Goal: Task Accomplishment & Management: Manage account settings

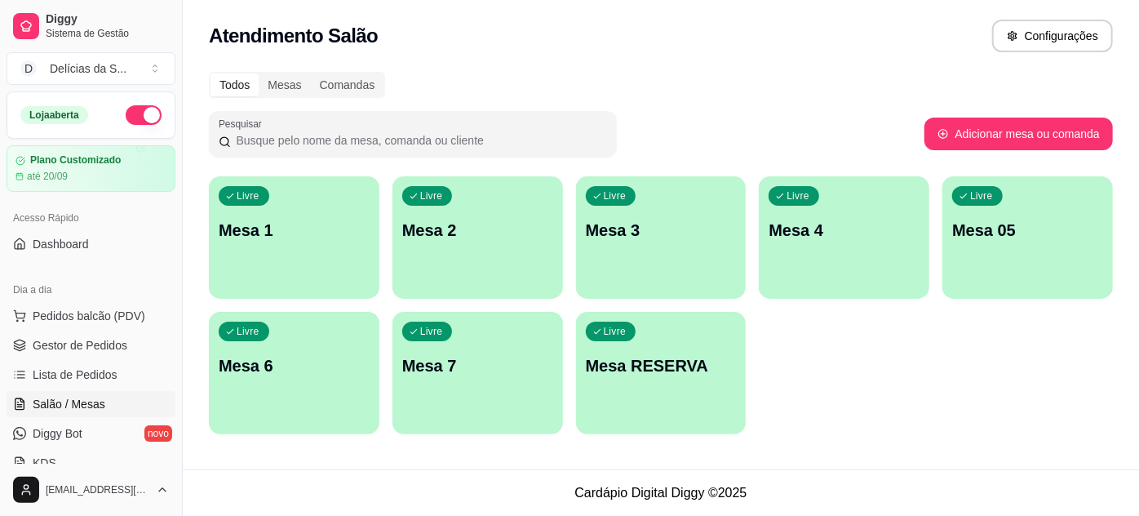
scroll to position [148, 0]
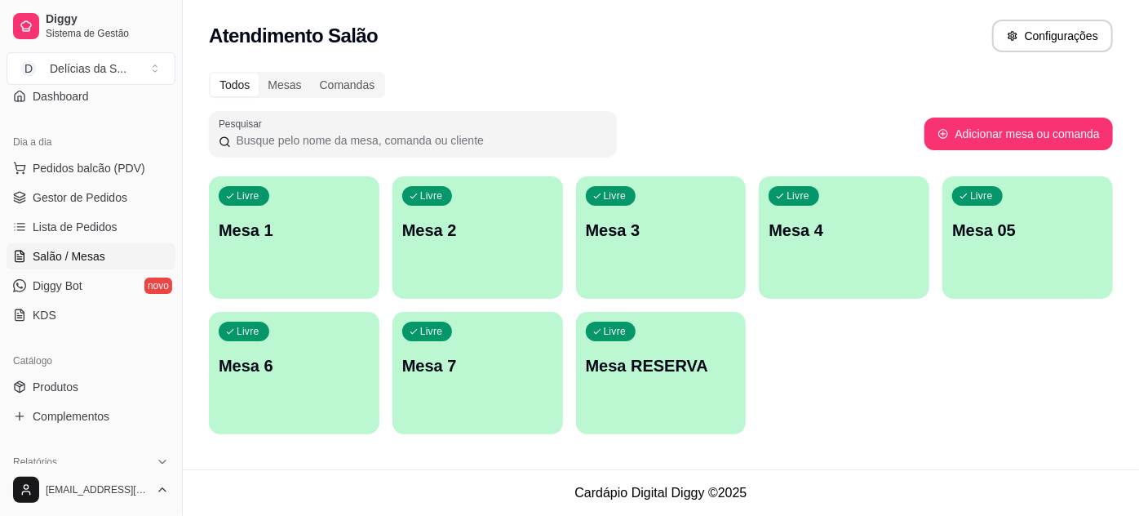
click at [640, 375] on p "Mesa RESERVA" at bounding box center [661, 365] width 151 height 23
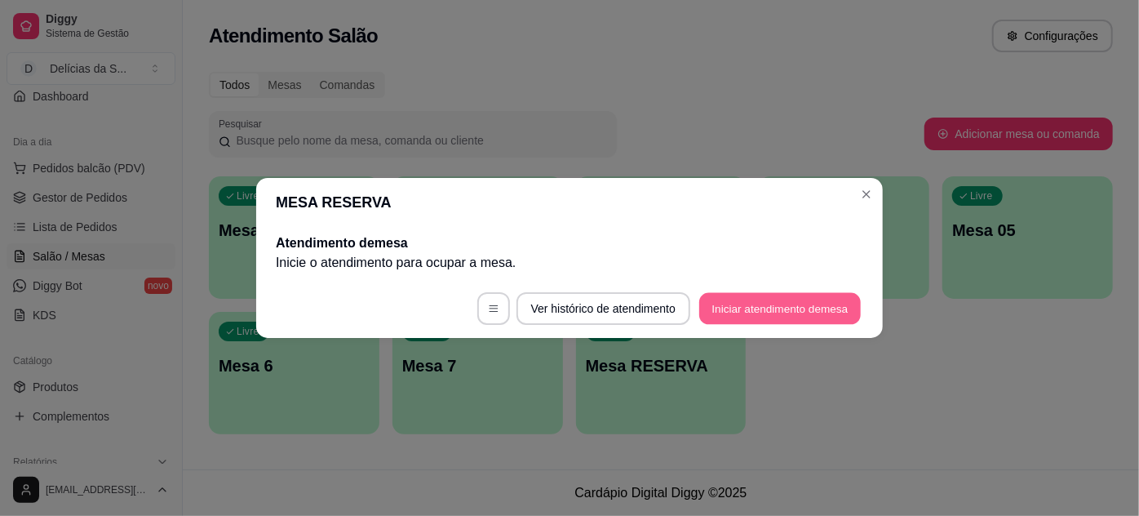
click at [768, 309] on button "Iniciar atendimento de mesa" at bounding box center [780, 309] width 162 height 32
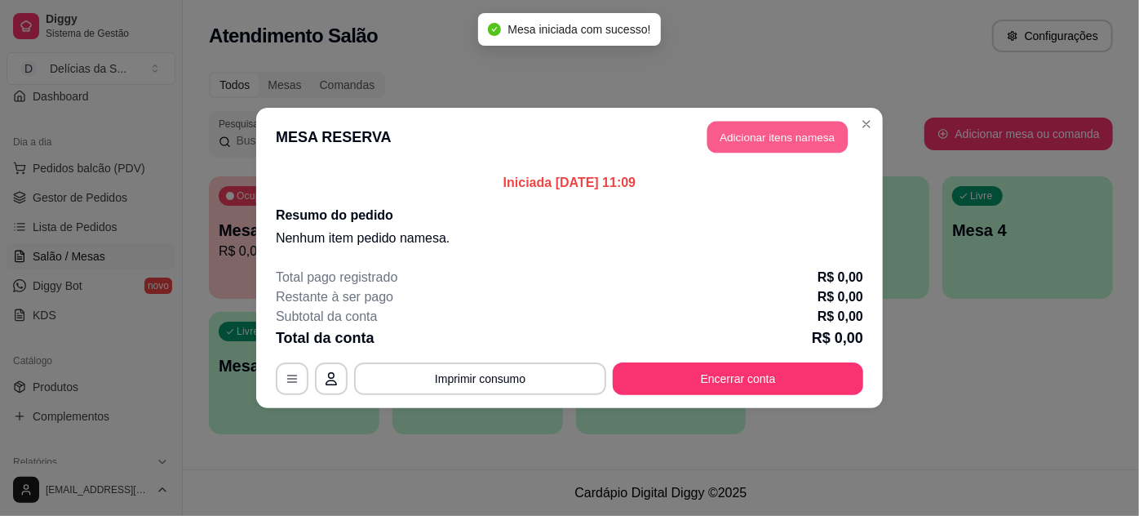
click at [795, 139] on button "Adicionar itens na mesa" at bounding box center [777, 138] width 140 height 32
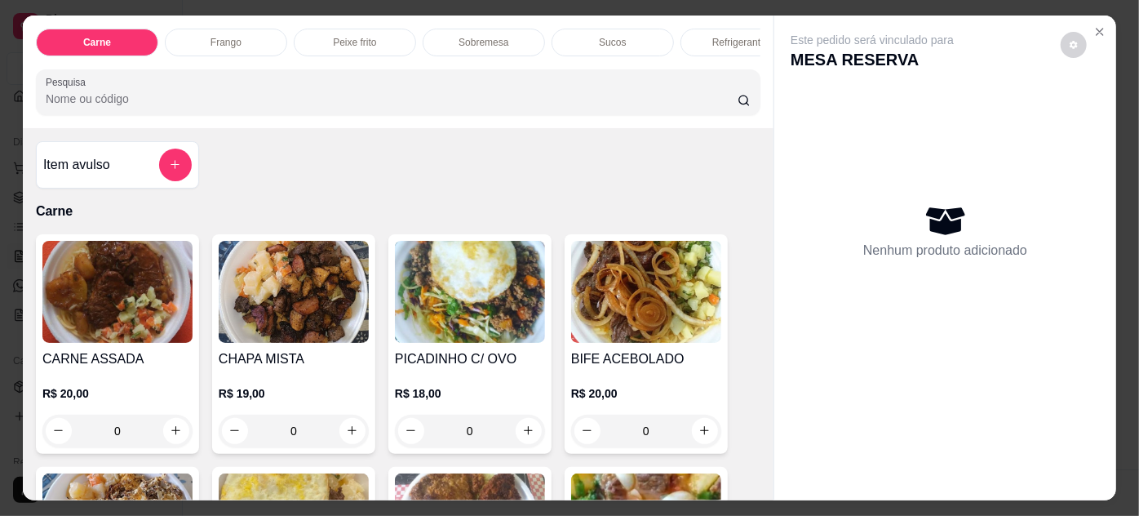
scroll to position [296, 0]
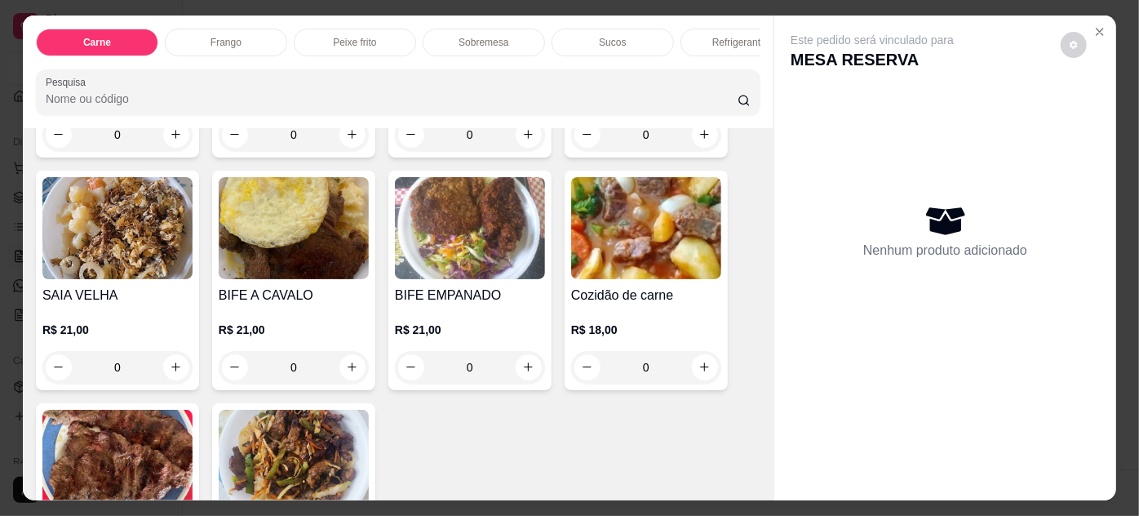
click at [614, 262] on img at bounding box center [646, 228] width 150 height 102
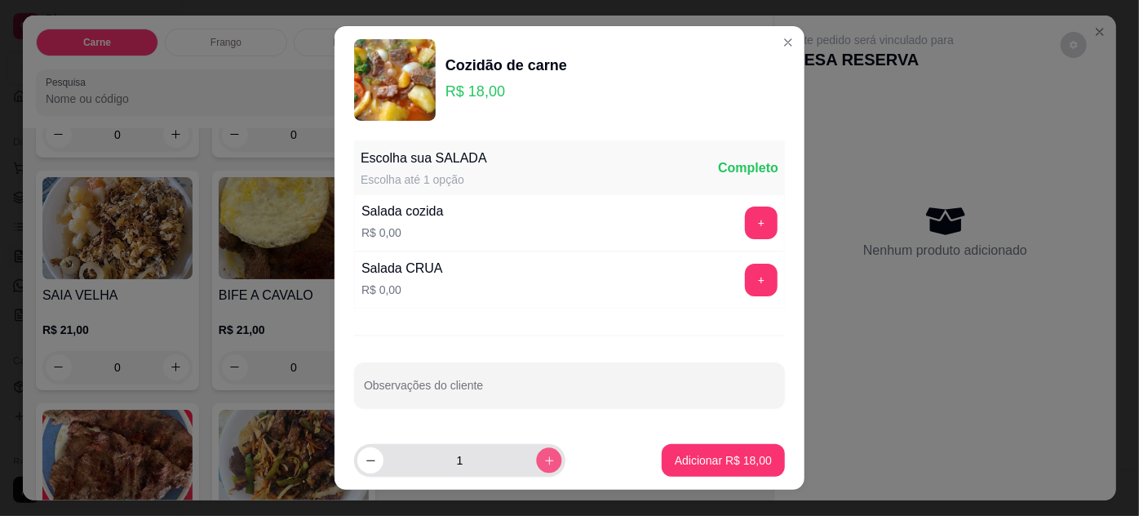
click at [540, 452] on button "increase-product-quantity" at bounding box center [548, 459] width 25 height 25
type input "2"
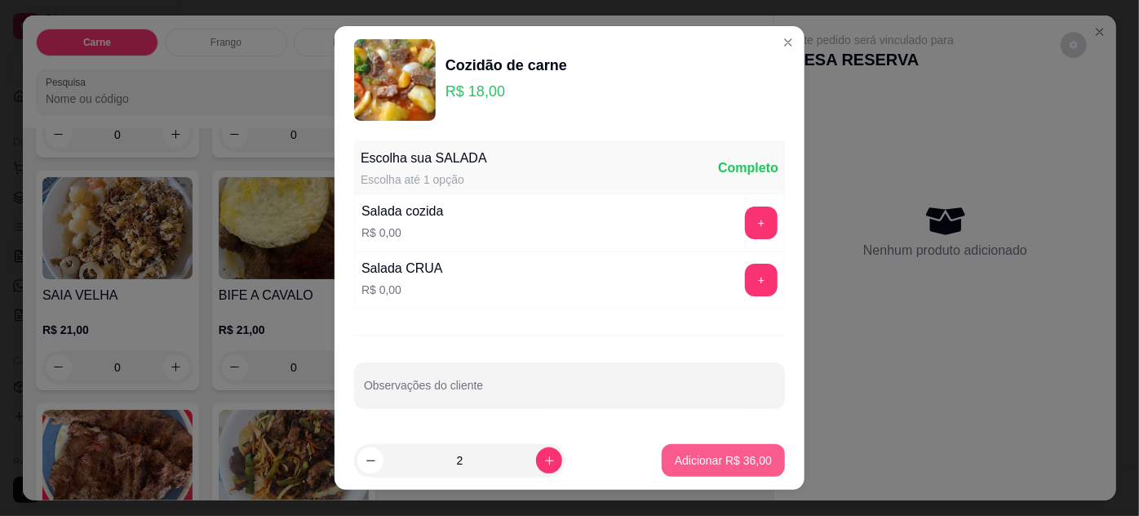
click at [702, 452] on p "Adicionar R$ 36,00" at bounding box center [723, 460] width 97 height 16
type input "2"
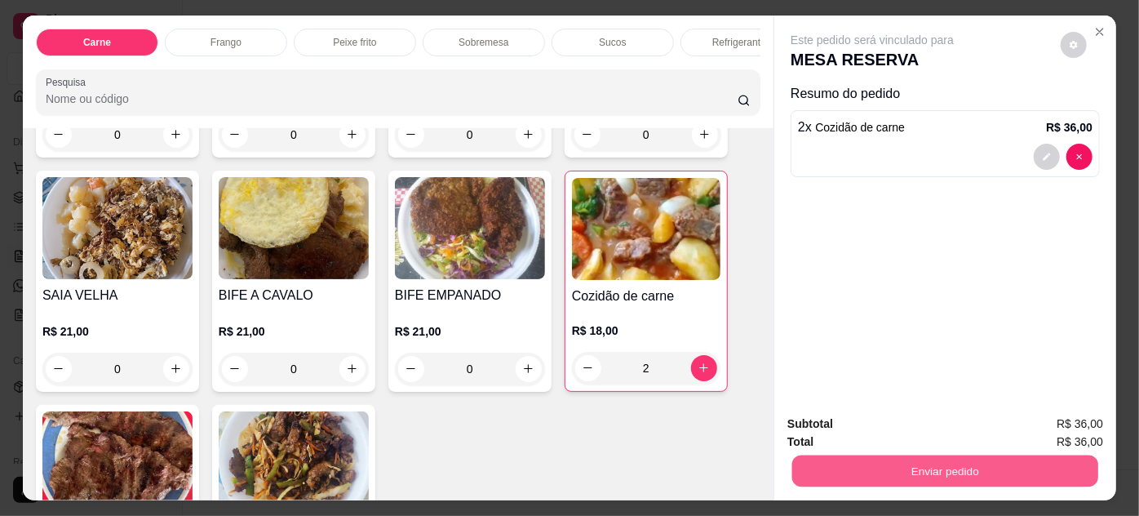
click at [876, 464] on button "Enviar pedido" at bounding box center [945, 471] width 306 height 32
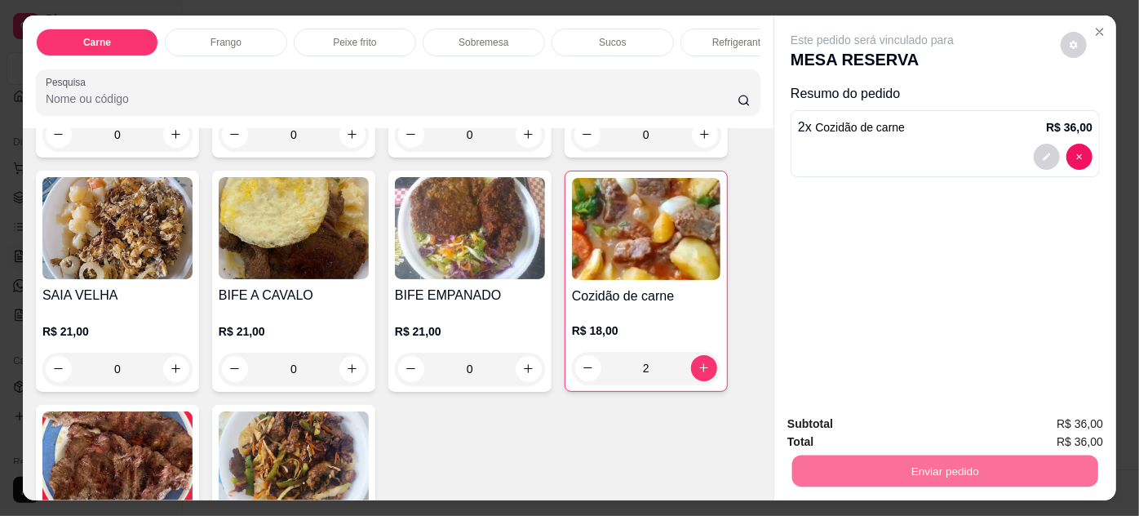
click at [875, 423] on button "Não registrar e enviar pedido" at bounding box center [892, 425] width 170 height 31
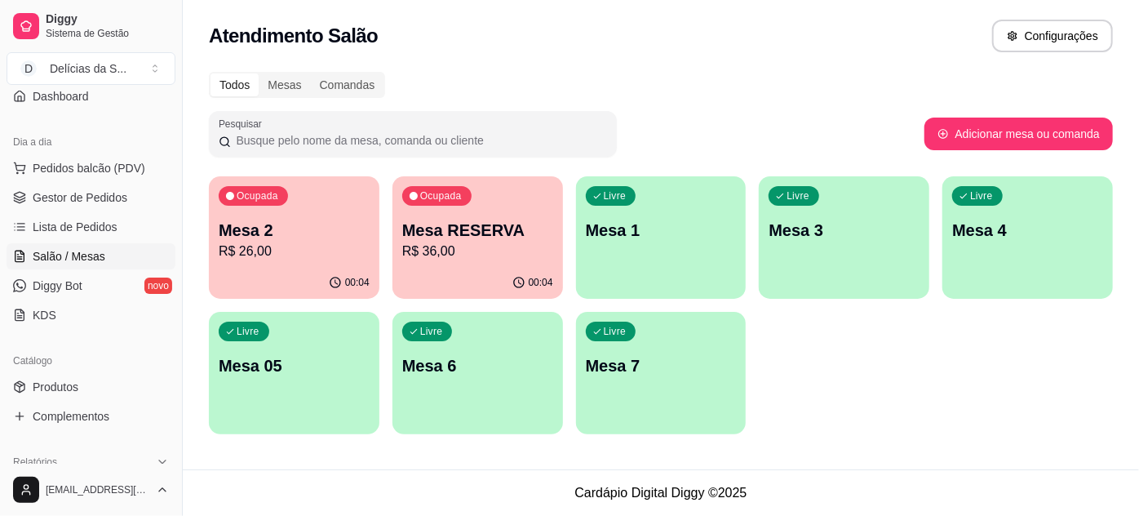
click at [667, 218] on div "Livre Mesa 1" at bounding box center [661, 227] width 171 height 103
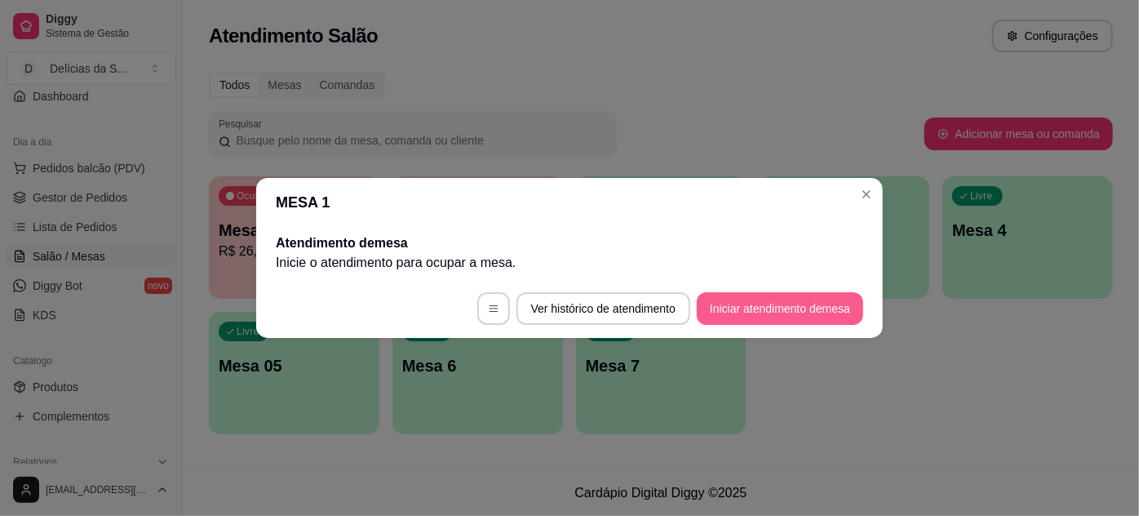
click at [731, 298] on button "Iniciar atendimento de mesa" at bounding box center [780, 308] width 166 height 33
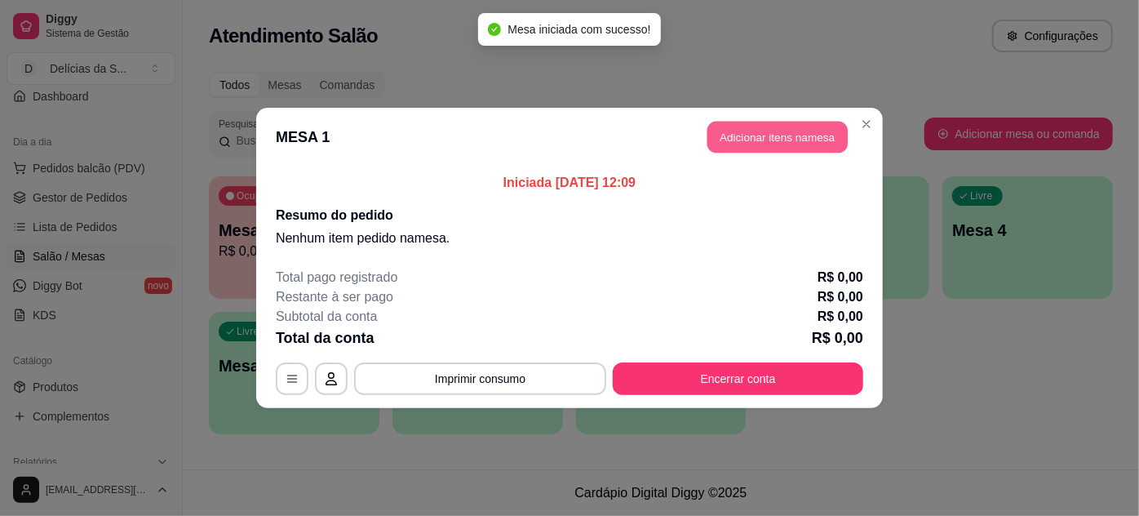
click at [737, 130] on button "Adicionar itens na mesa" at bounding box center [777, 138] width 140 height 32
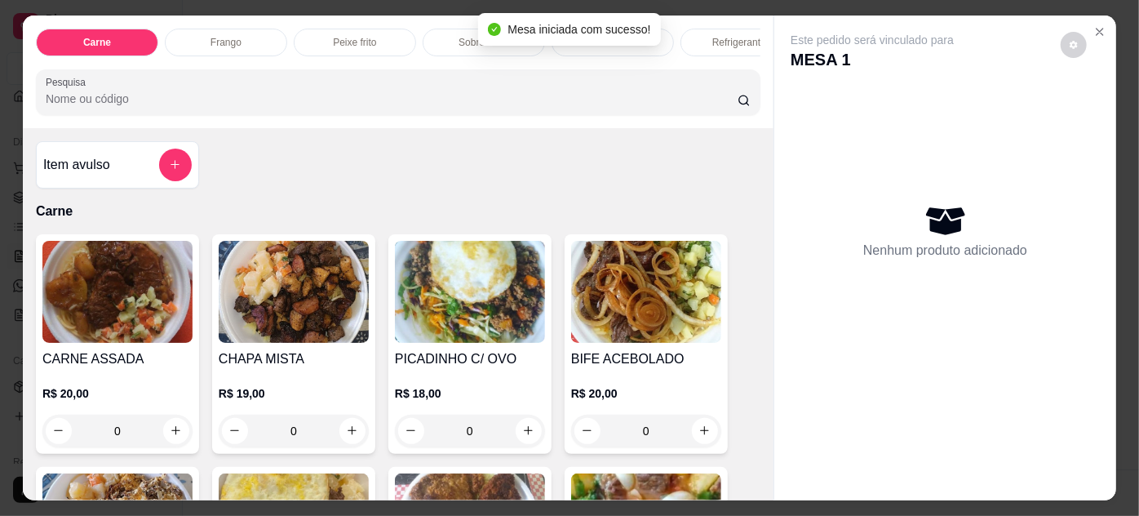
click at [287, 311] on img at bounding box center [294, 292] width 150 height 102
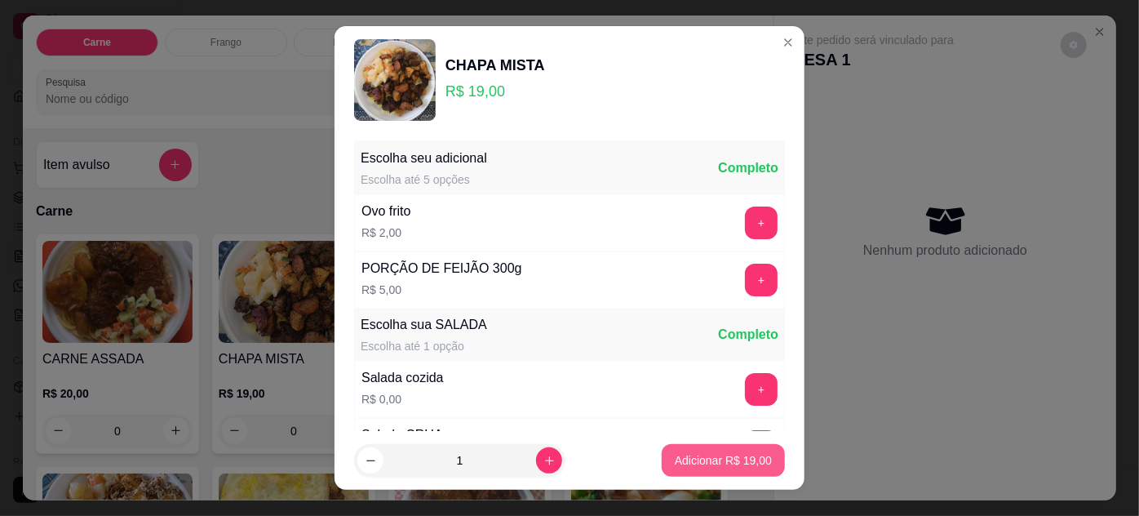
click at [726, 472] on button "Adicionar R$ 19,00" at bounding box center [723, 460] width 123 height 33
type input "1"
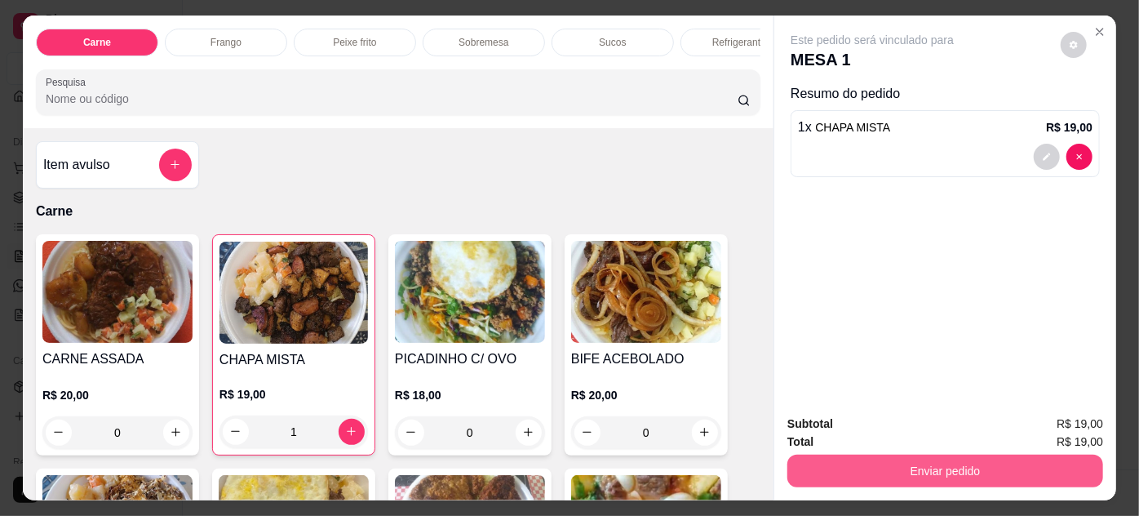
click at [828, 472] on button "Enviar pedido" at bounding box center [945, 470] width 316 height 33
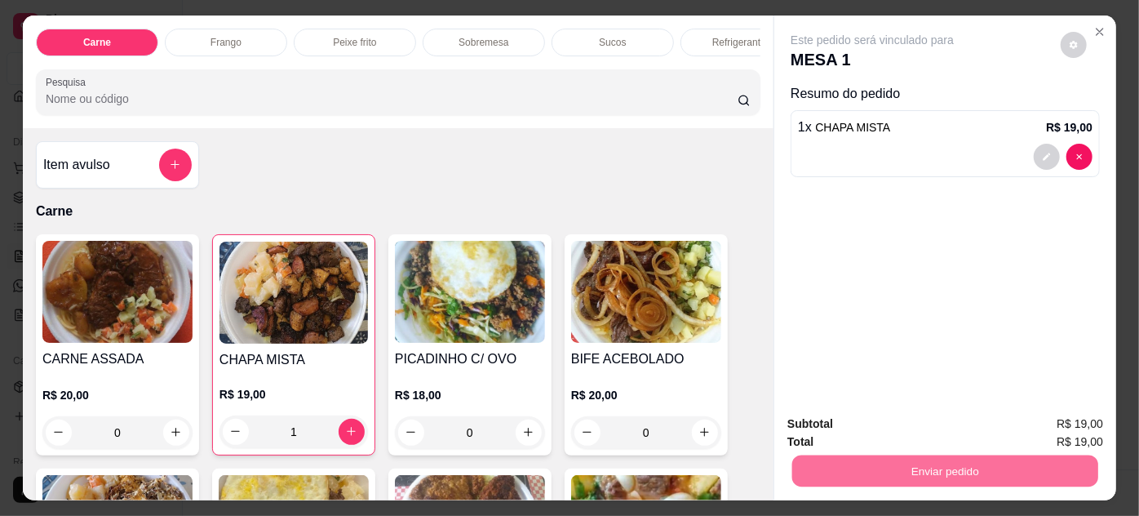
click at [835, 424] on button "Não registrar e enviar pedido" at bounding box center [892, 425] width 170 height 31
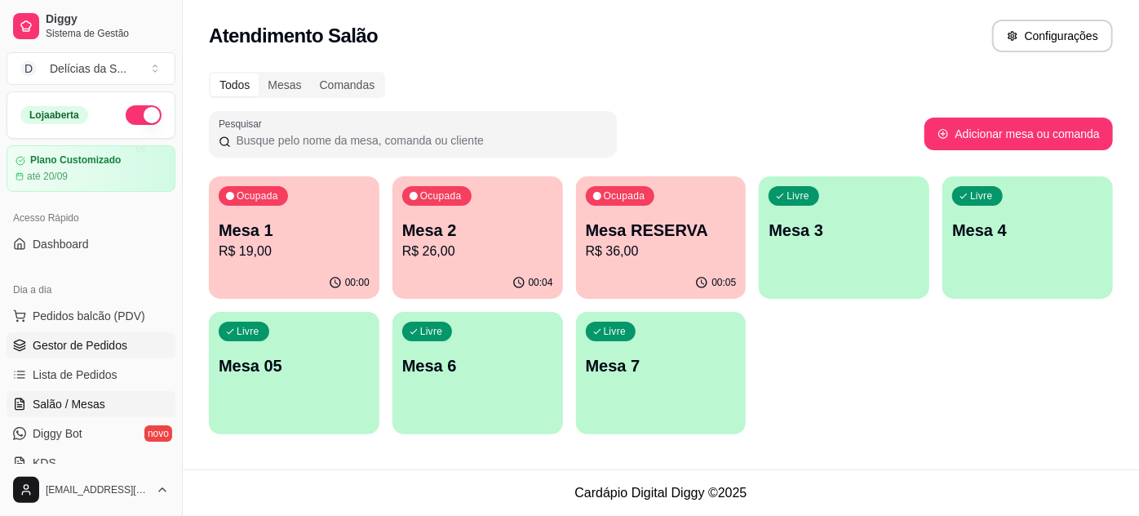
click at [101, 340] on span "Gestor de Pedidos" at bounding box center [80, 345] width 95 height 16
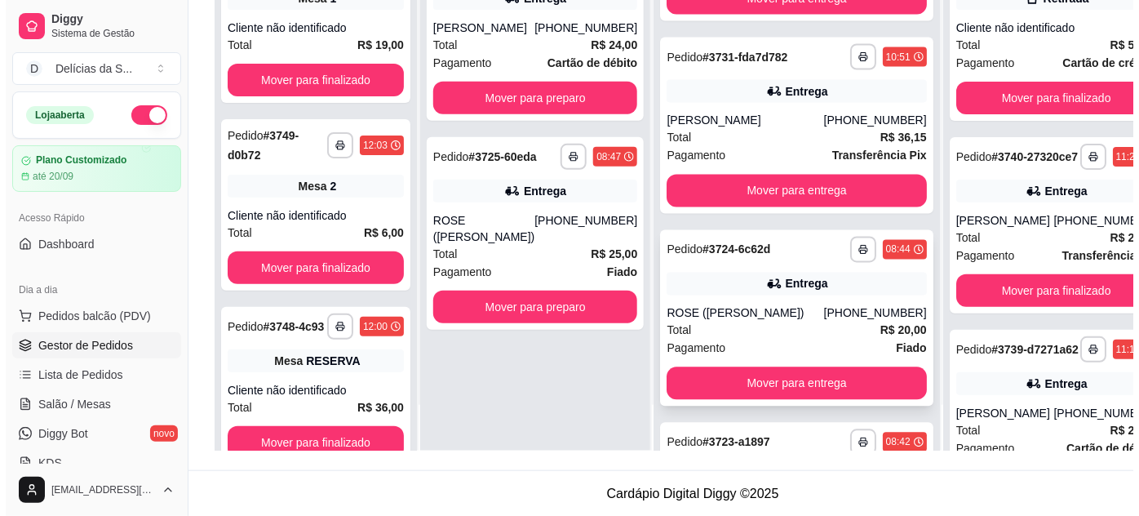
scroll to position [722, 0]
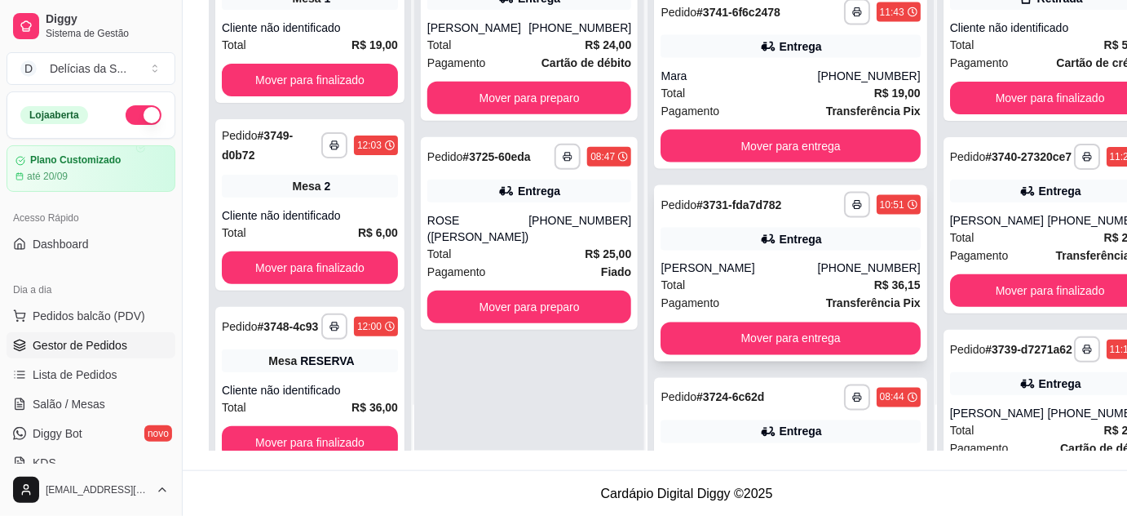
click at [761, 354] on div "**********" at bounding box center [790, 273] width 272 height 176
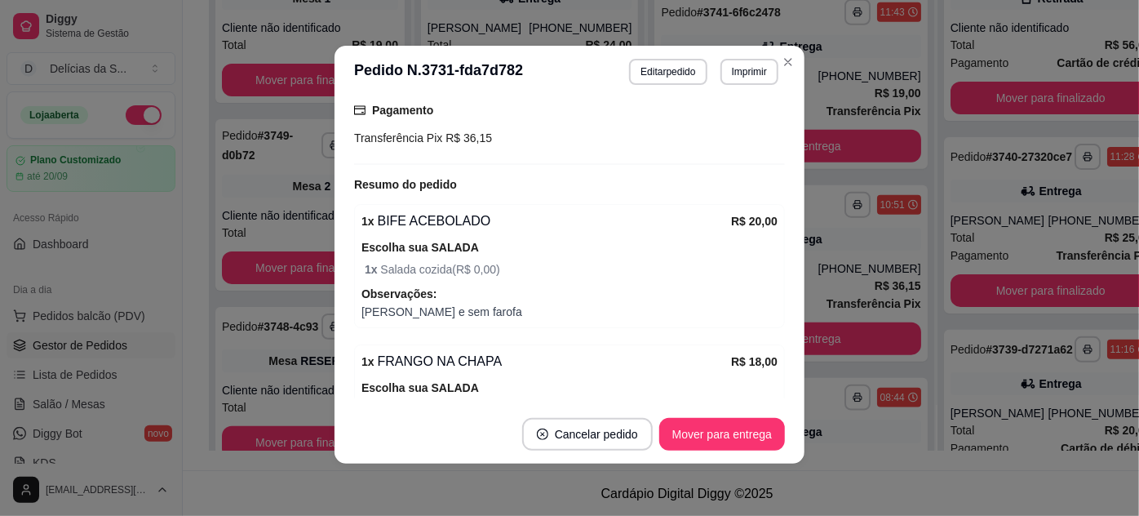
scroll to position [605, 0]
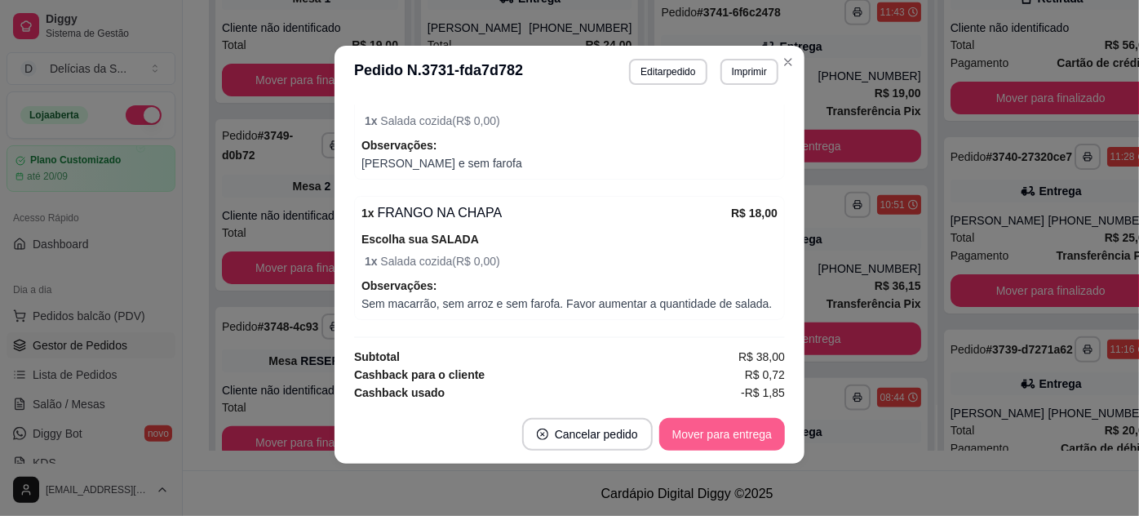
click at [715, 436] on button "Mover para entrega" at bounding box center [722, 434] width 126 height 33
click at [715, 436] on button "Mover para finalizado" at bounding box center [717, 435] width 131 height 32
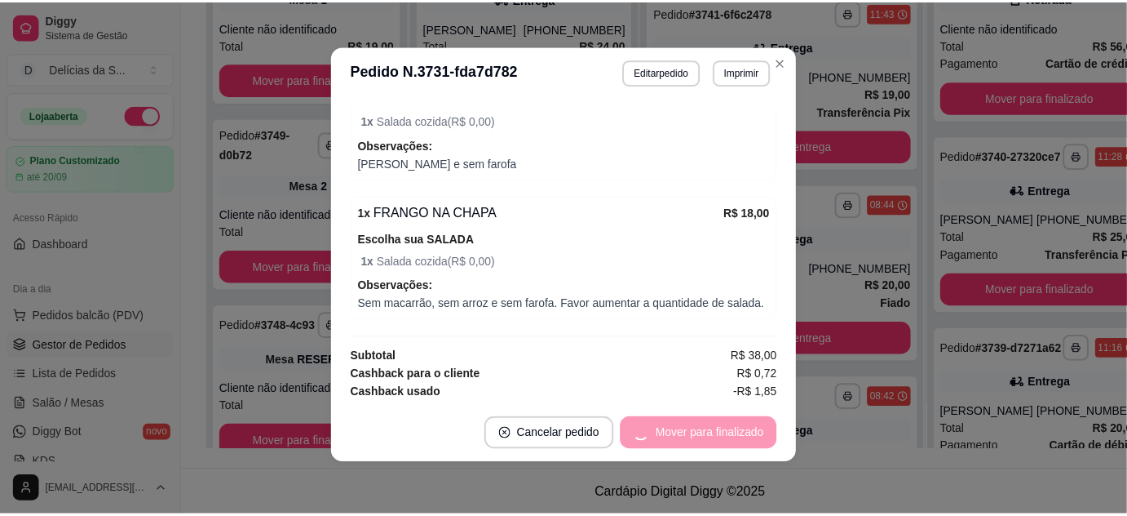
scroll to position [567, 0]
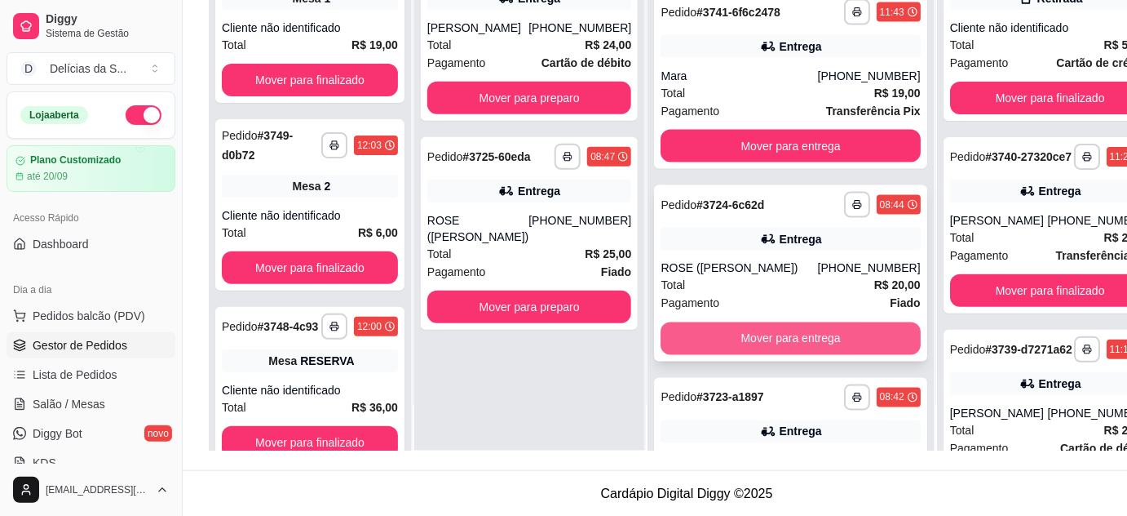
click at [800, 355] on button "Mover para entrega" at bounding box center [790, 338] width 259 height 33
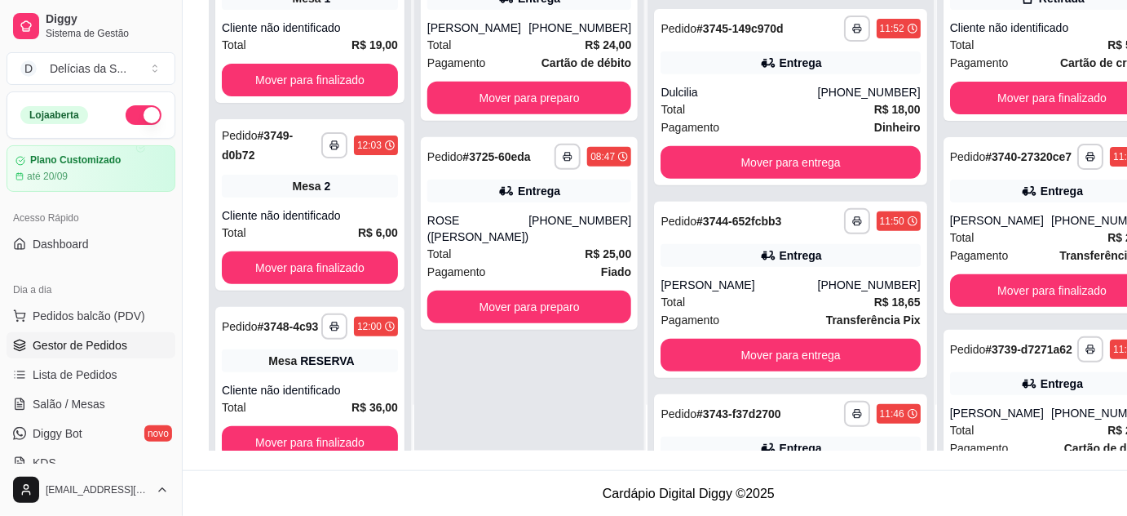
scroll to position [0, 0]
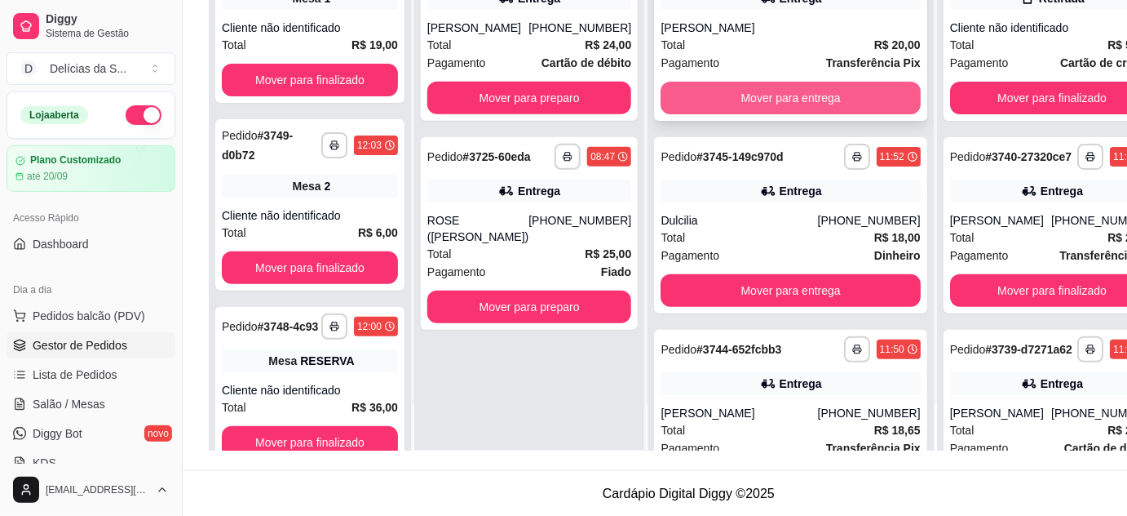
click at [774, 113] on button "Mover para entrega" at bounding box center [790, 98] width 259 height 33
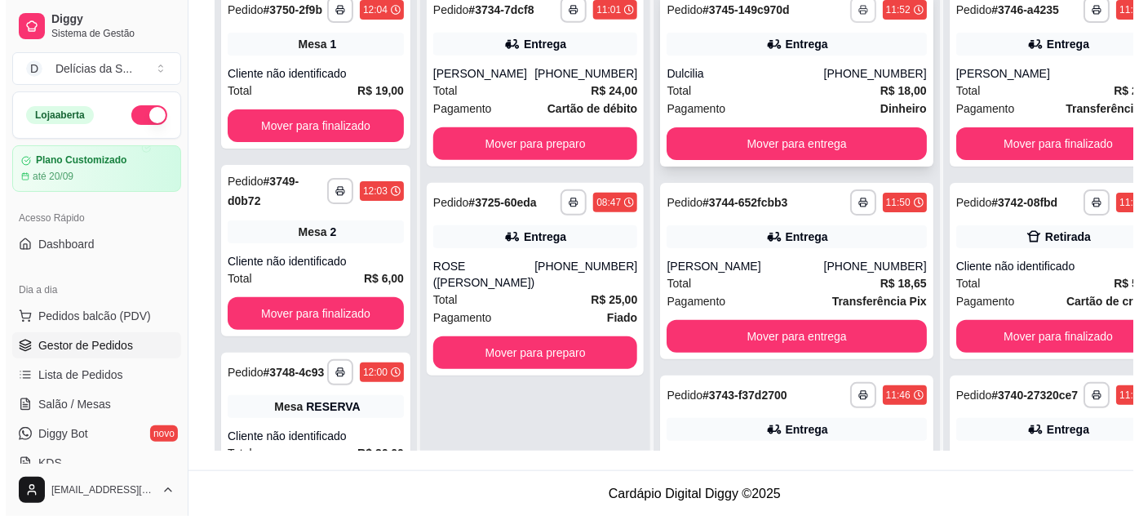
scroll to position [100, 0]
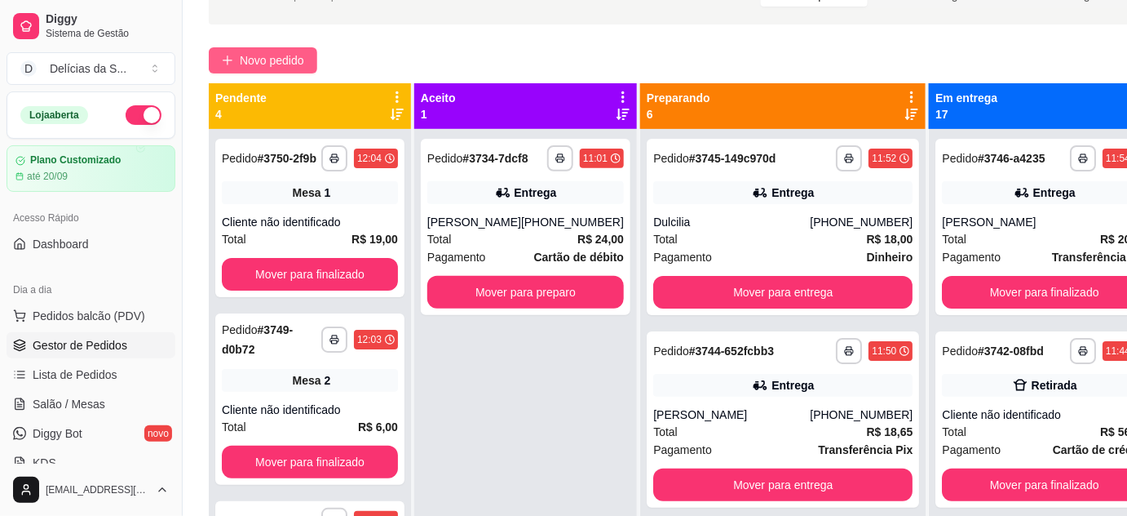
click at [287, 56] on span "Novo pedido" at bounding box center [272, 60] width 64 height 18
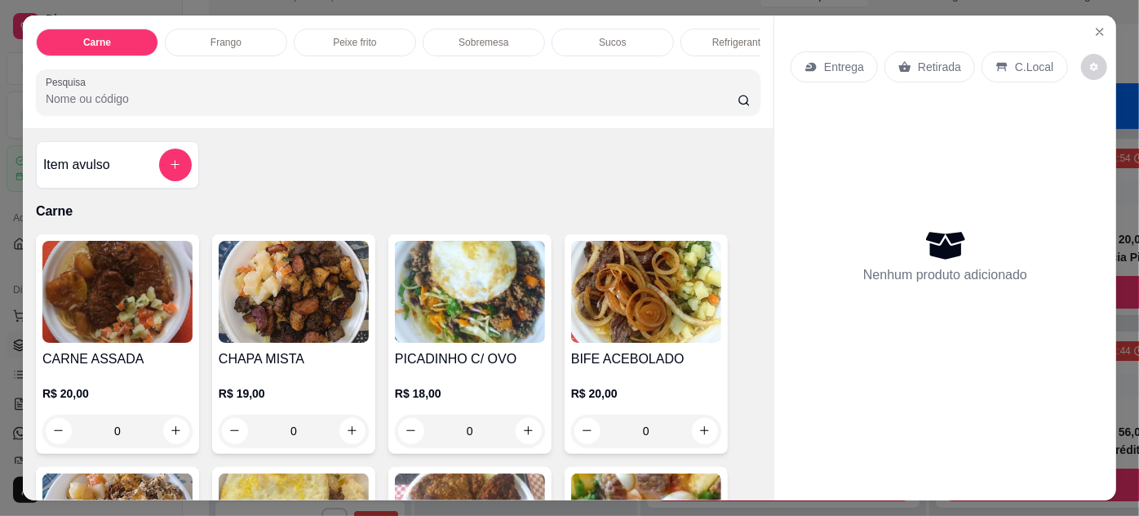
click at [701, 433] on div "0" at bounding box center [646, 430] width 150 height 33
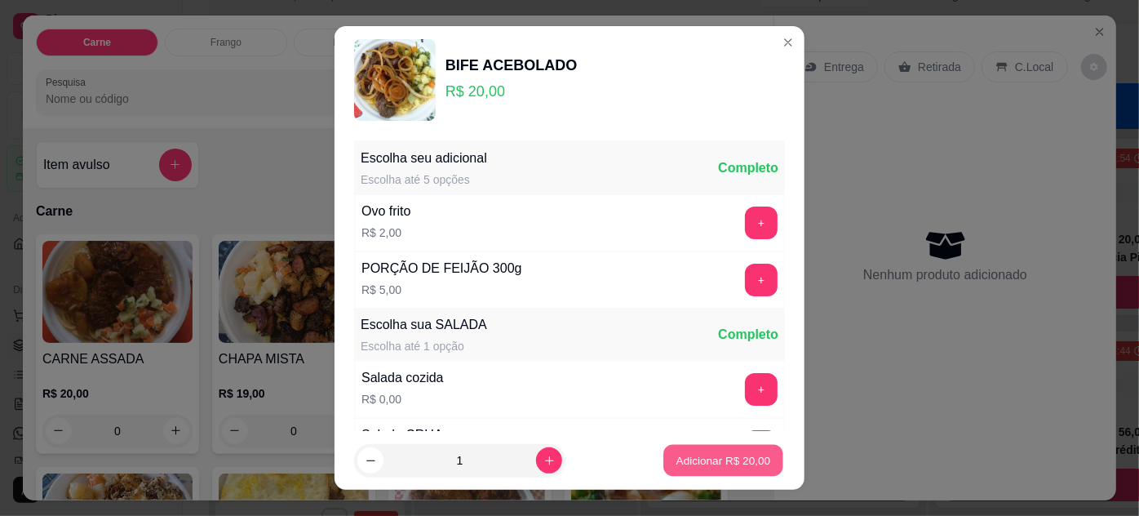
click at [703, 457] on p "Adicionar R$ 20,00" at bounding box center [723, 461] width 95 height 16
type input "1"
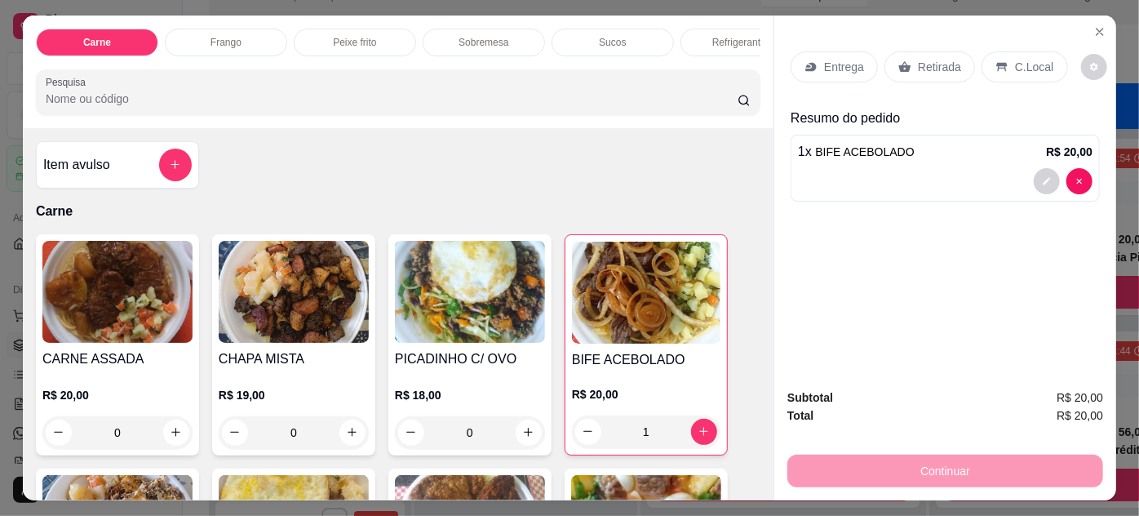
click at [829, 65] on p "Entrega" at bounding box center [844, 67] width 40 height 16
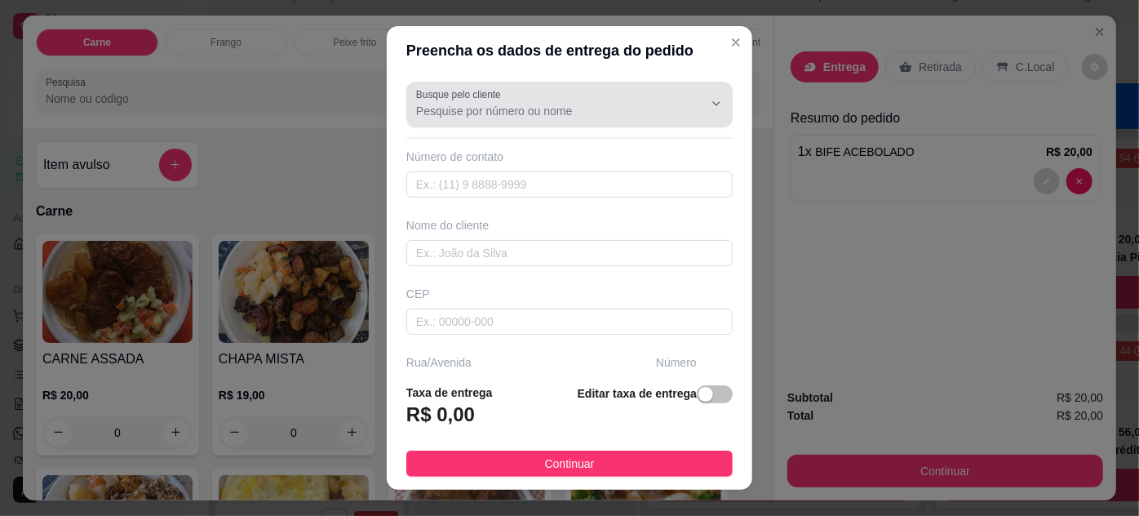
click at [507, 109] on input "Busque pelo cliente" at bounding box center [546, 111] width 261 height 16
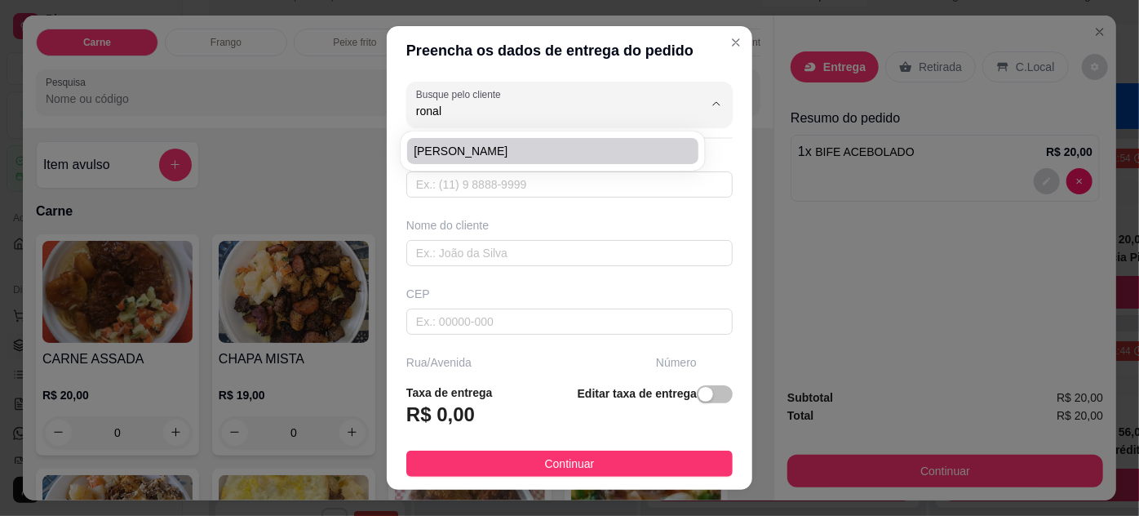
click at [473, 145] on span "RONALDO" at bounding box center [544, 151] width 261 height 16
type input "RONALDO"
type input "91999630926"
type input "RONALDO"
type input "Passagem joana darc entre marques e Pedro miranda bem atas da aldeia cabana"
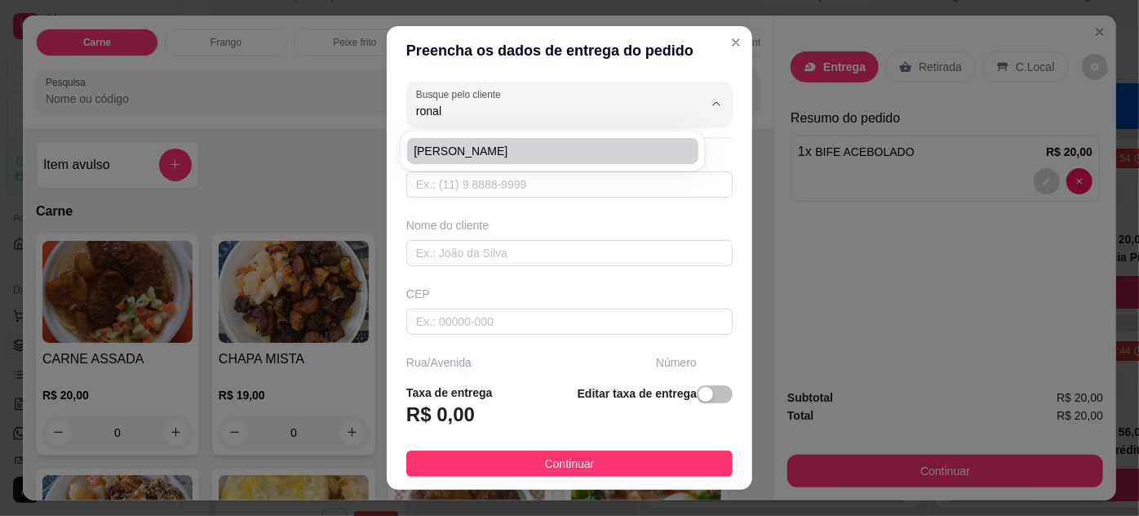
type input "30"
type input "pedreira"
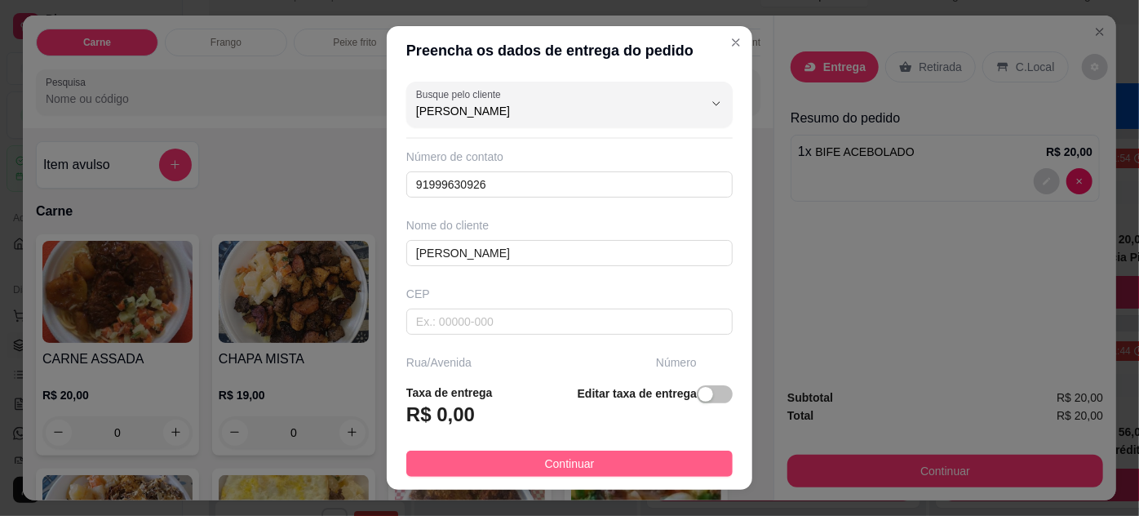
type input "RONALDO"
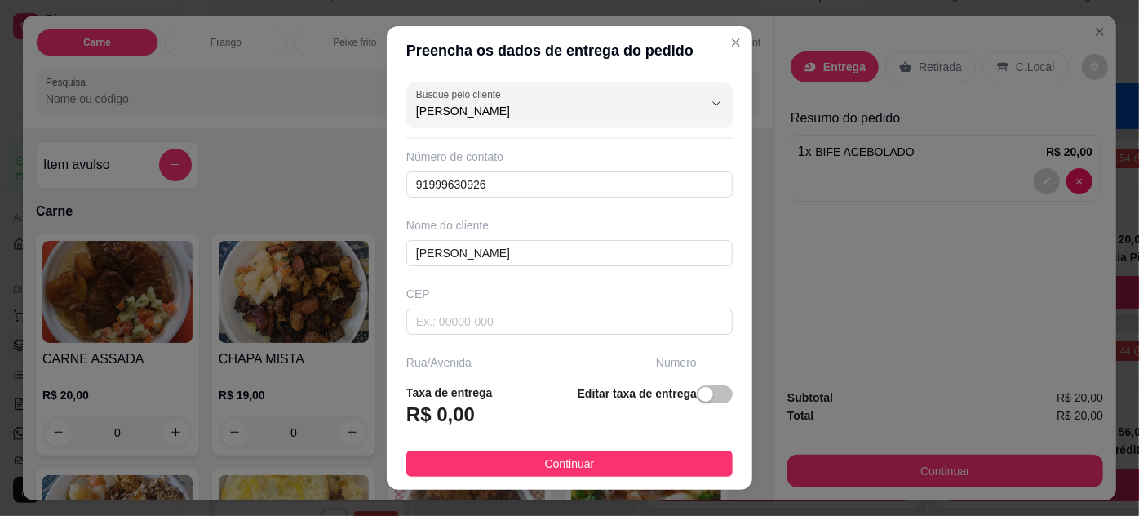
click at [582, 465] on span "Continuar" at bounding box center [570, 463] width 50 height 18
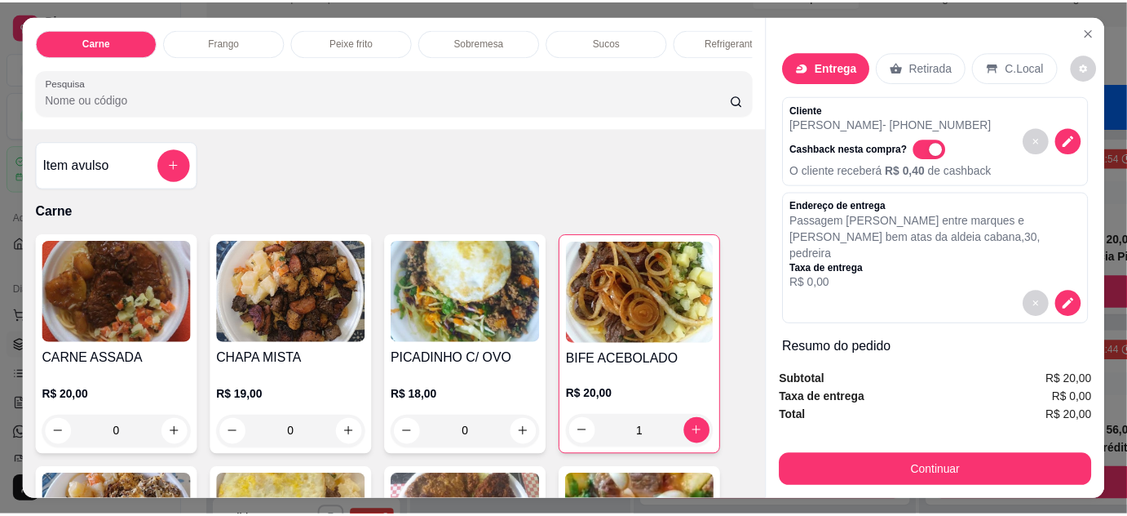
scroll to position [42, 0]
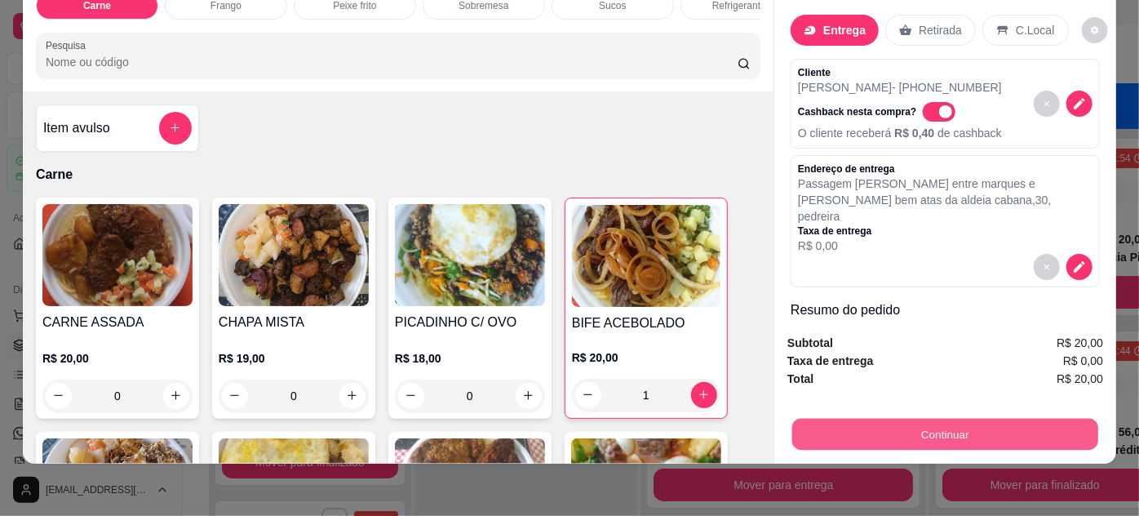
click at [943, 419] on button "Continuar" at bounding box center [945, 435] width 306 height 32
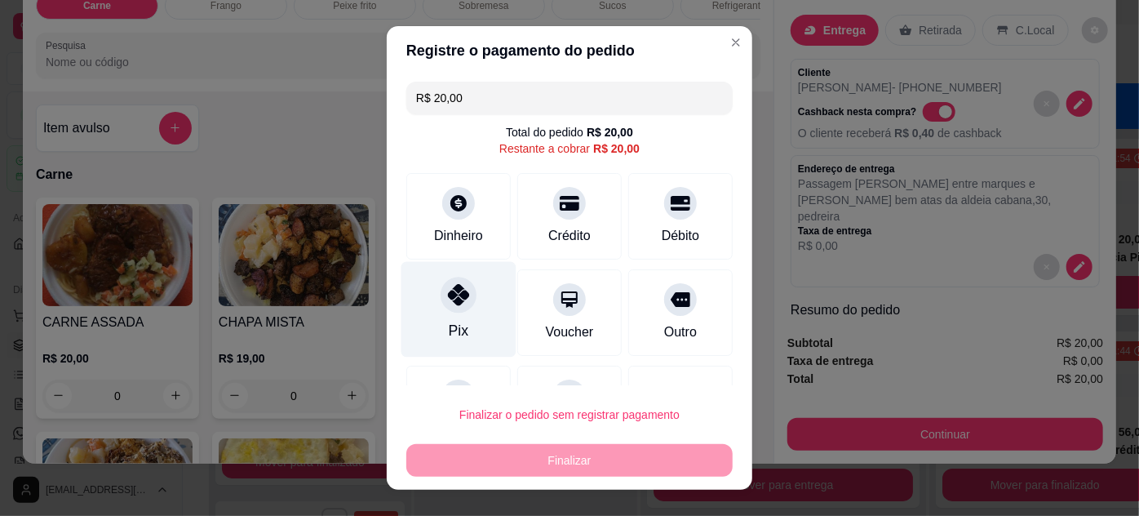
click at [452, 297] on icon at bounding box center [458, 294] width 21 height 21
type input "R$ 0,00"
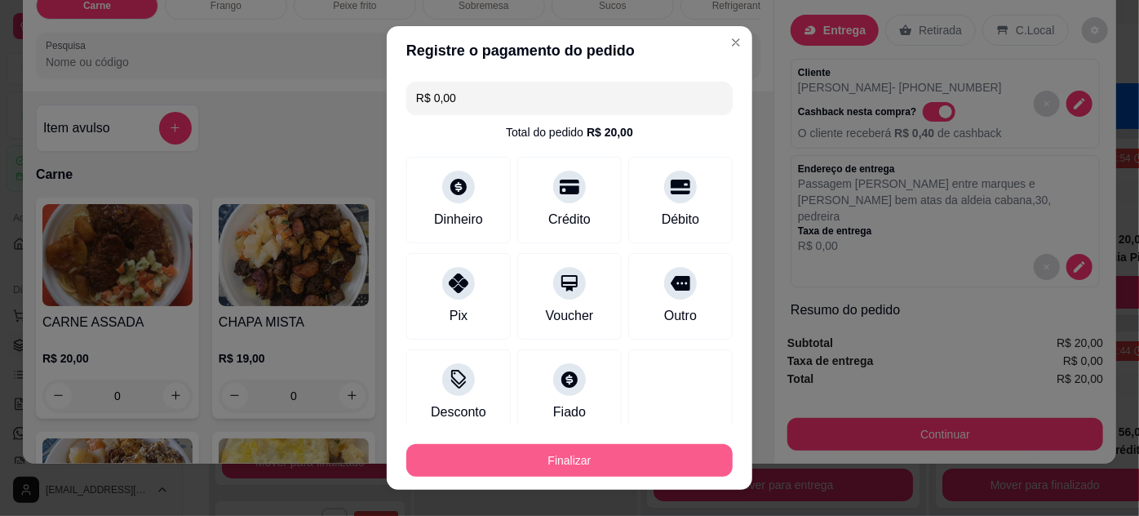
click at [555, 456] on button "Finalizar" at bounding box center [569, 460] width 326 height 33
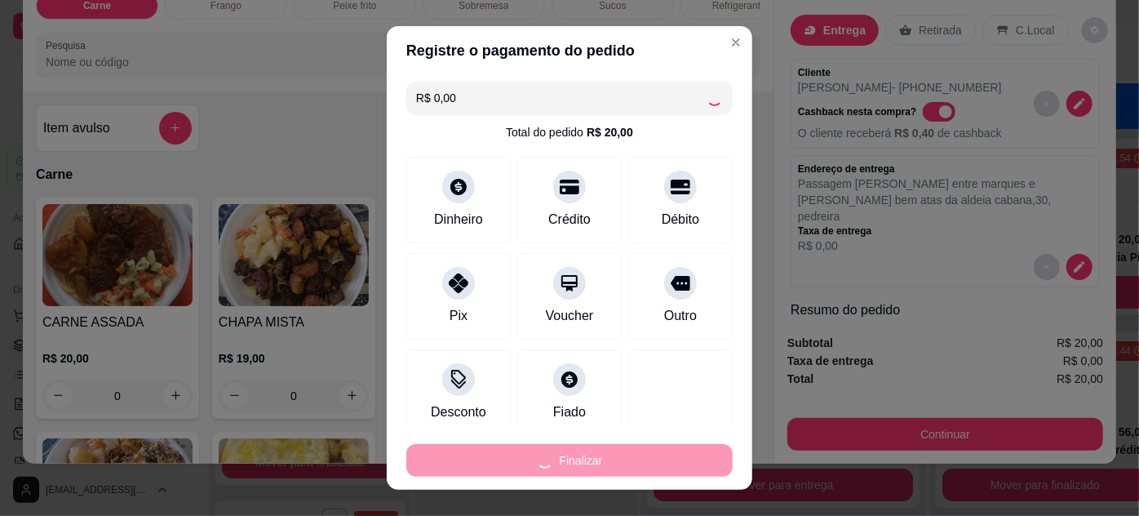
type input "0"
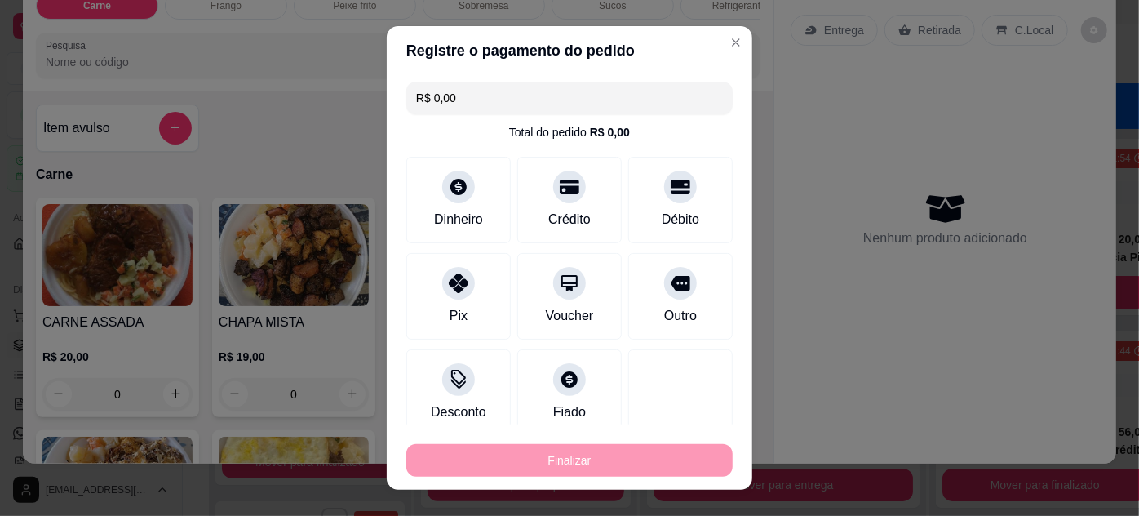
type input "-R$ 20,00"
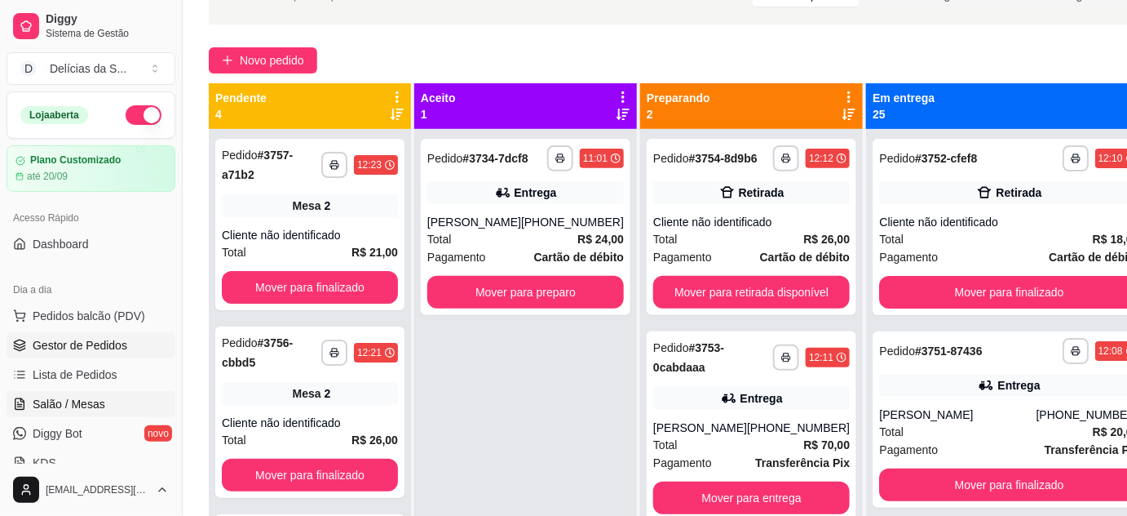
click at [111, 404] on link "Salão / Mesas" at bounding box center [91, 404] width 169 height 26
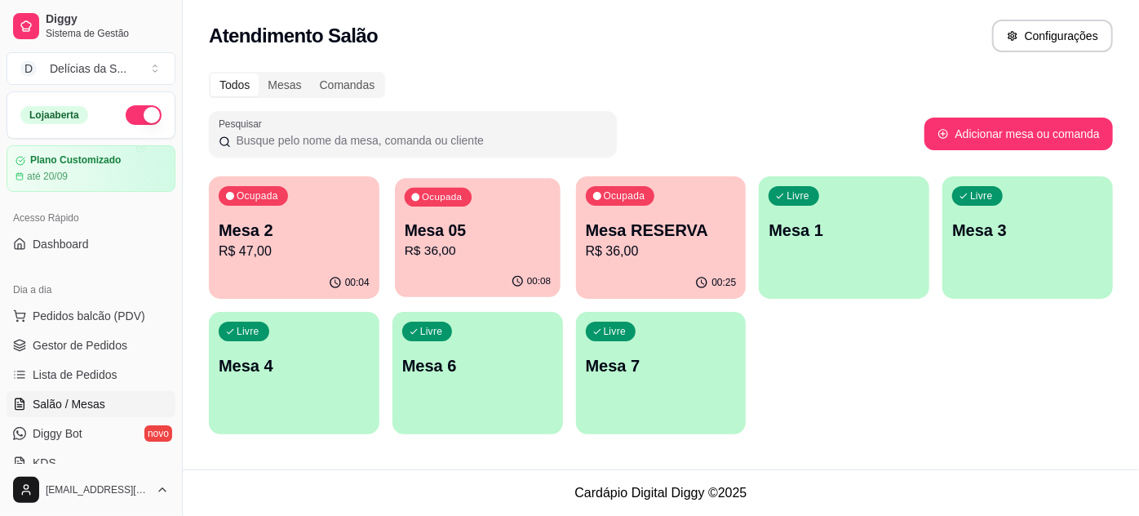
click at [446, 246] on p "R$ 36,00" at bounding box center [478, 250] width 146 height 19
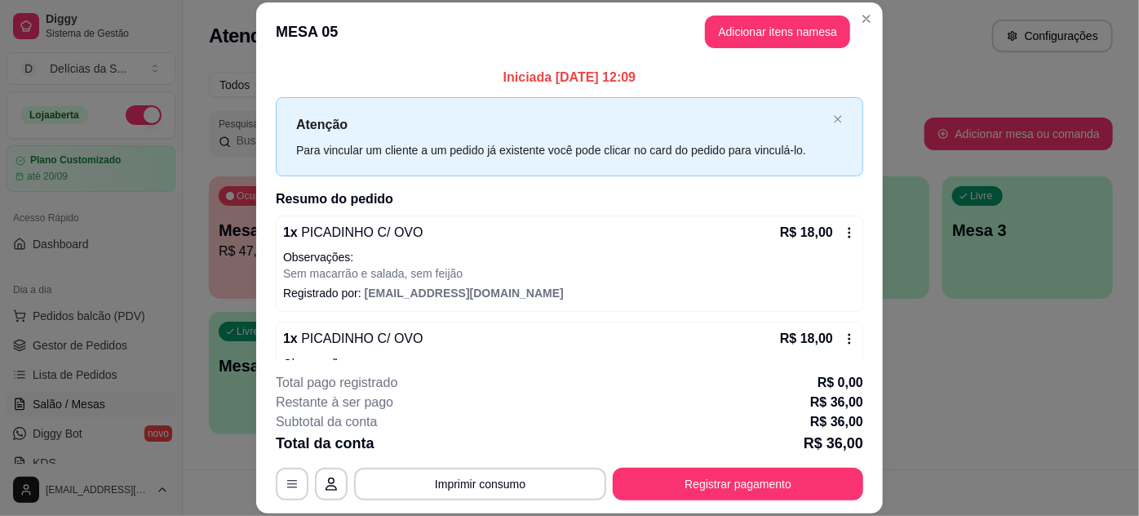
click at [762, 59] on header "MESA 05 Adicionar itens na mesa" at bounding box center [569, 31] width 627 height 59
click at [761, 39] on button "Adicionar itens na mesa" at bounding box center [777, 32] width 145 height 33
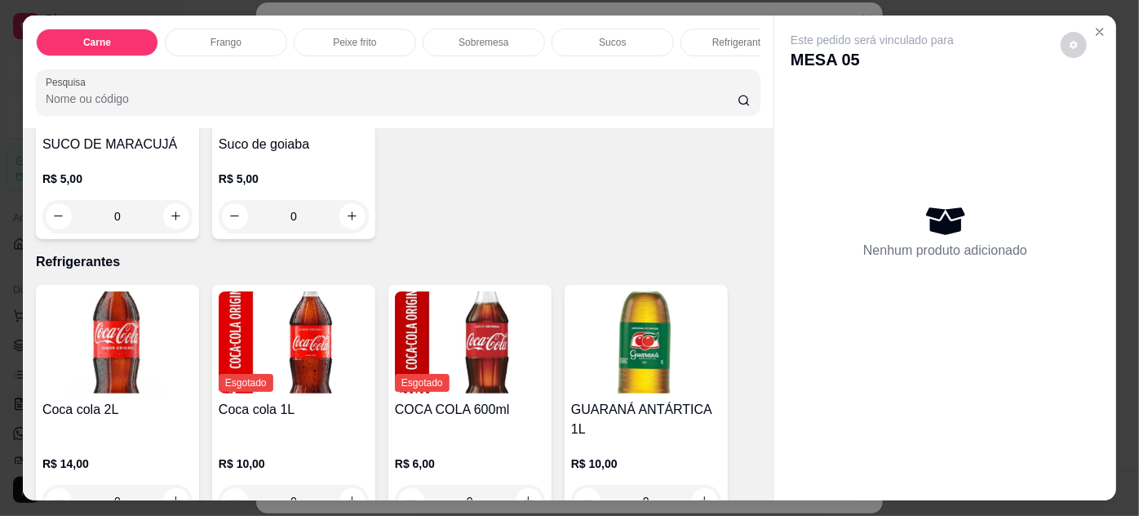
scroll to position [1632, 0]
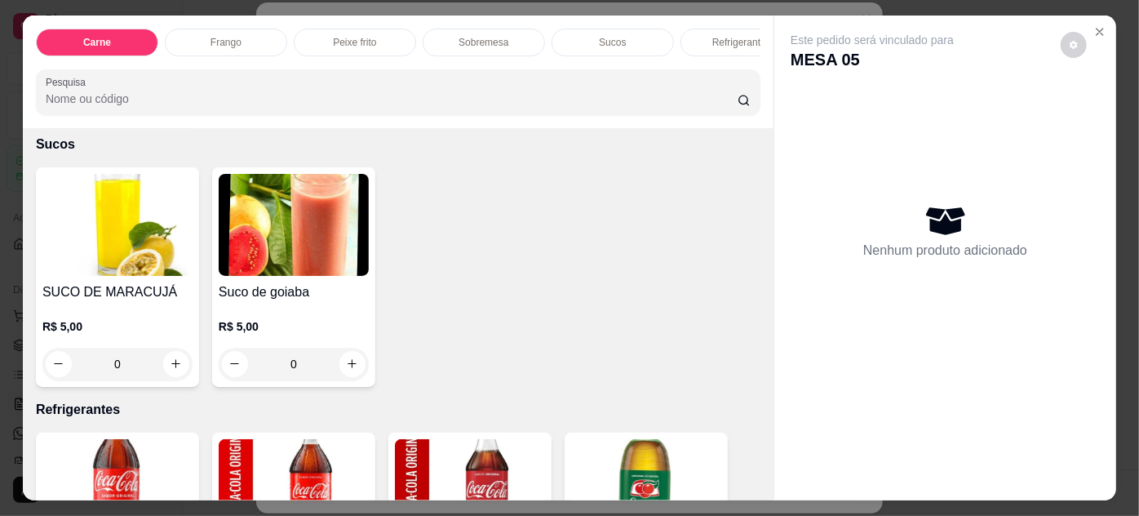
click at [343, 371] on div "0" at bounding box center [294, 364] width 150 height 33
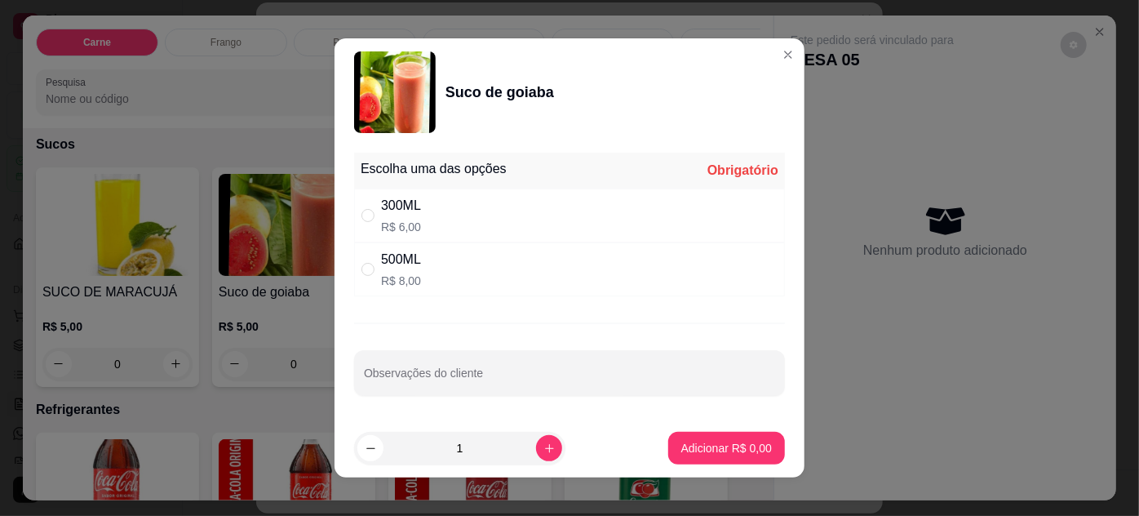
click at [571, 243] on div "500ML R$ 8,00" at bounding box center [569, 269] width 431 height 54
radio input "true"
click at [533, 212] on div "300ML R$ 6,00" at bounding box center [569, 215] width 431 height 54
radio input "true"
radio input "false"
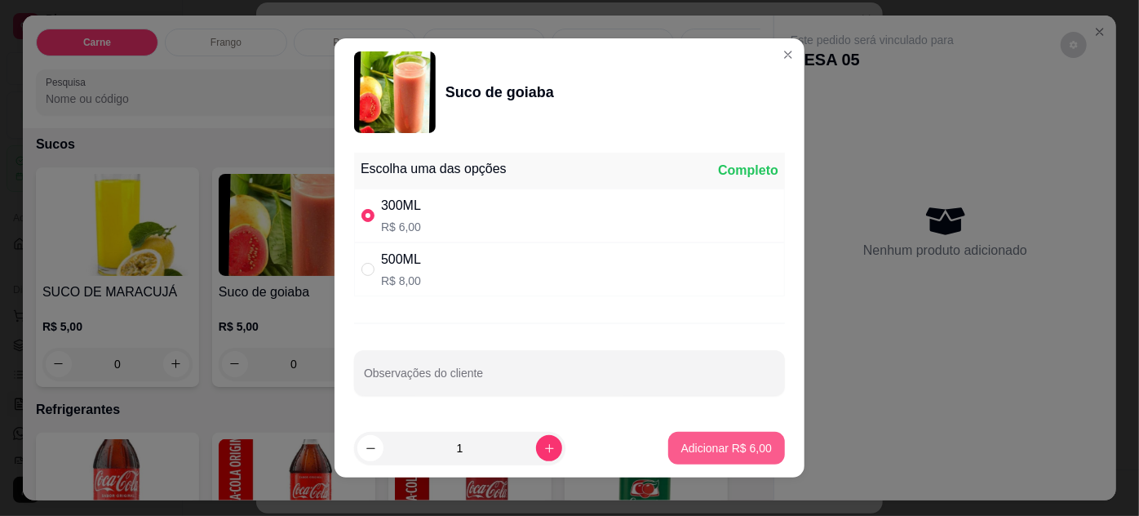
click at [745, 452] on p "Adicionar R$ 6,00" at bounding box center [726, 448] width 91 height 16
type input "1"
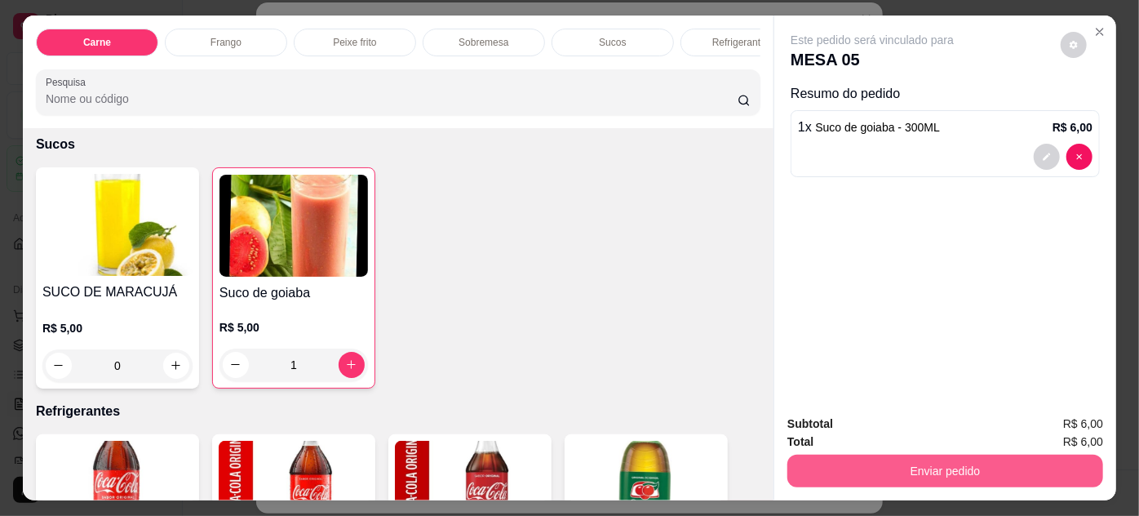
click at [864, 454] on button "Enviar pedido" at bounding box center [945, 470] width 316 height 33
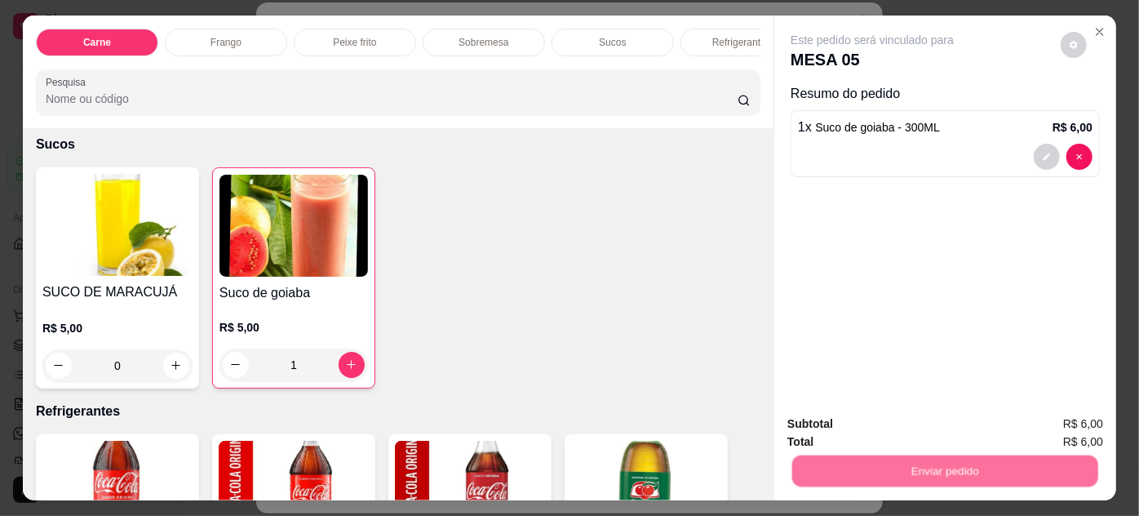
click at [858, 416] on button "Não registrar e enviar pedido" at bounding box center [892, 425] width 170 height 31
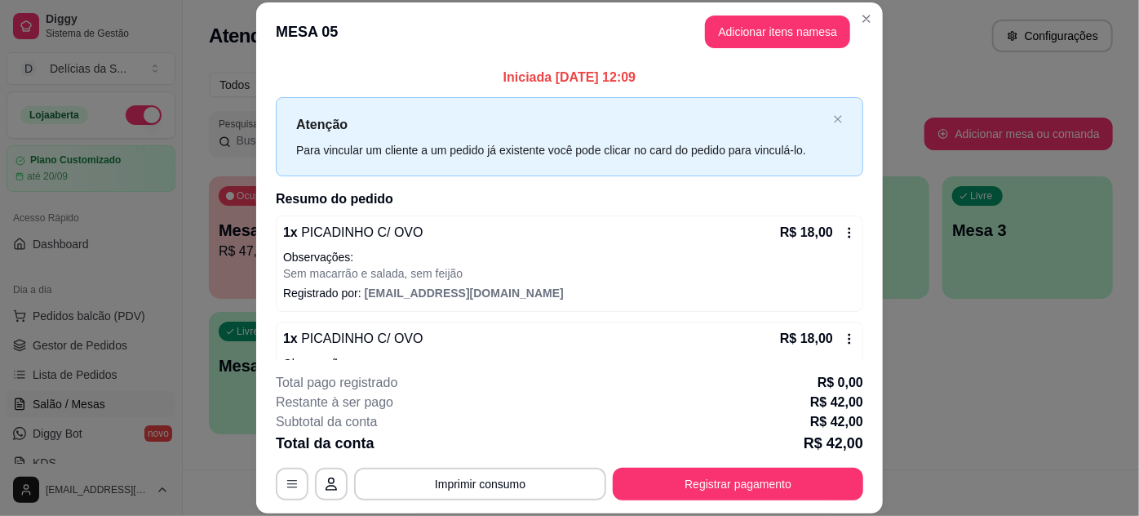
scroll to position [130, 0]
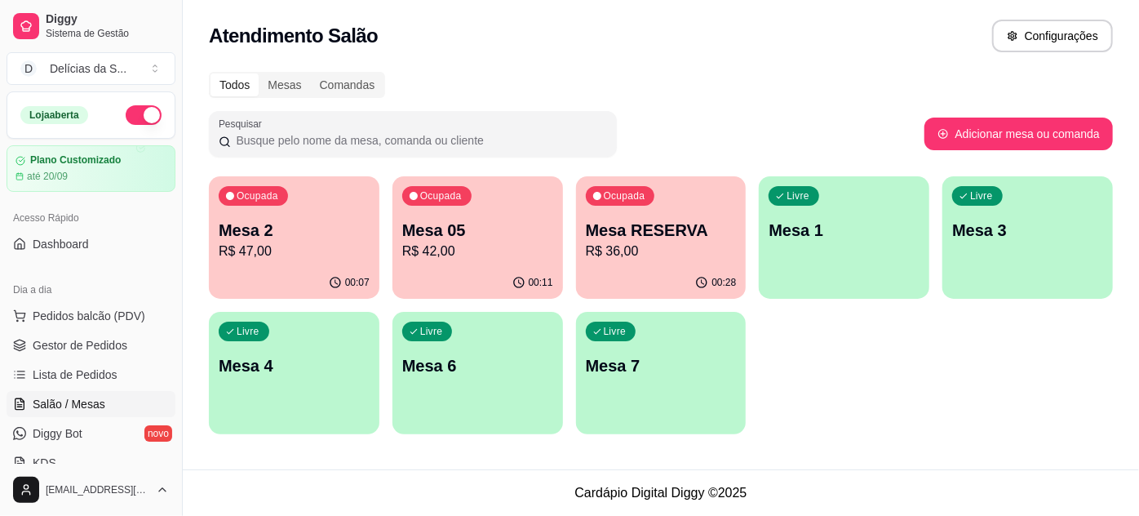
click at [248, 244] on p "R$ 47,00" at bounding box center [294, 251] width 151 height 20
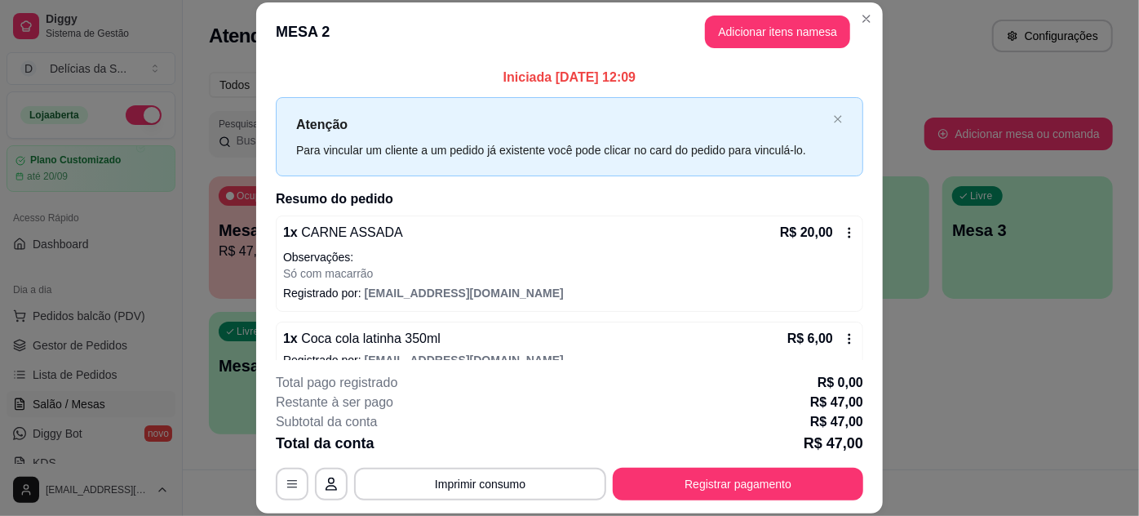
scroll to position [50, 0]
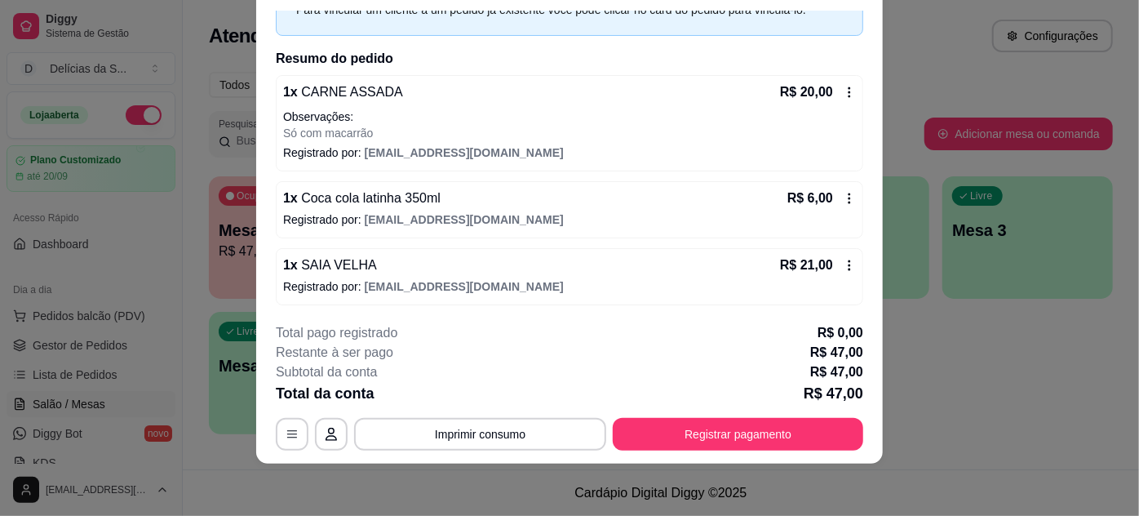
click at [848, 197] on icon at bounding box center [849, 198] width 2 height 11
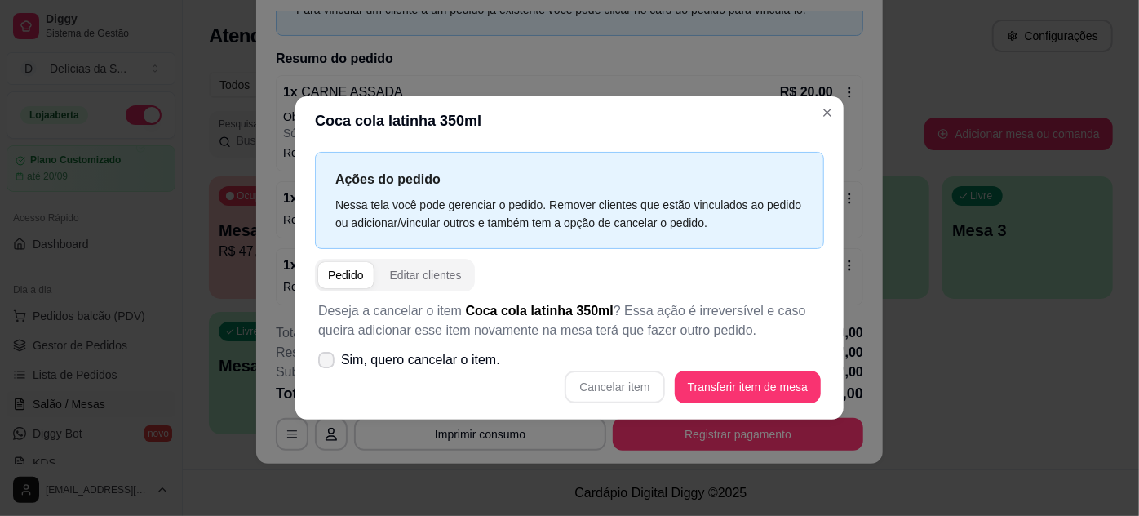
click at [317, 365] on label "Sim, quero cancelar o item." at bounding box center [409, 359] width 195 height 33
click at [317, 365] on input "Sim, quero cancelar o item." at bounding box center [322, 368] width 11 height 11
click at [321, 363] on icon at bounding box center [326, 359] width 12 height 9
click at [321, 363] on input "Sim, quero cancelar o item." at bounding box center [322, 368] width 11 height 11
click at [321, 363] on icon at bounding box center [326, 360] width 13 height 10
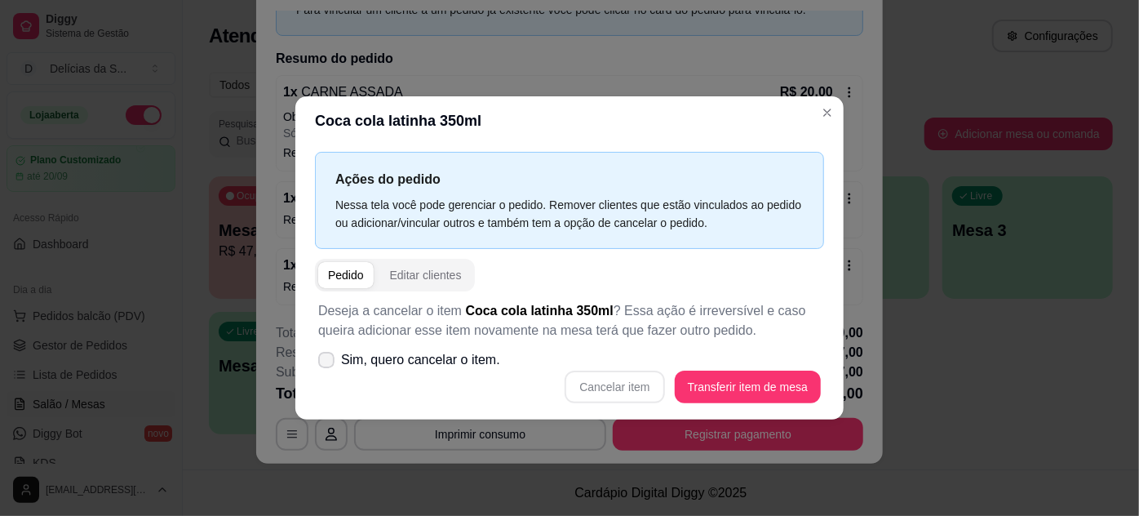
click at [321, 363] on input "Sim, quero cancelar o item." at bounding box center [322, 368] width 11 height 11
checkbox input "true"
click at [598, 380] on button "Cancelar item" at bounding box center [615, 386] width 100 height 33
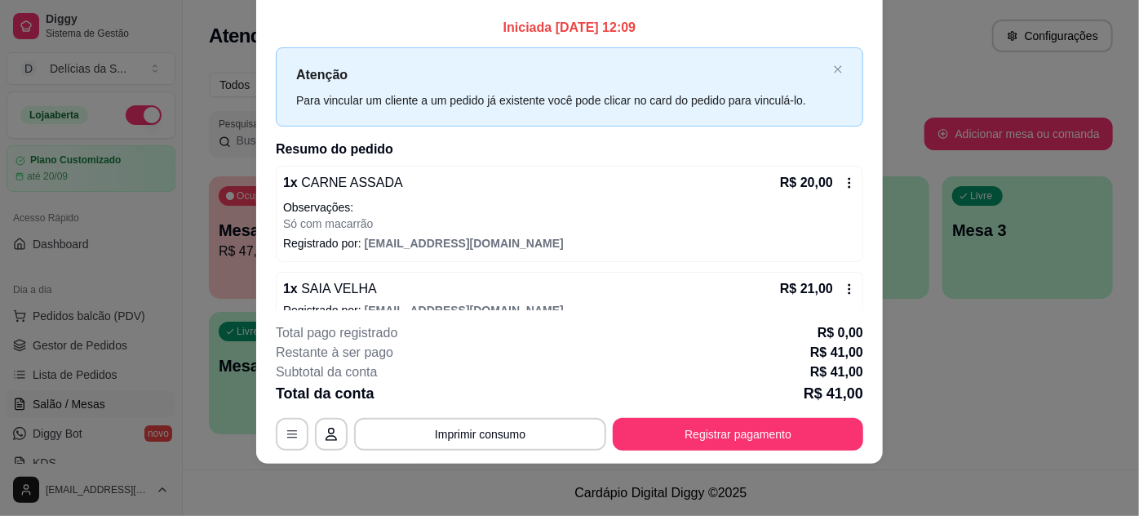
scroll to position [0, 0]
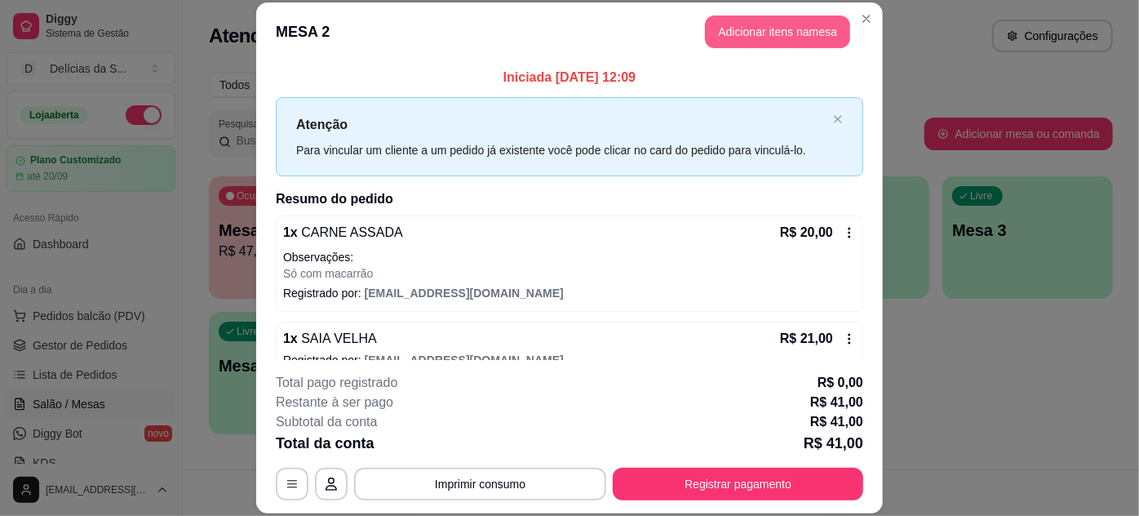
click at [760, 29] on button "Adicionar itens na mesa" at bounding box center [777, 32] width 145 height 33
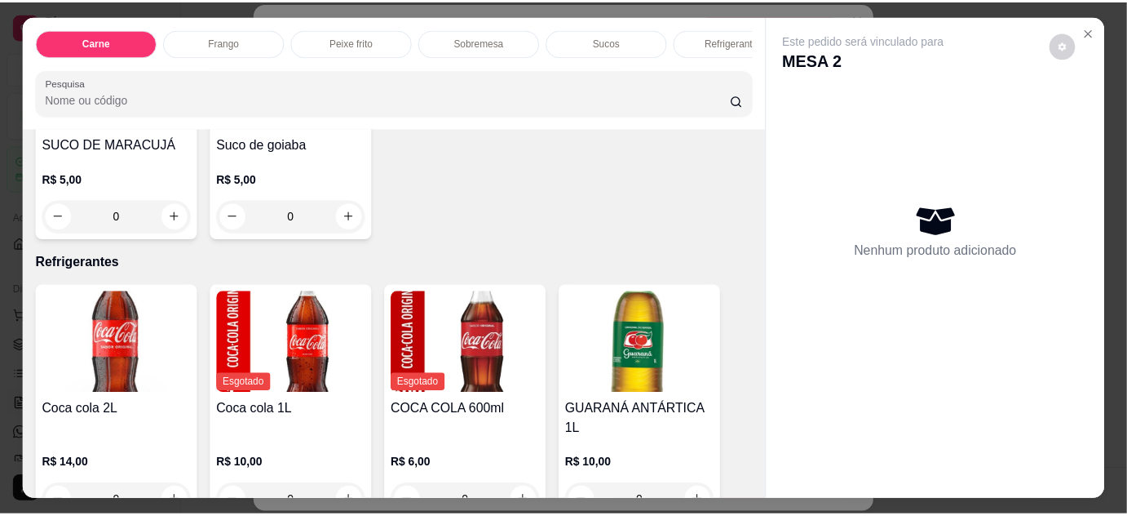
scroll to position [1632, 0]
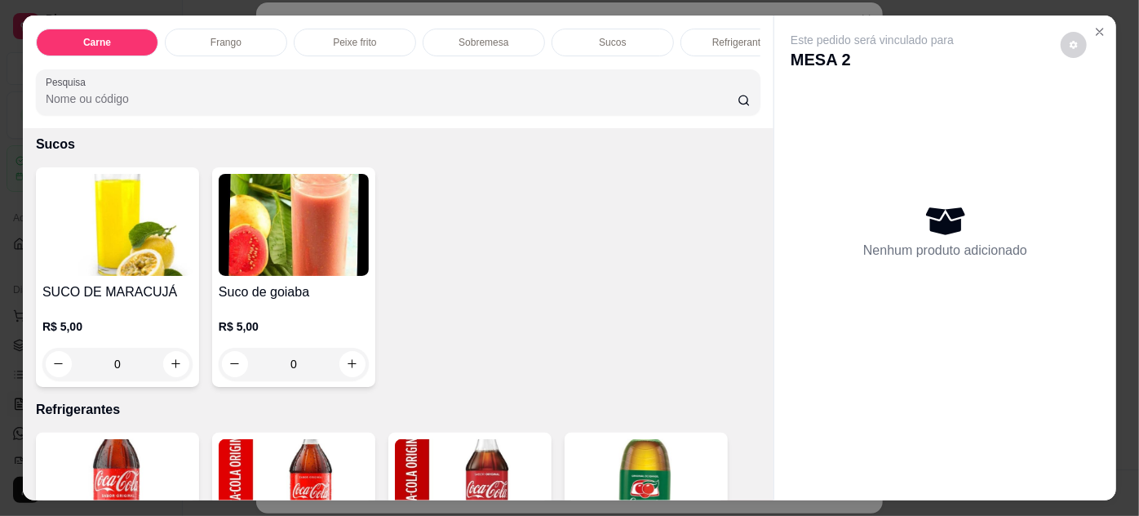
click at [166, 375] on div "0" at bounding box center [117, 364] width 150 height 33
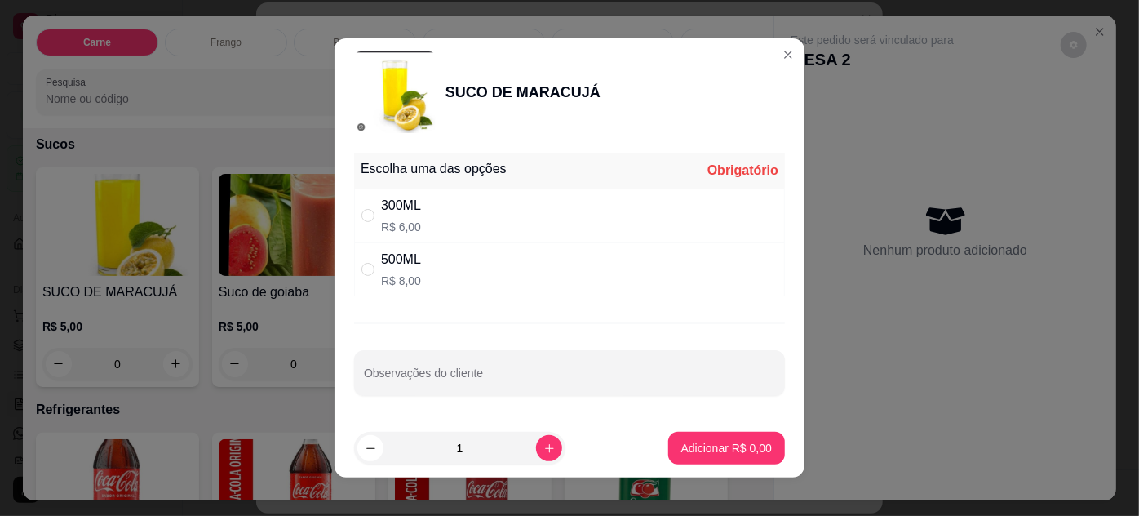
click at [453, 215] on div "300ML R$ 6,00" at bounding box center [569, 215] width 431 height 54
radio input "true"
click at [681, 445] on p "Adicionar R$ 6,00" at bounding box center [726, 448] width 91 height 16
type input "1"
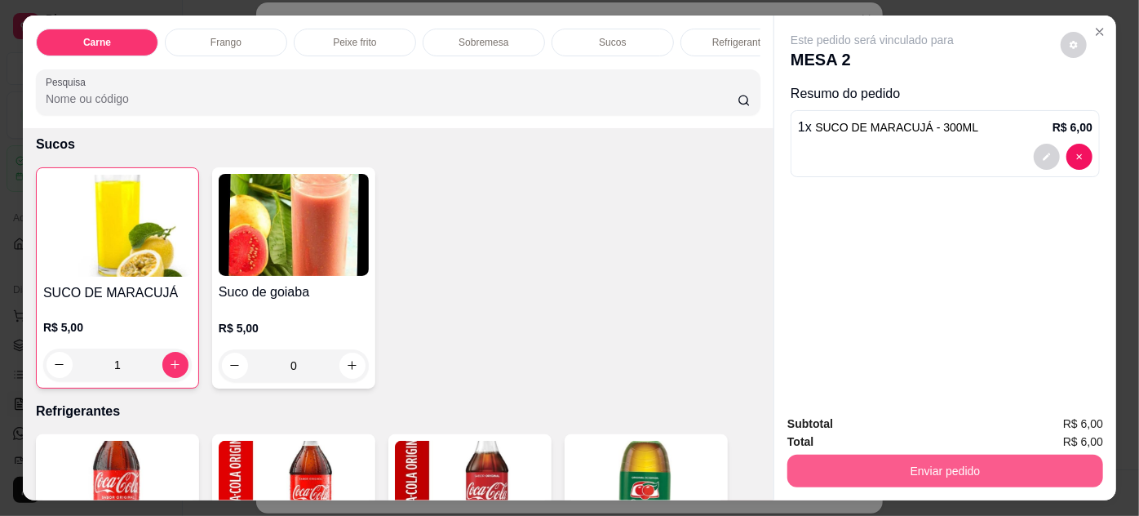
click at [900, 463] on button "Enviar pedido" at bounding box center [945, 470] width 316 height 33
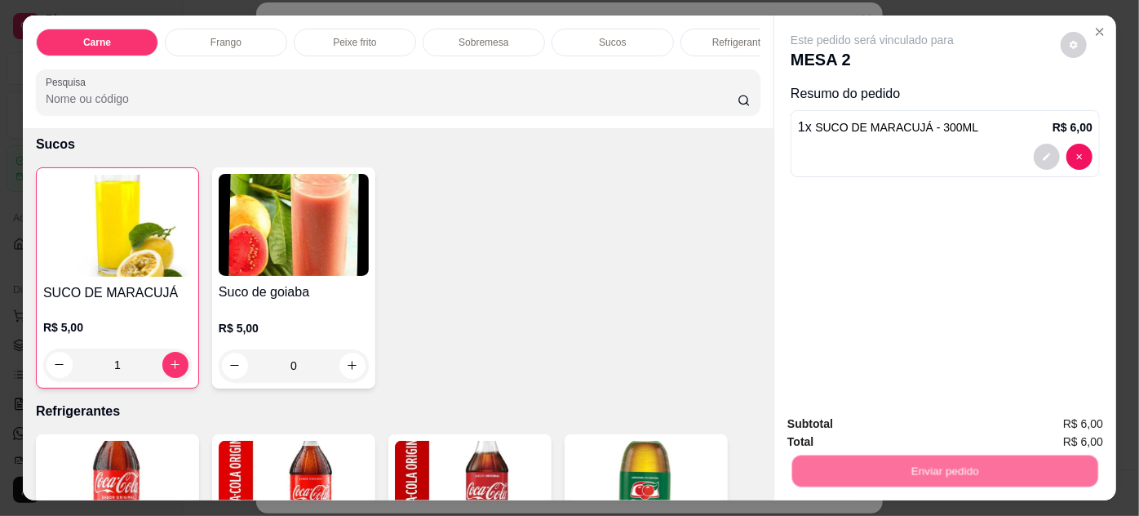
click at [844, 421] on button "Não registrar e enviar pedido" at bounding box center [891, 425] width 165 height 30
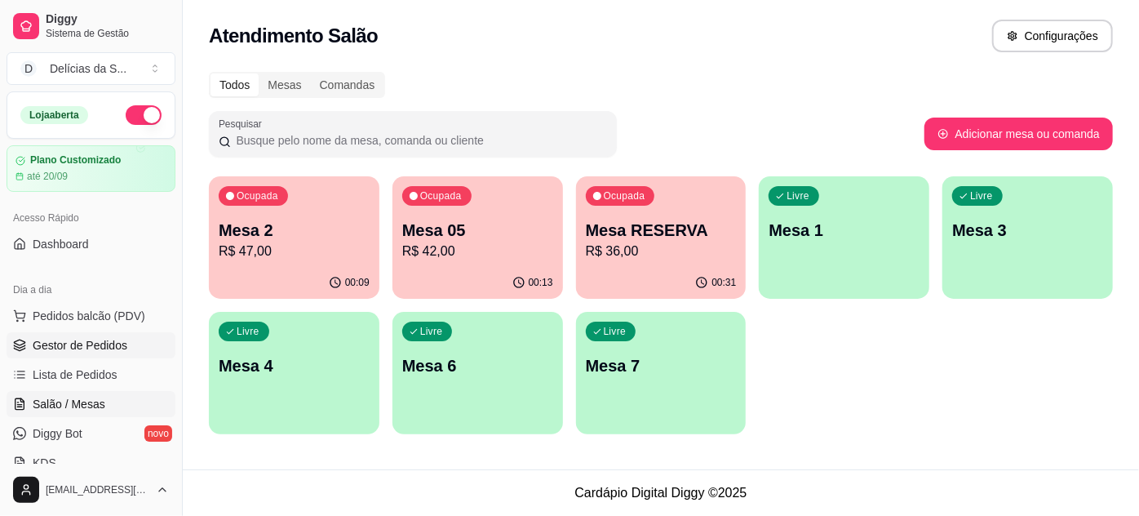
click at [91, 352] on span "Gestor de Pedidos" at bounding box center [80, 345] width 95 height 16
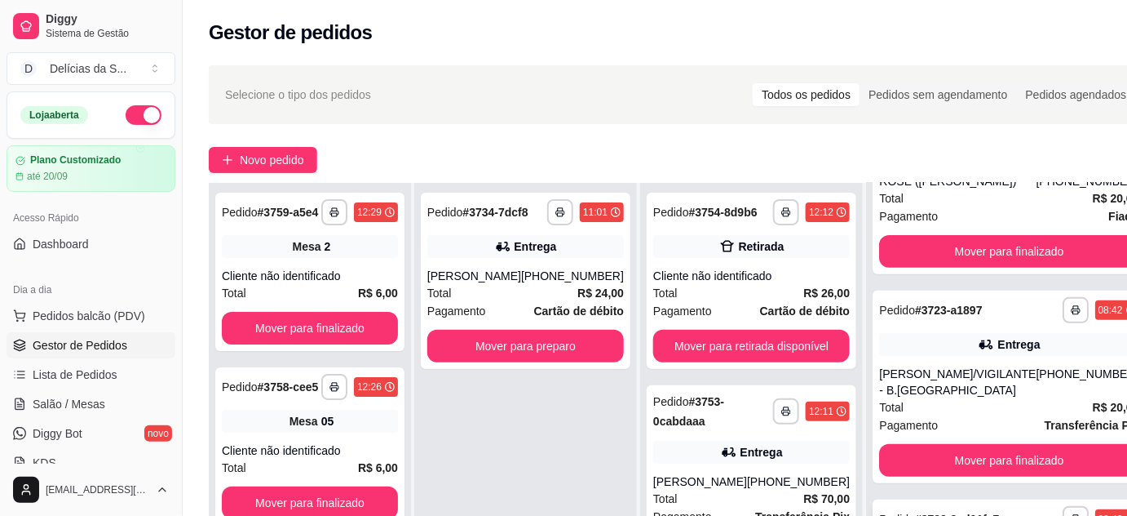
scroll to position [248, 0]
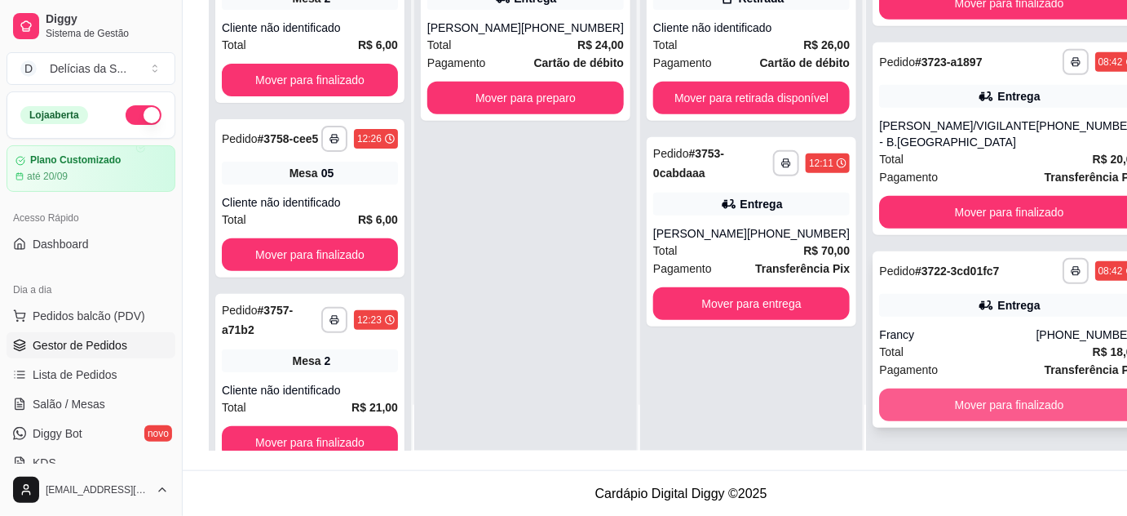
click at [1012, 399] on button "Mover para finalizado" at bounding box center [1008, 404] width 259 height 33
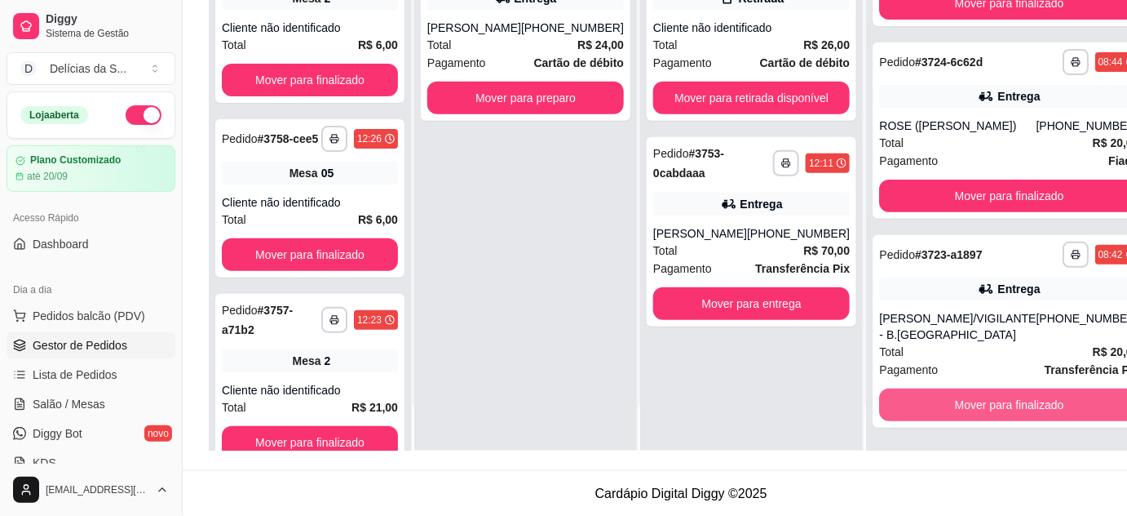
scroll to position [4410, 0]
click at [1013, 400] on button "Mover para finalizado" at bounding box center [1010, 405] width 252 height 32
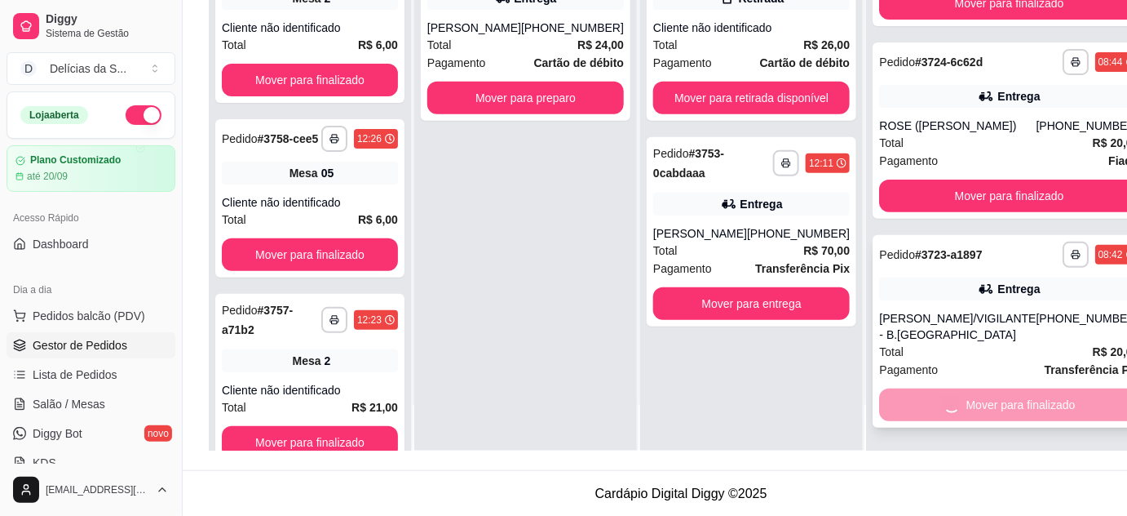
scroll to position [4201, 0]
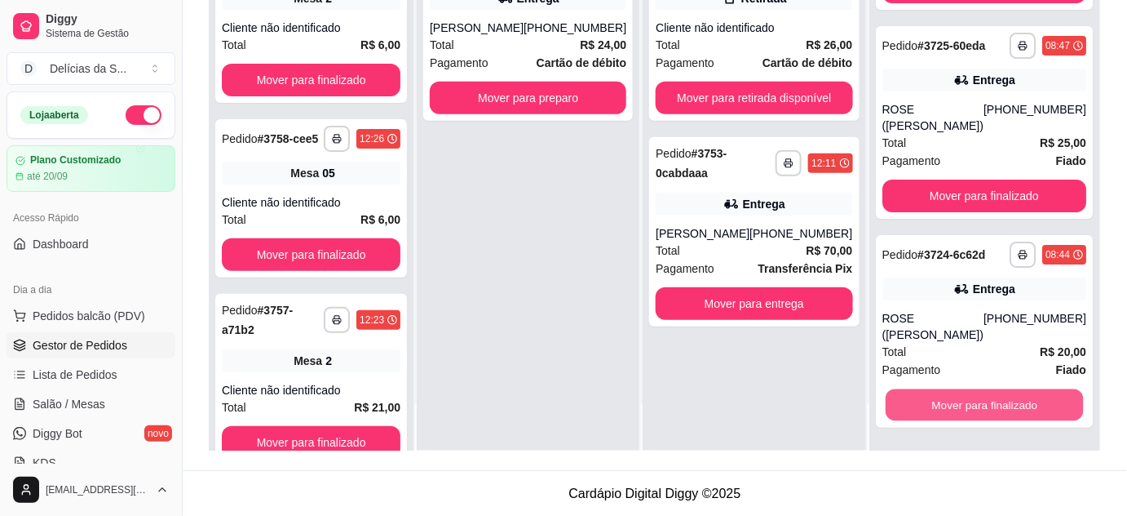
click at [1013, 400] on button "Mover para finalizado" at bounding box center [984, 405] width 198 height 32
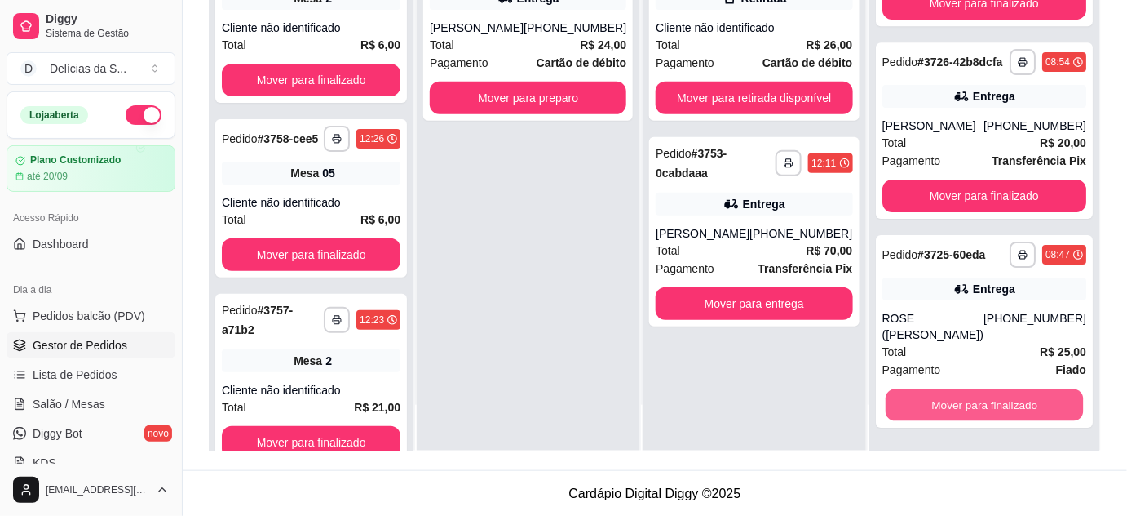
click at [1013, 401] on button "Mover para finalizado" at bounding box center [984, 405] width 198 height 32
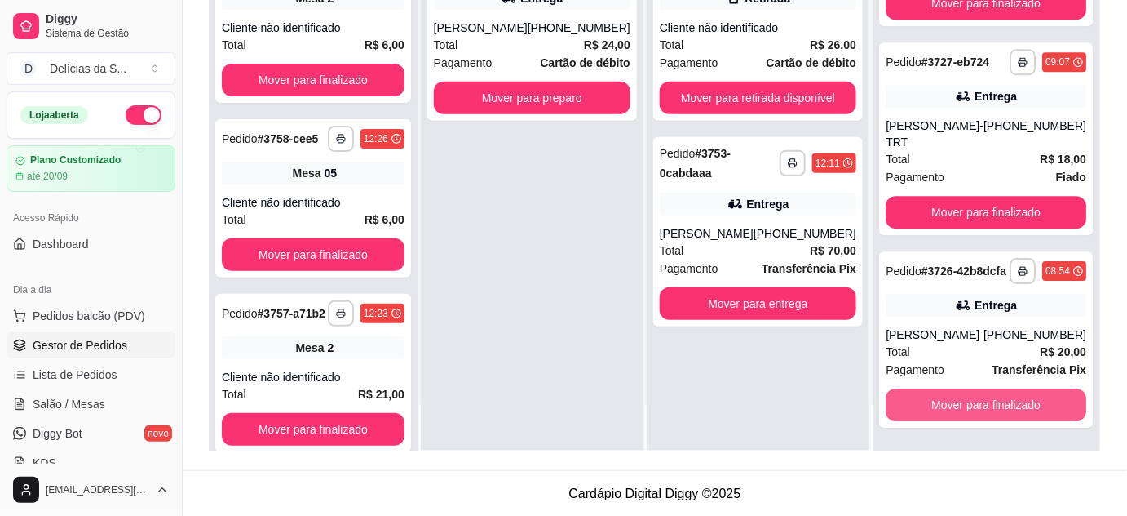
click at [1013, 401] on button "Mover para finalizado" at bounding box center [986, 404] width 201 height 33
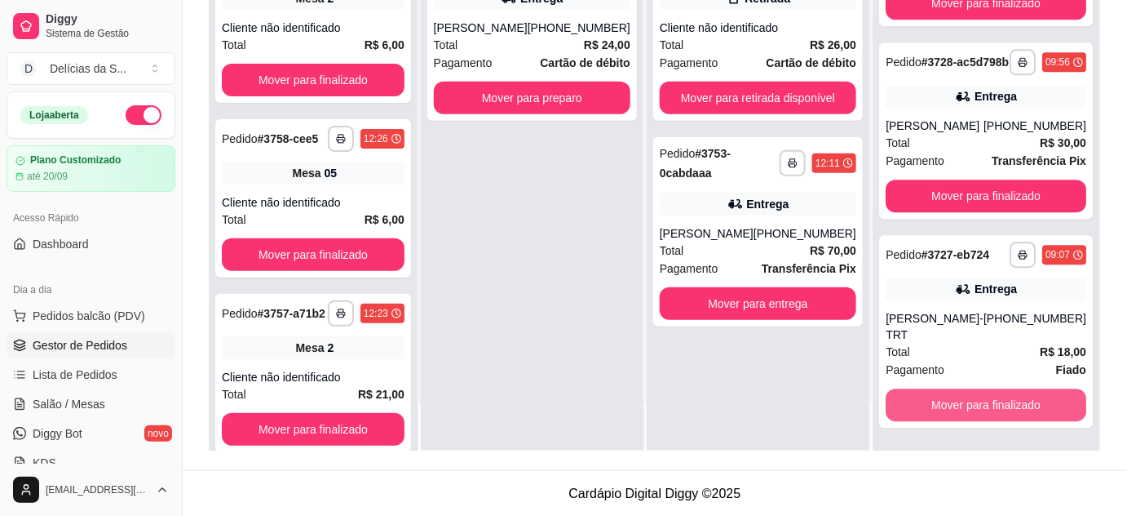
scroll to position [3584, 0]
click at [1013, 401] on button "Mover para finalizado" at bounding box center [986, 404] width 201 height 33
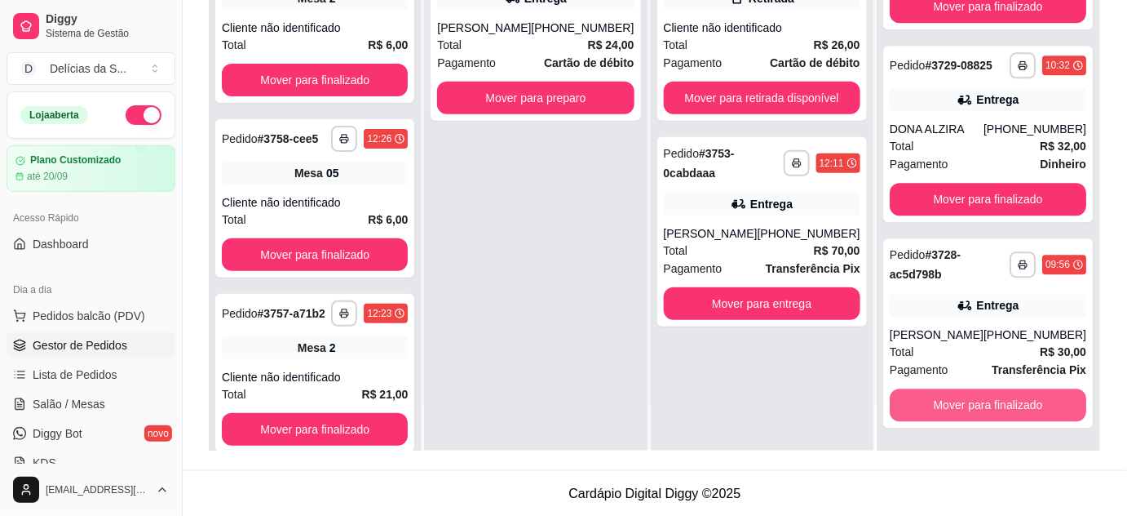
scroll to position [3391, 0]
click at [1013, 401] on button "Mover para finalizado" at bounding box center [988, 404] width 197 height 33
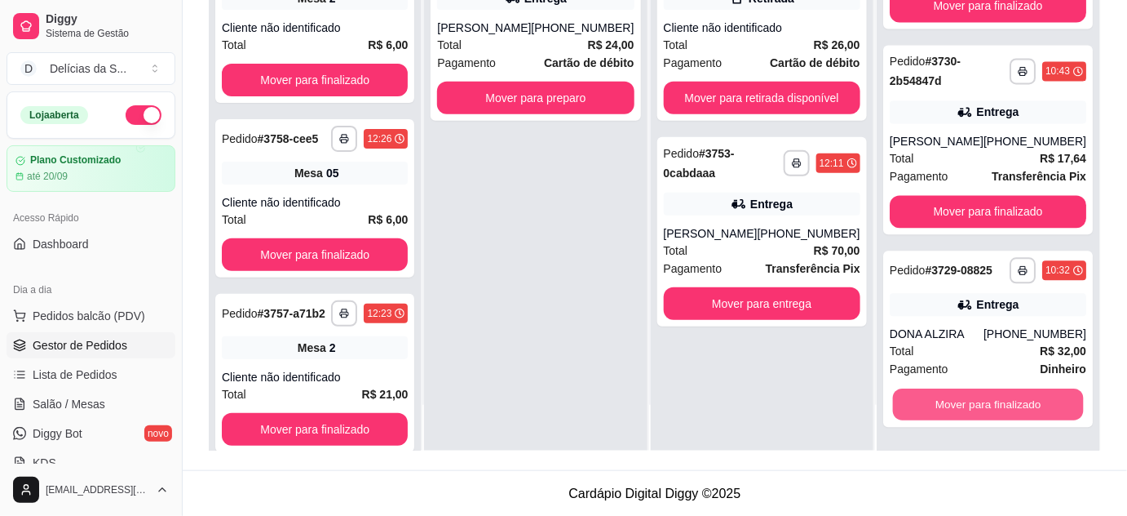
click at [1013, 401] on button "Mover para finalizado" at bounding box center [987, 405] width 191 height 32
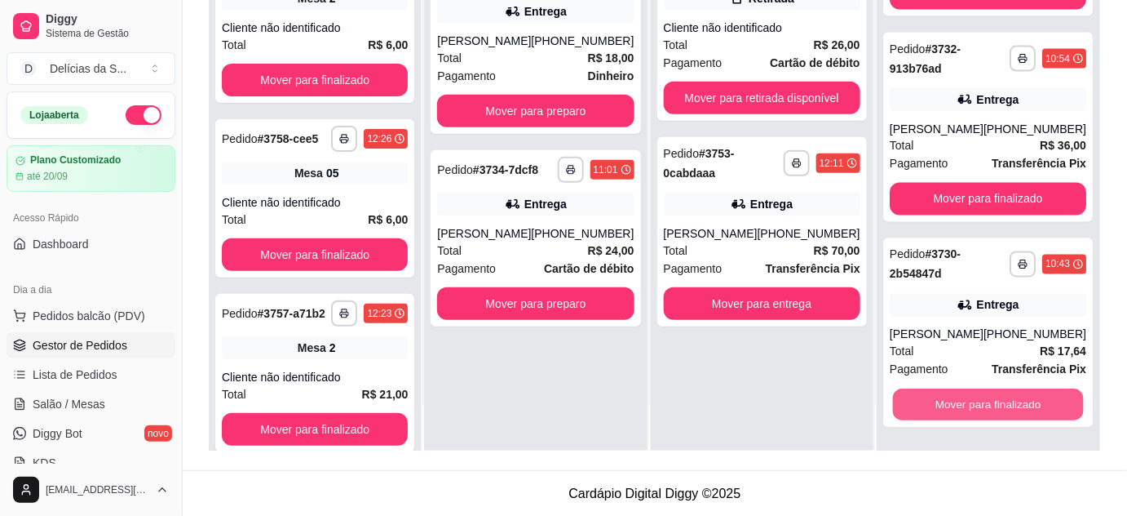
click at [1013, 401] on button "Mover para finalizado" at bounding box center [987, 405] width 191 height 32
click at [1013, 401] on button "Mover para finalizado" at bounding box center [988, 404] width 197 height 33
click at [1013, 401] on button "Mover para finalizado" at bounding box center [987, 405] width 191 height 32
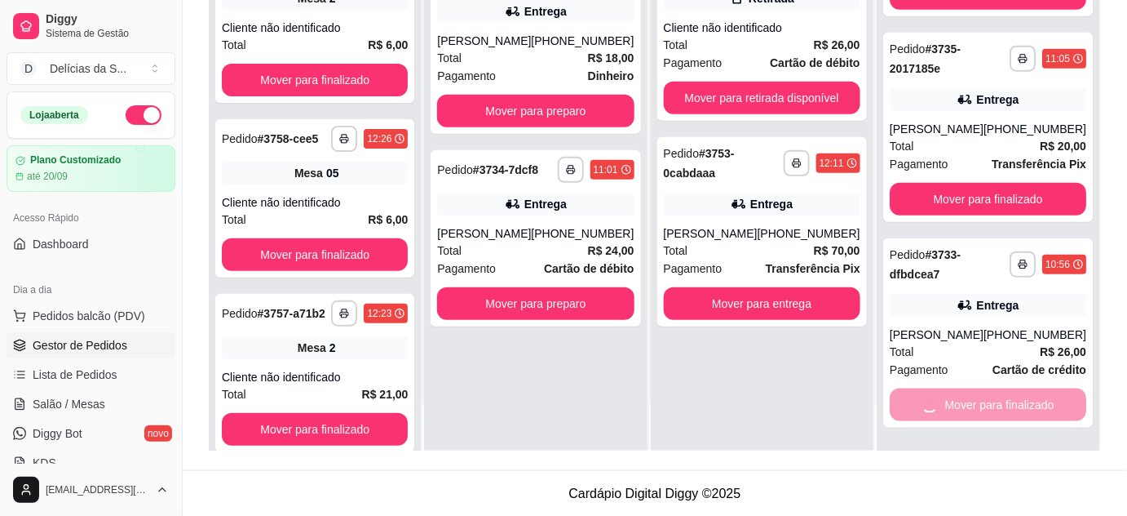
scroll to position [2345, 0]
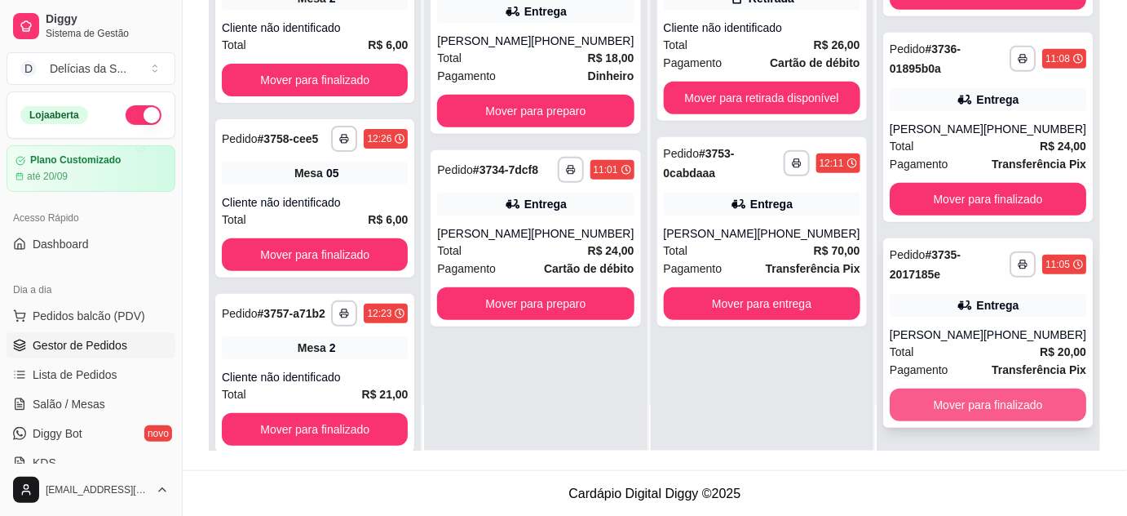
click at [920, 403] on button "Mover para finalizado" at bounding box center [988, 404] width 197 height 33
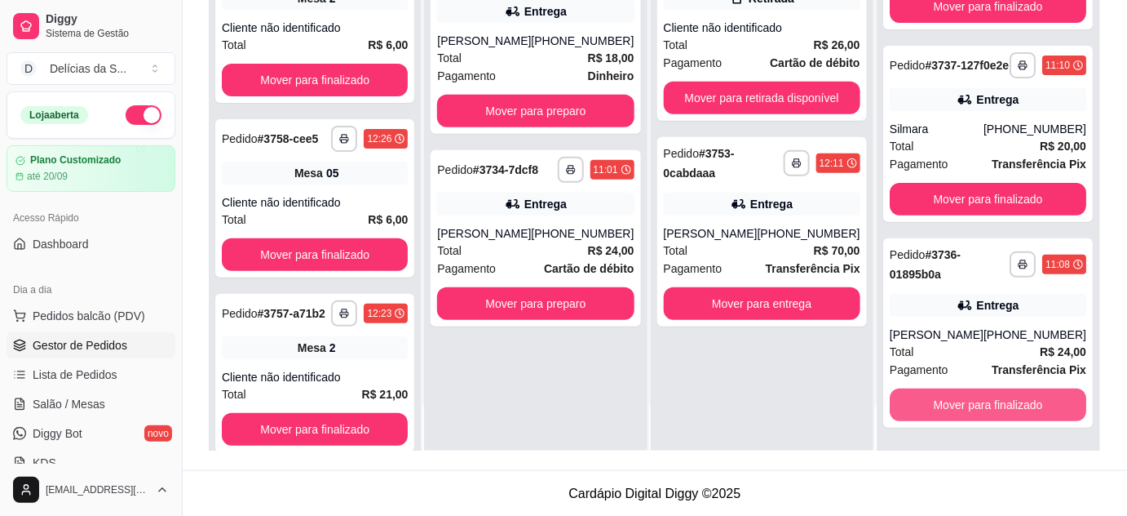
scroll to position [2140, 0]
click at [920, 402] on button "Mover para finalizado" at bounding box center [987, 405] width 191 height 32
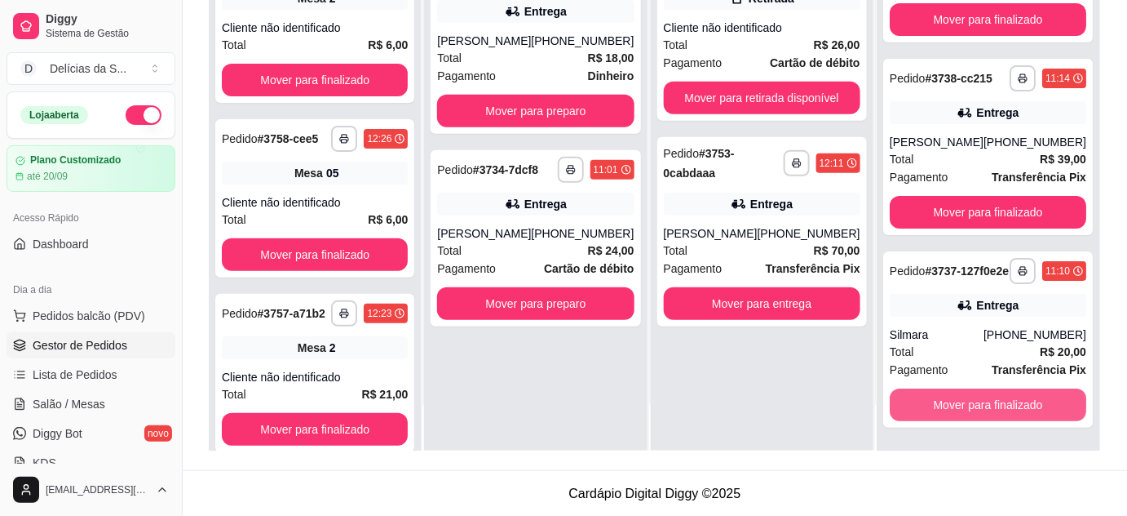
scroll to position [1933, 0]
click at [922, 401] on button "Mover para finalizado" at bounding box center [987, 405] width 191 height 32
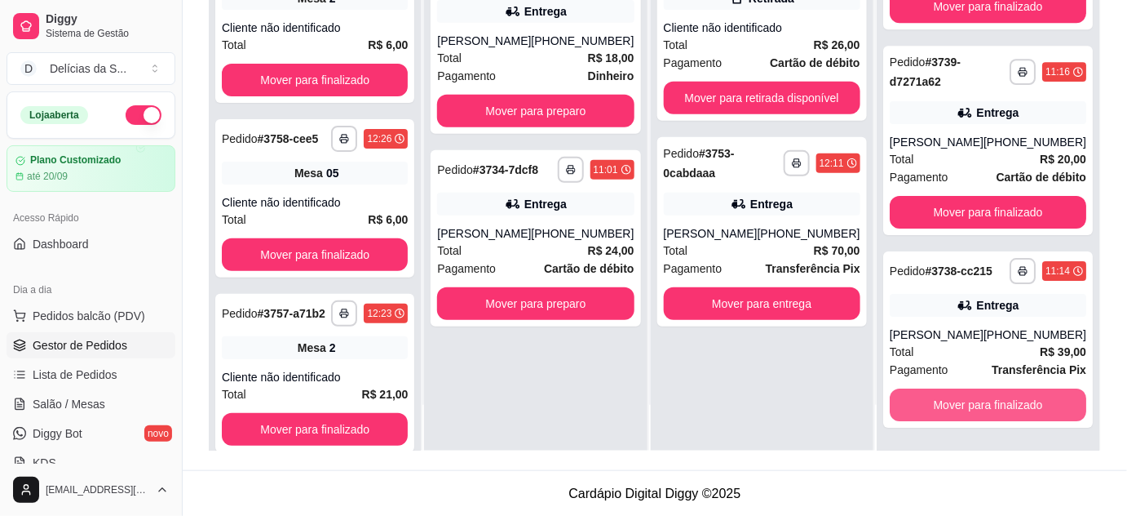
click at [922, 401] on button "Mover para finalizado" at bounding box center [988, 404] width 197 height 33
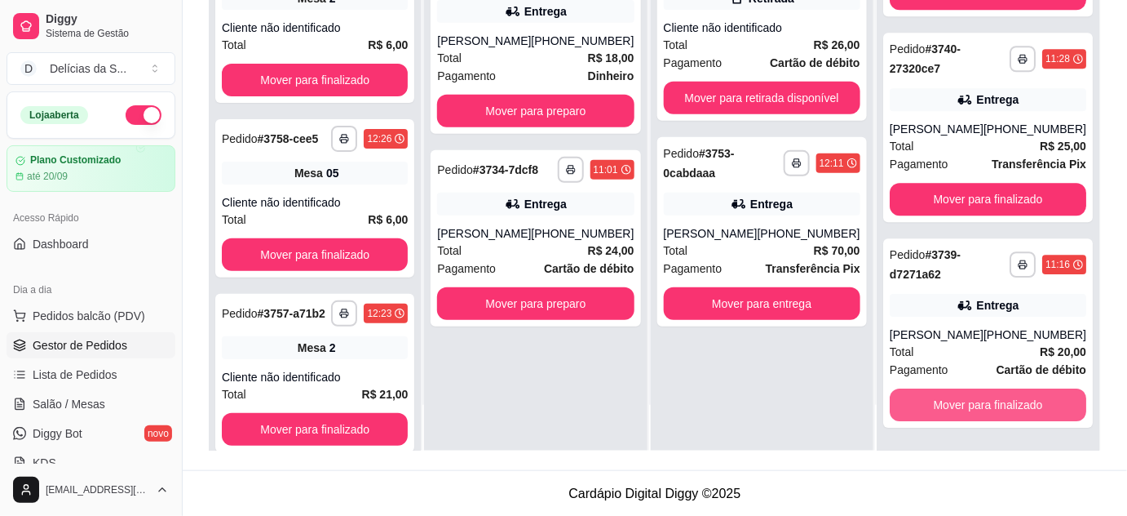
scroll to position [1535, 0]
click at [922, 401] on button "Mover para finalizado" at bounding box center [988, 404] width 197 height 33
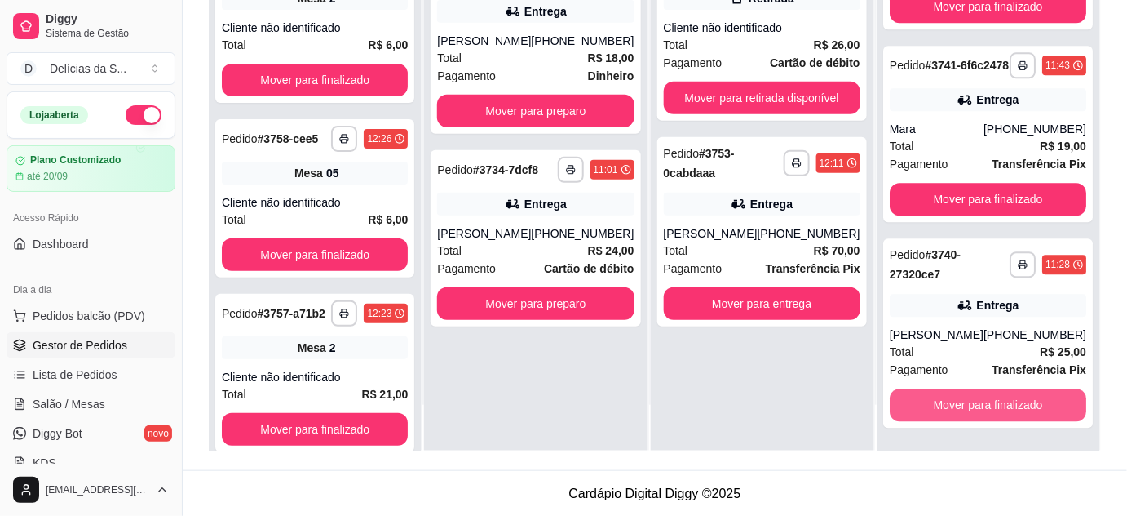
click at [922, 401] on button "Mover para finalizado" at bounding box center [988, 404] width 197 height 33
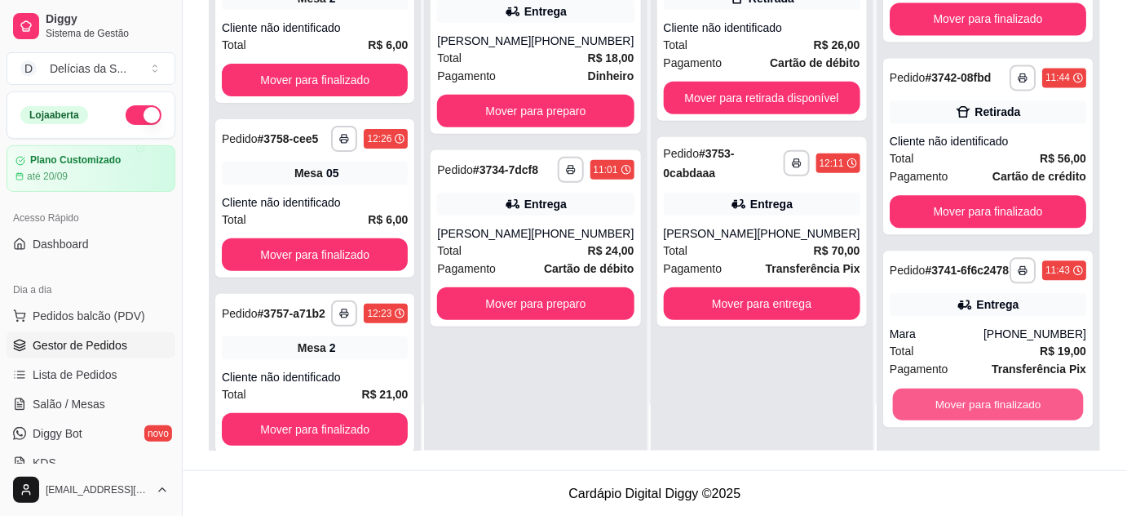
click at [922, 401] on button "Mover para finalizado" at bounding box center [987, 405] width 191 height 32
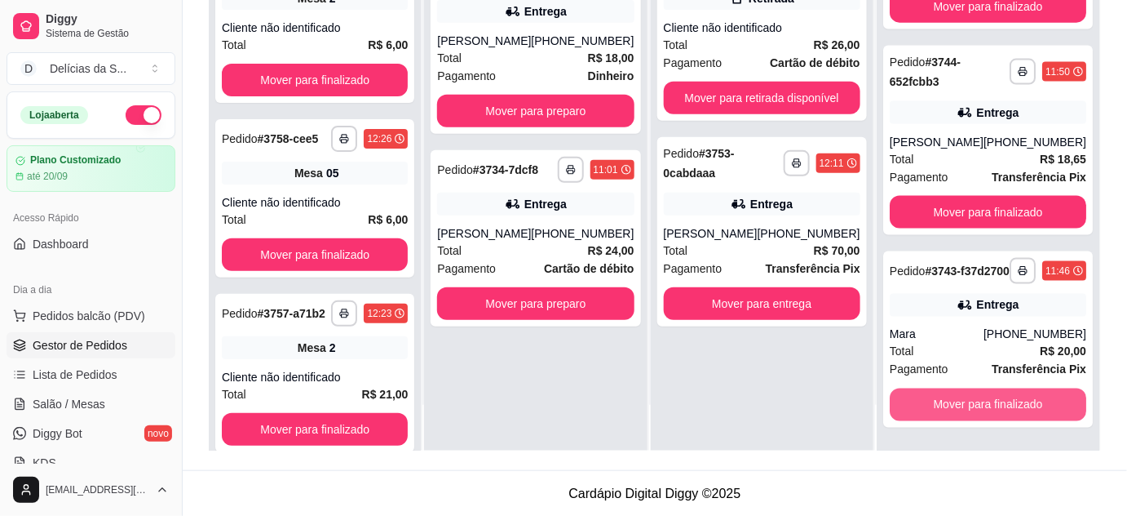
scroll to position [725, 0]
click at [922, 401] on button "Mover para finalizado" at bounding box center [988, 404] width 197 height 33
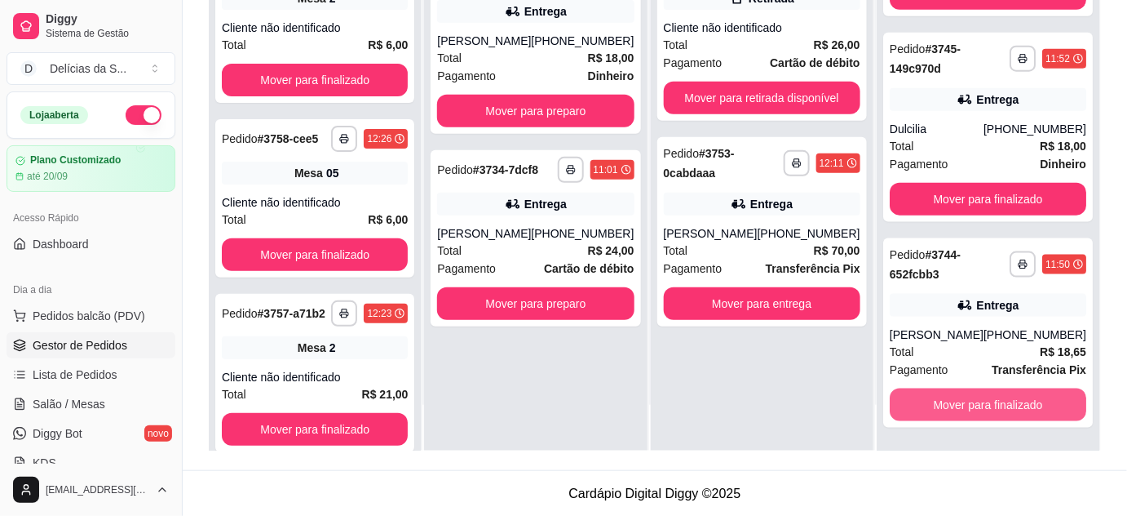
scroll to position [520, 0]
click at [922, 401] on button "Mover para finalizado" at bounding box center [987, 405] width 191 height 32
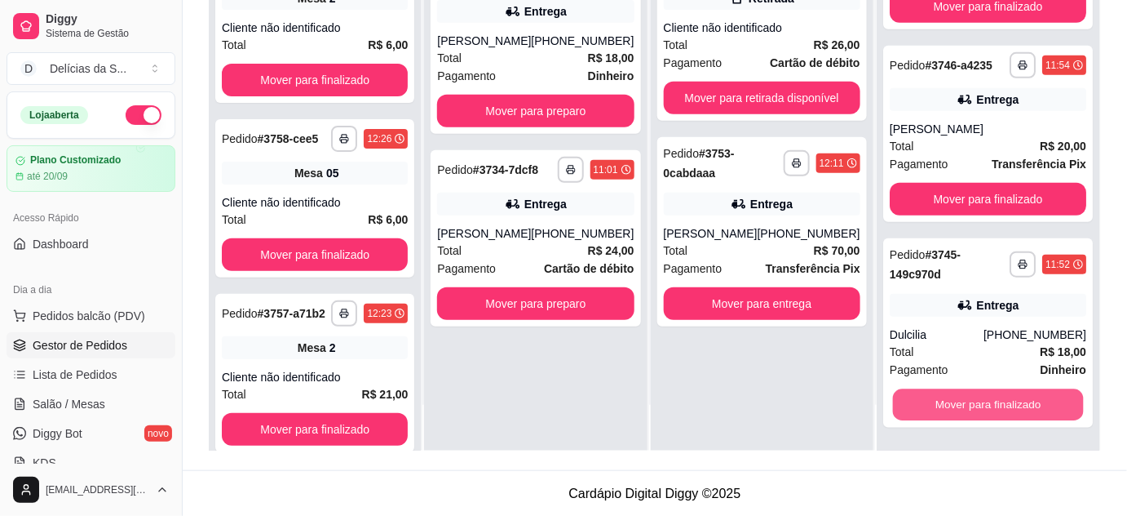
click at [922, 401] on button "Mover para finalizado" at bounding box center [987, 405] width 191 height 32
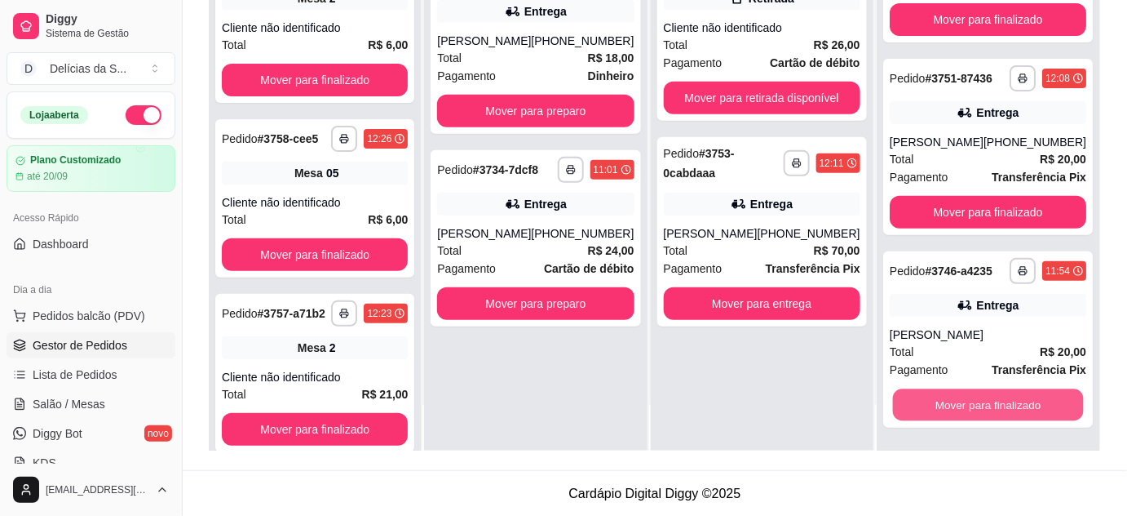
click at [922, 401] on button "Mover para finalizado" at bounding box center [987, 405] width 191 height 32
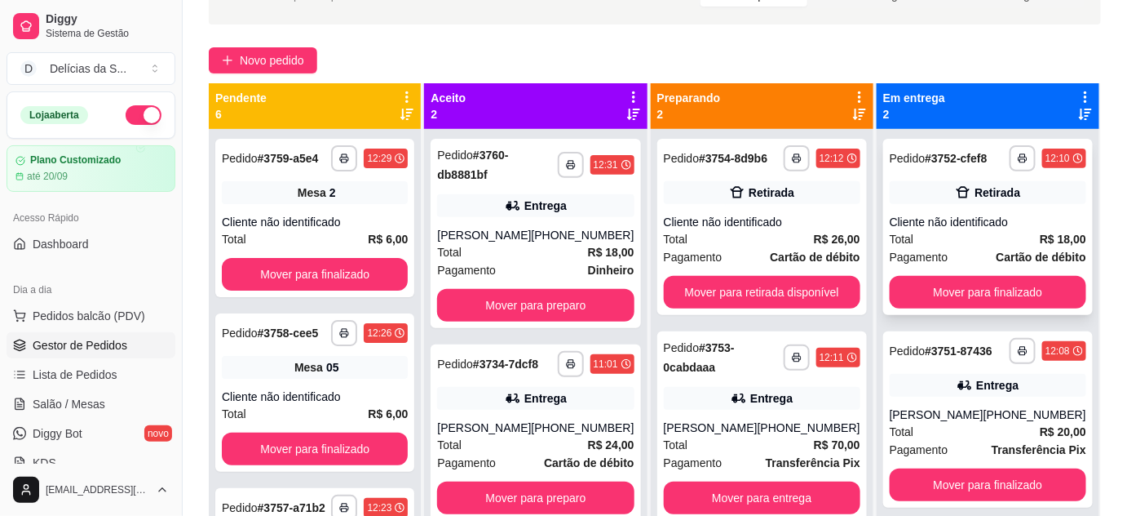
scroll to position [46, 0]
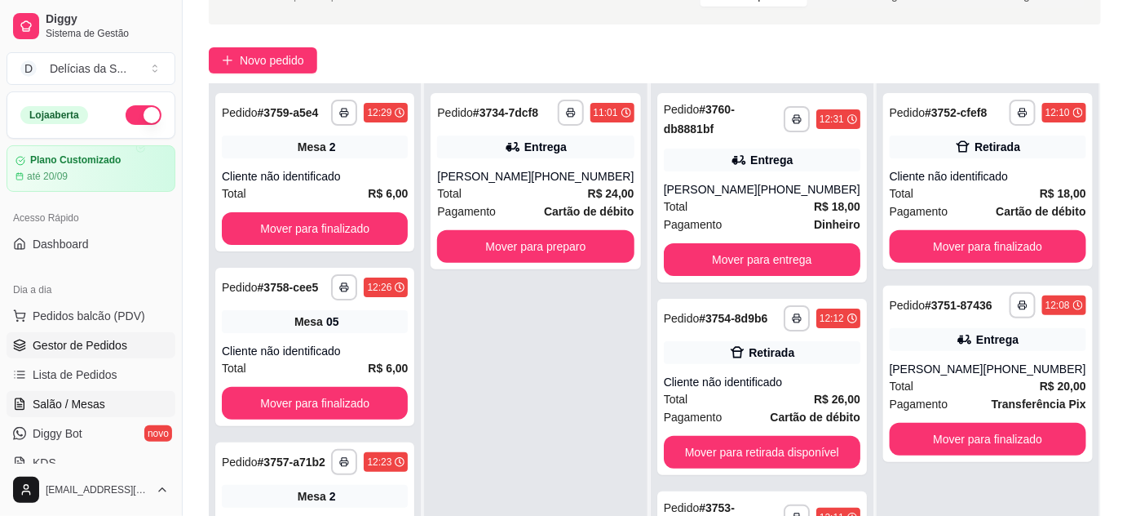
click at [82, 406] on span "Salão / Mesas" at bounding box center [69, 404] width 73 height 16
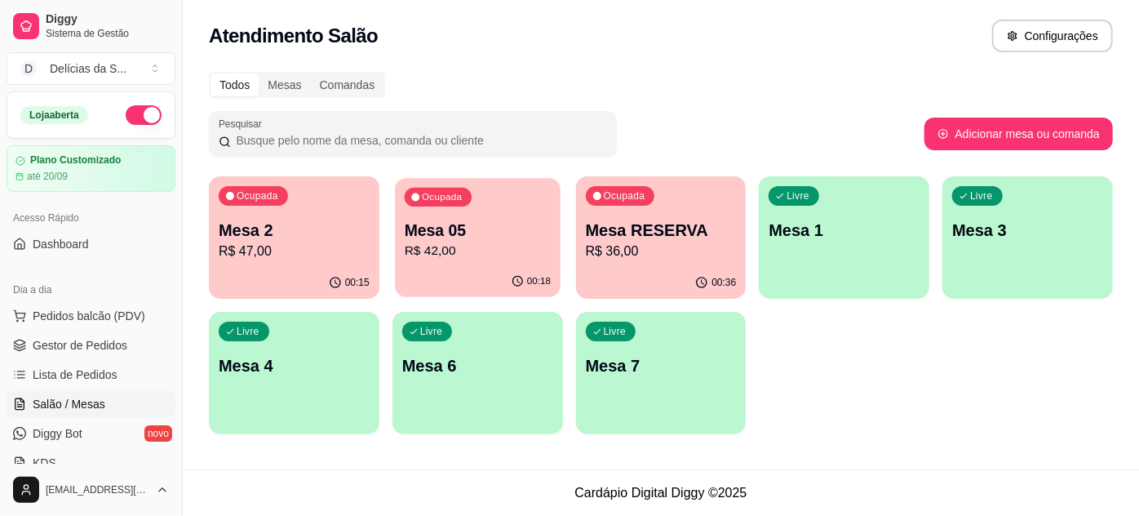
click at [489, 246] on p "R$ 42,00" at bounding box center [478, 250] width 146 height 19
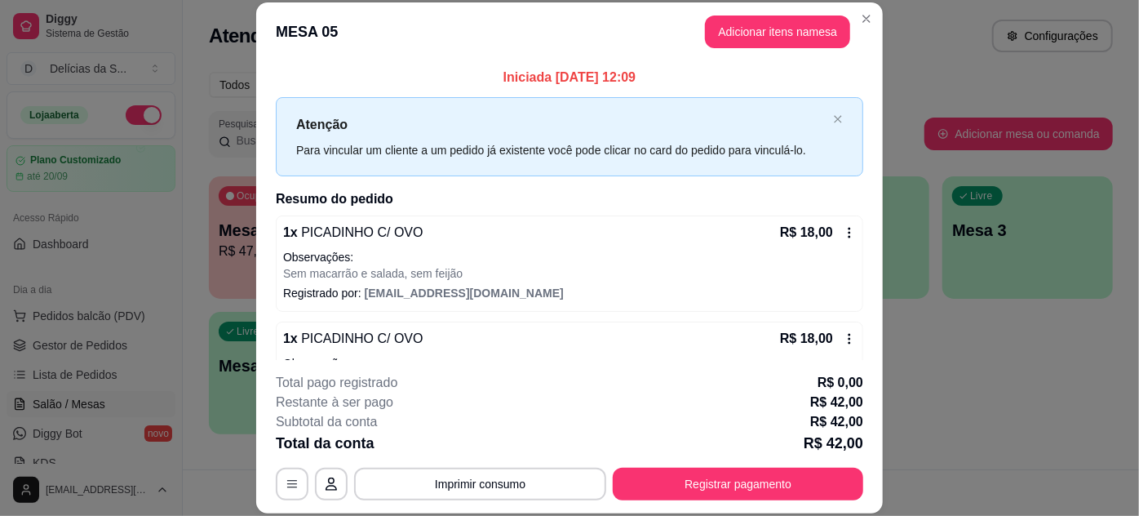
scroll to position [130, 0]
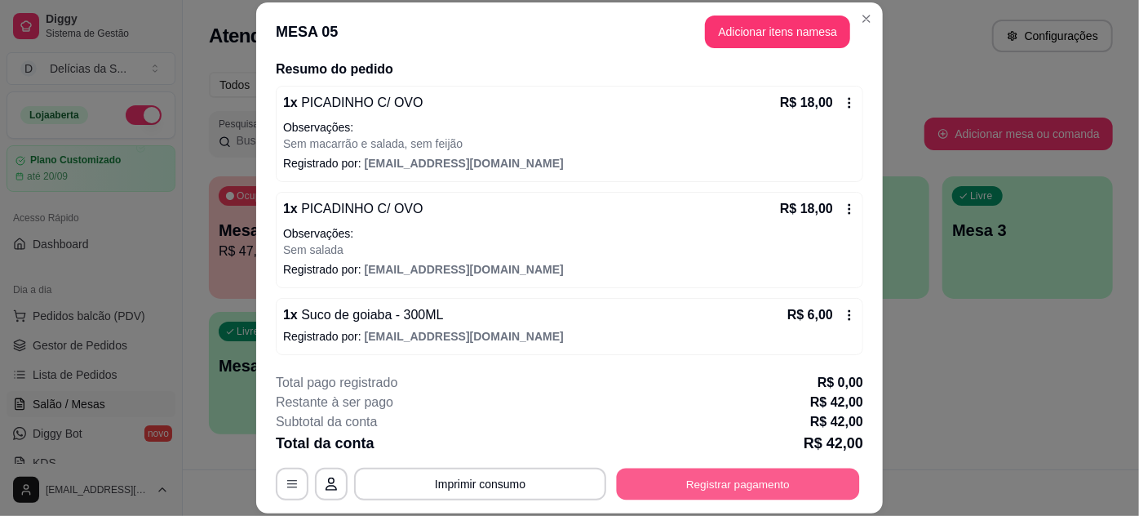
click at [644, 485] on button "Registrar pagamento" at bounding box center [738, 483] width 243 height 32
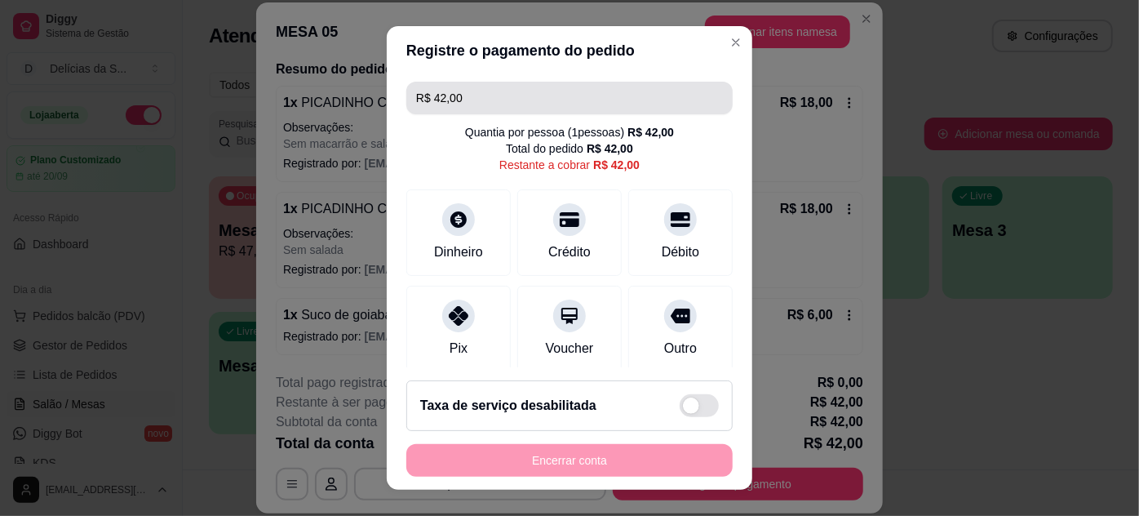
click at [563, 94] on input "R$ 42,00" at bounding box center [569, 98] width 307 height 33
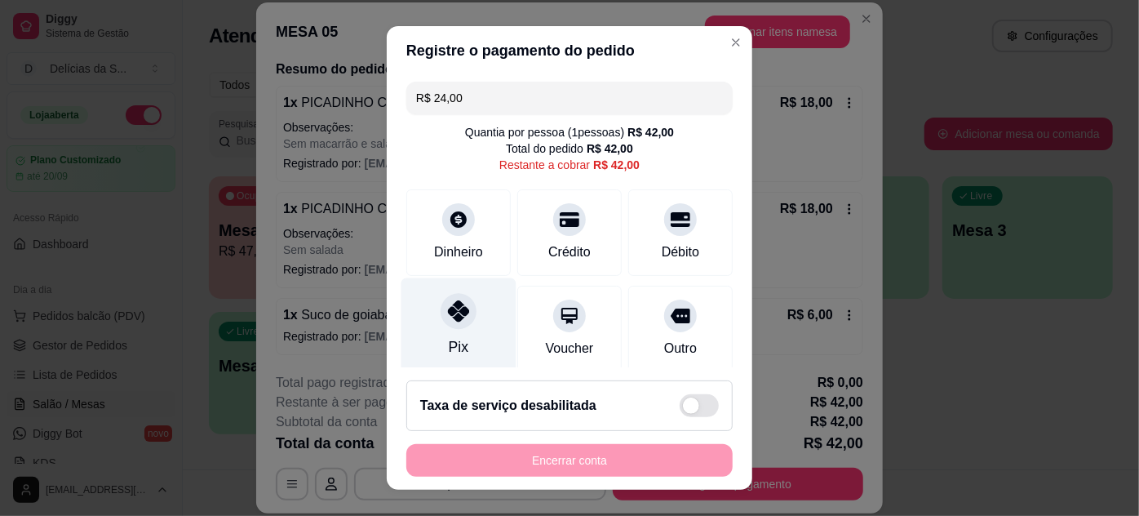
click at [458, 339] on div "Pix" at bounding box center [458, 324] width 115 height 95
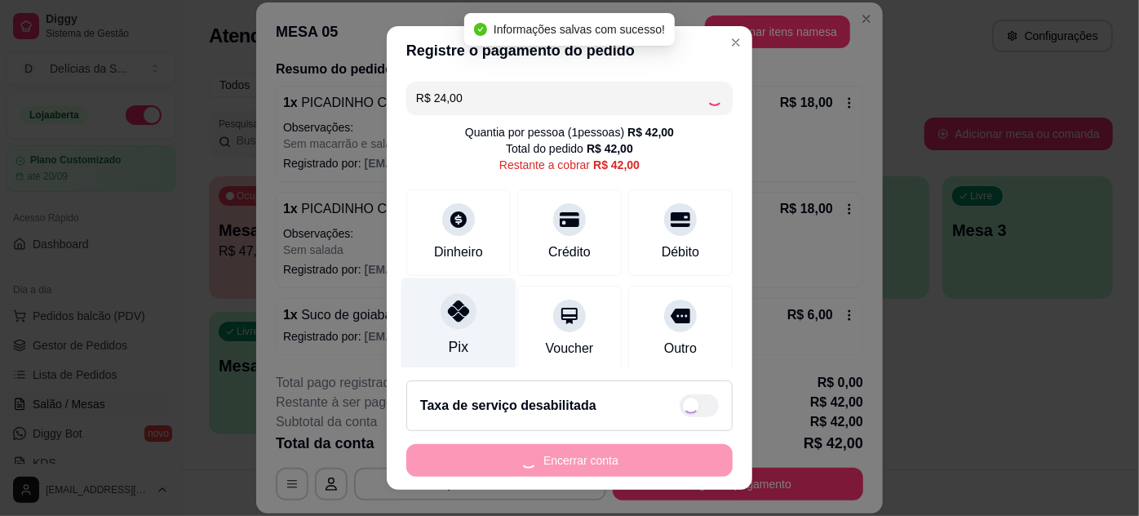
type input "R$ 18,00"
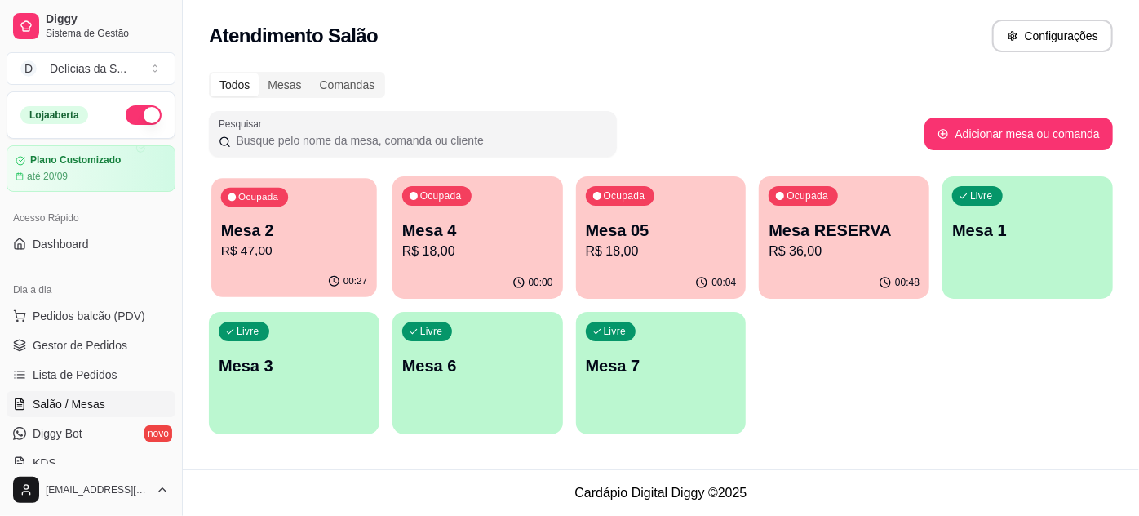
click at [285, 239] on p "Mesa 2" at bounding box center [294, 230] width 146 height 22
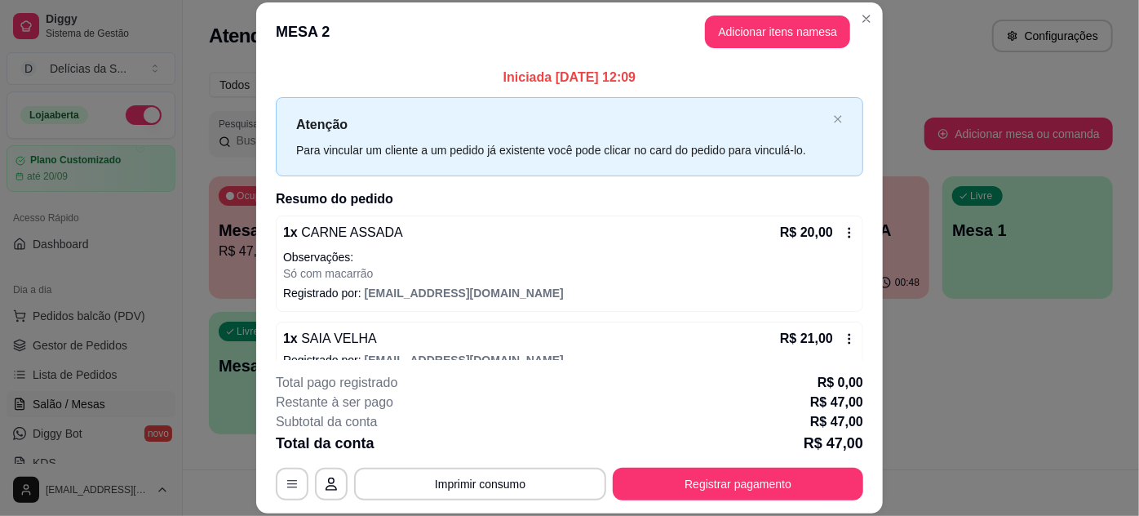
scroll to position [148, 0]
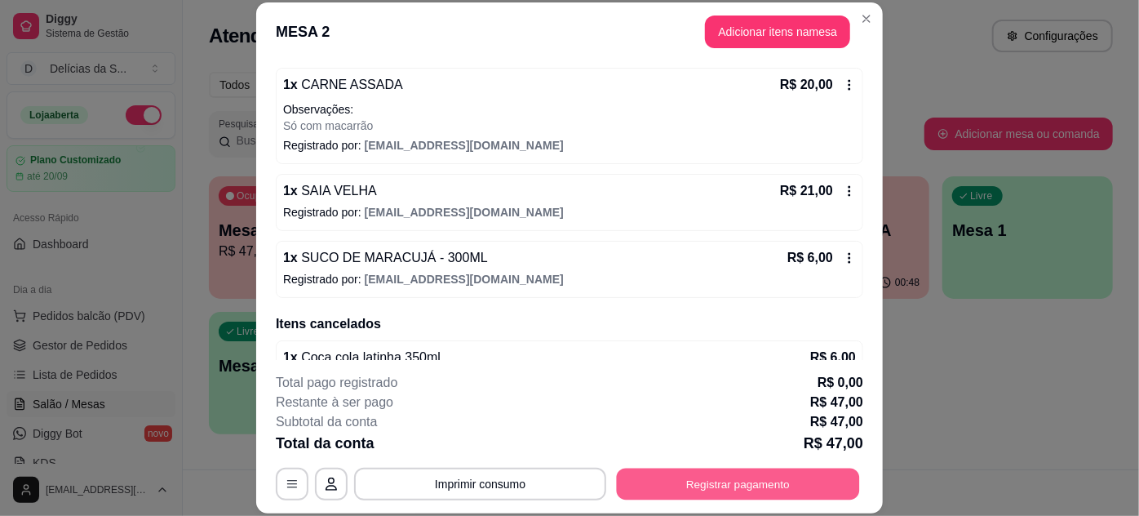
click at [683, 481] on button "Registrar pagamento" at bounding box center [738, 483] width 243 height 32
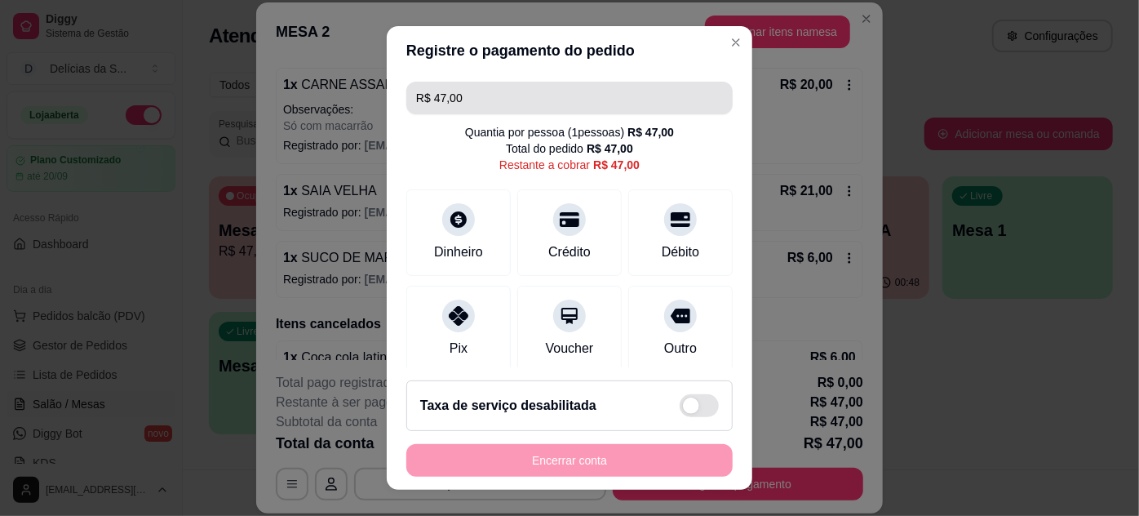
click at [570, 113] on input "R$ 47,00" at bounding box center [569, 98] width 307 height 33
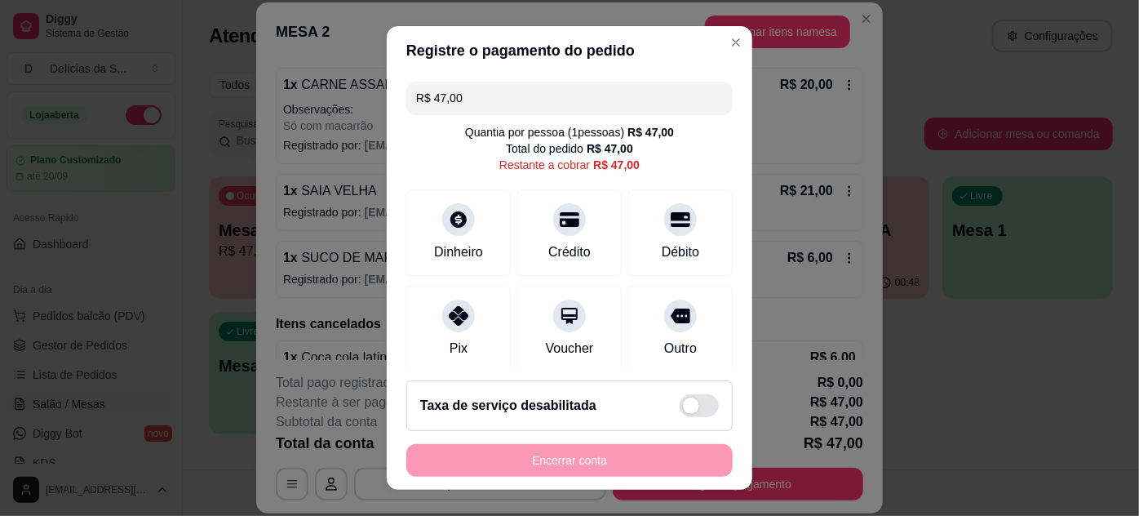
click at [570, 113] on input "R$ 47,00" at bounding box center [569, 98] width 307 height 33
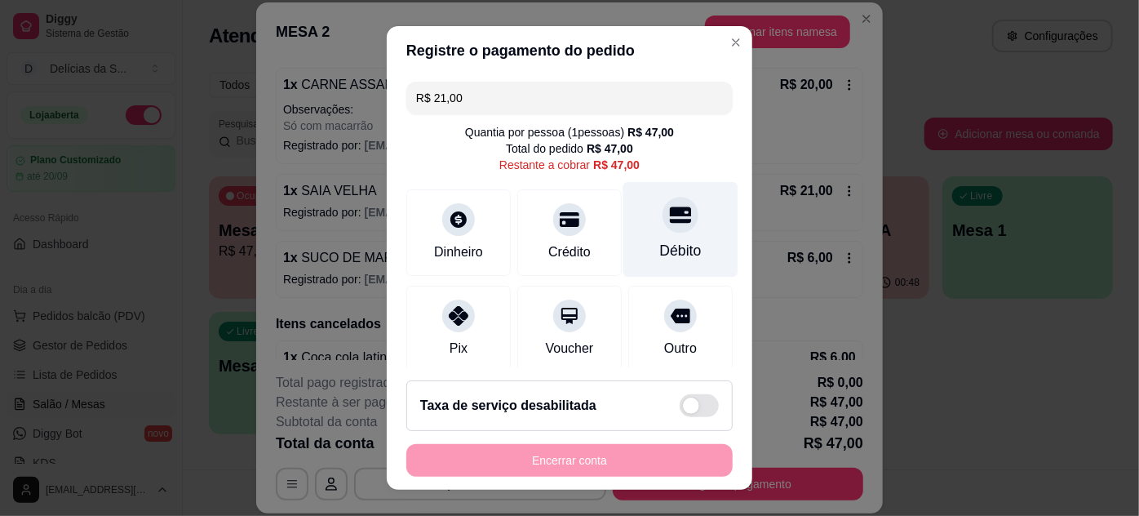
click at [656, 237] on div "Débito" at bounding box center [680, 228] width 115 height 95
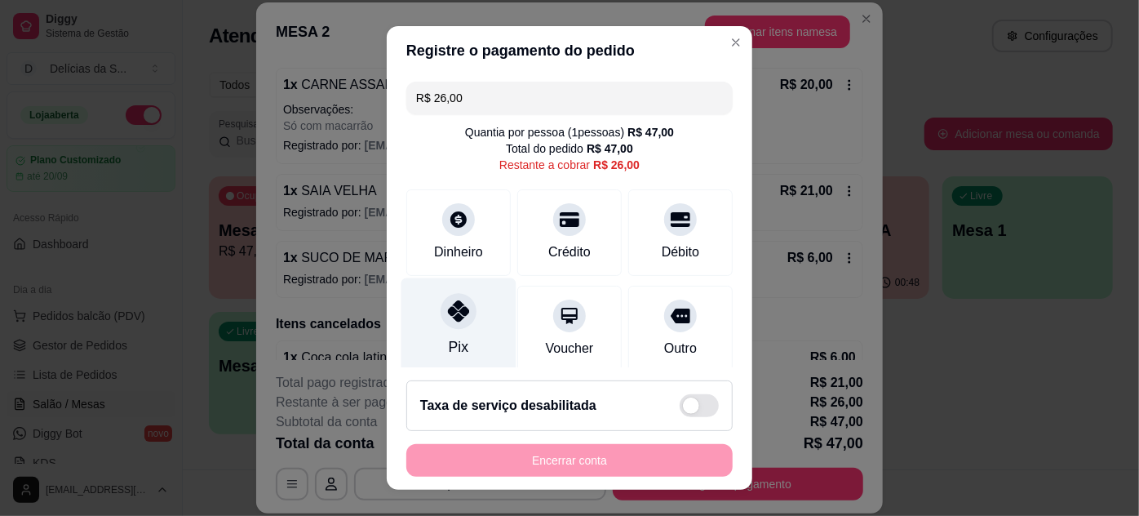
click at [455, 321] on icon at bounding box center [458, 310] width 21 height 21
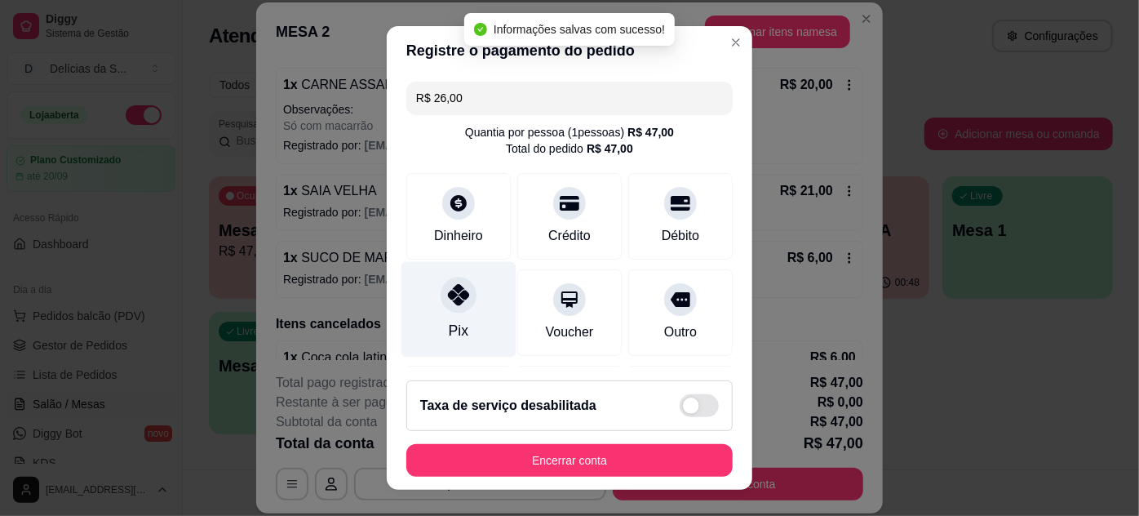
type input "R$ 0,00"
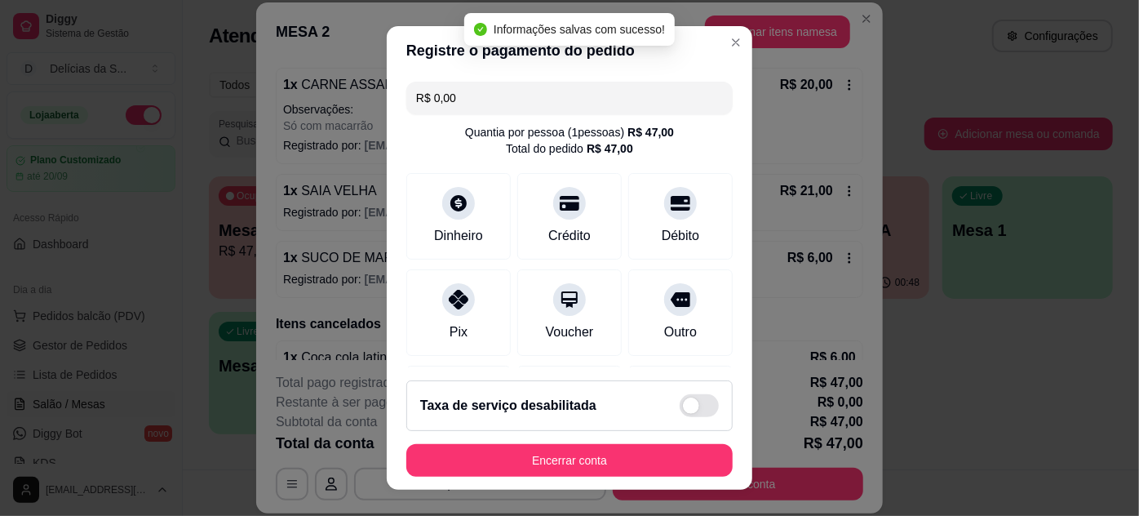
scroll to position [26, 0]
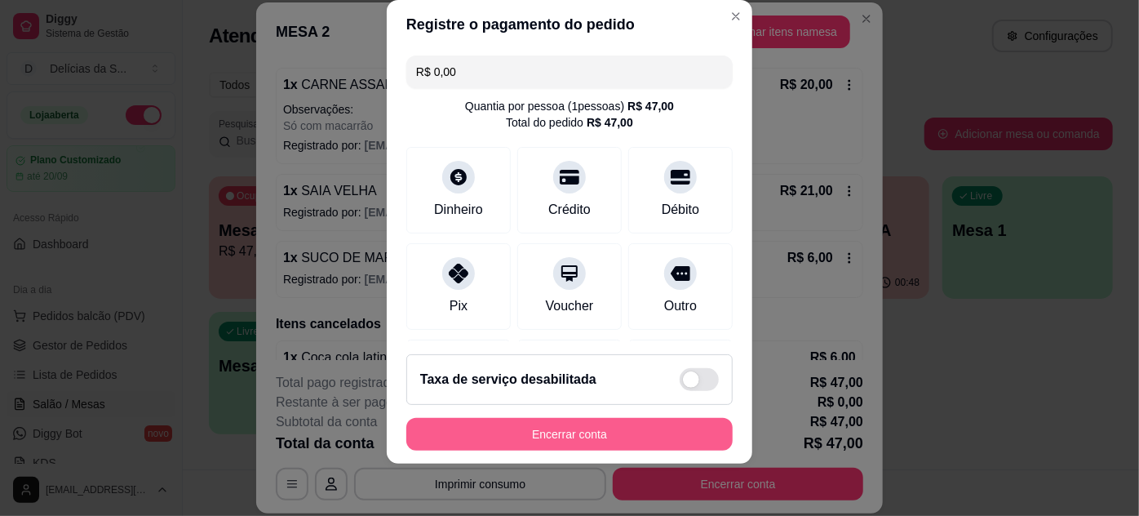
click at [591, 442] on button "Encerrar conta" at bounding box center [569, 434] width 326 height 33
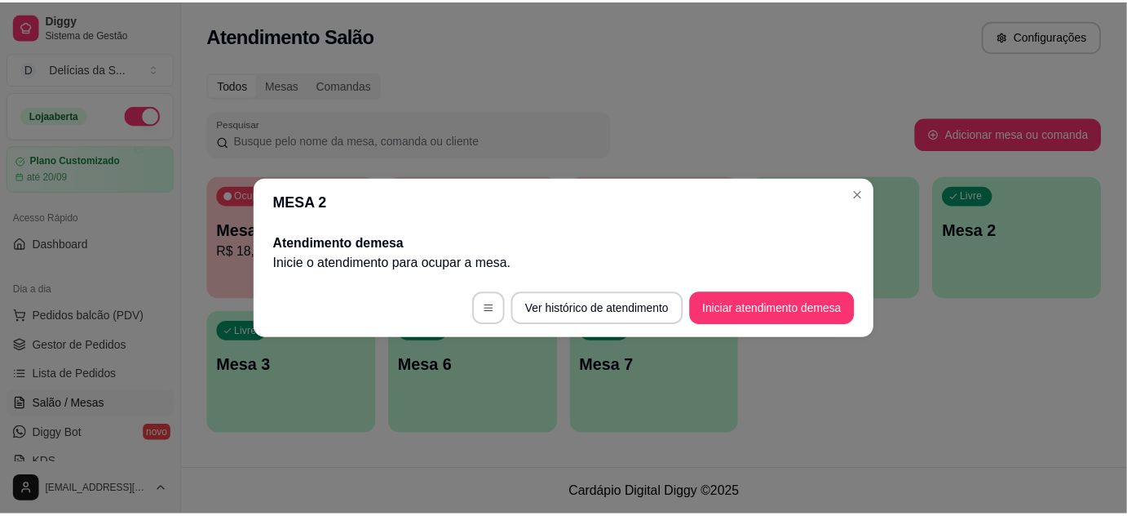
scroll to position [0, 0]
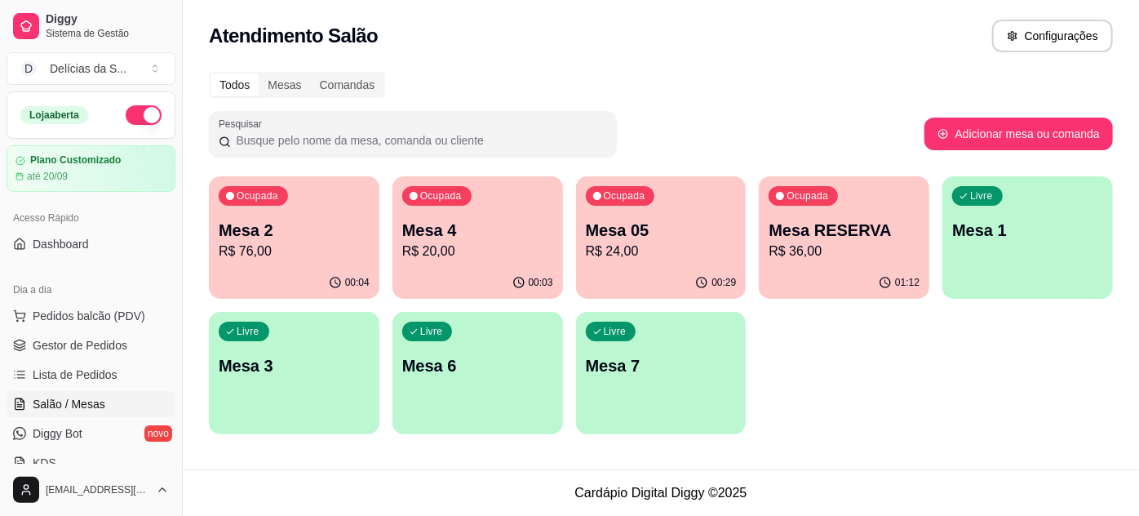
click at [655, 271] on div "00:29" at bounding box center [661, 283] width 171 height 32
click at [113, 345] on span "Gestor de Pedidos" at bounding box center [80, 345] width 95 height 16
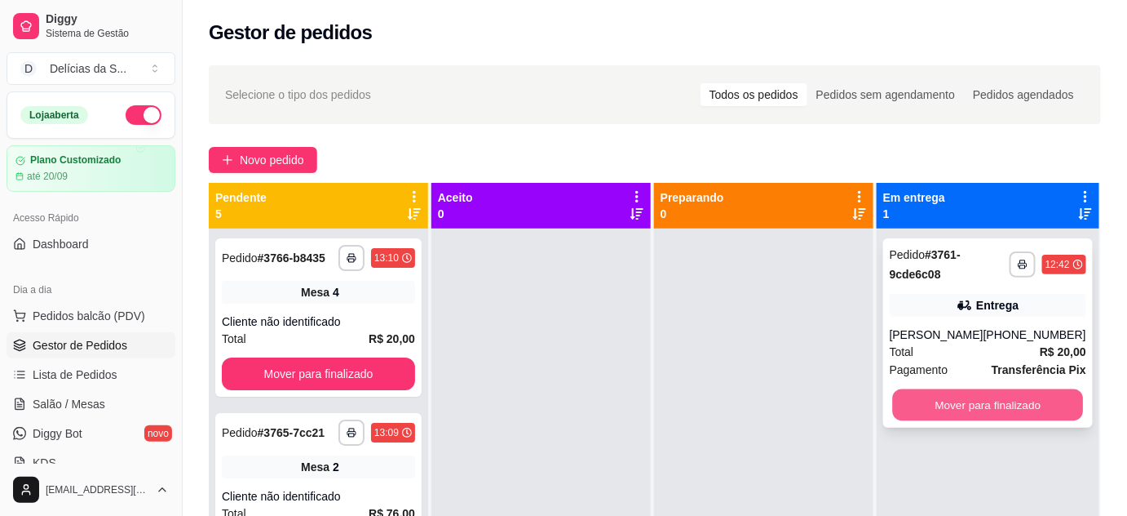
click at [970, 404] on button "Mover para finalizado" at bounding box center [987, 405] width 191 height 32
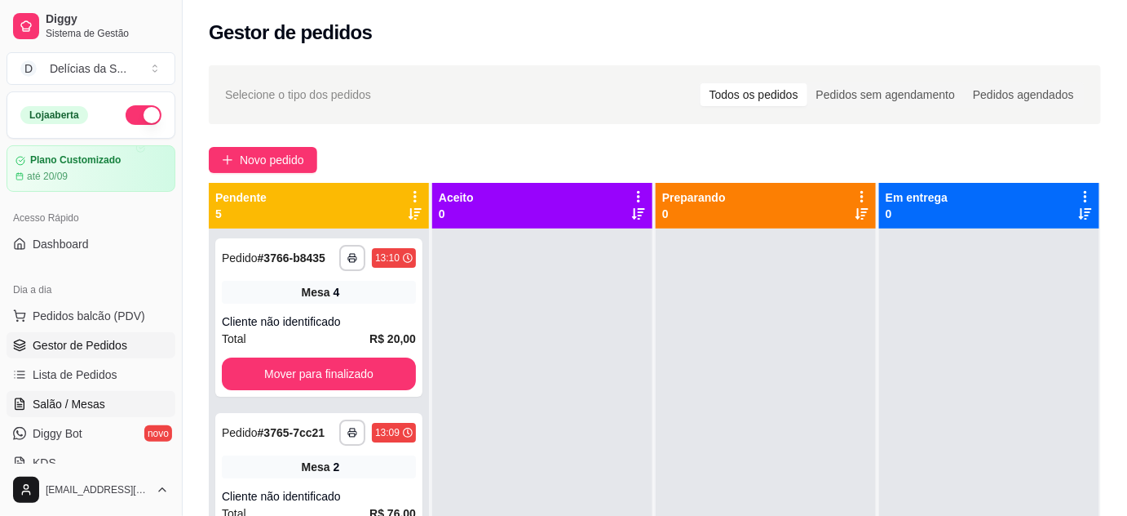
click at [106, 395] on link "Salão / Mesas" at bounding box center [91, 404] width 169 height 26
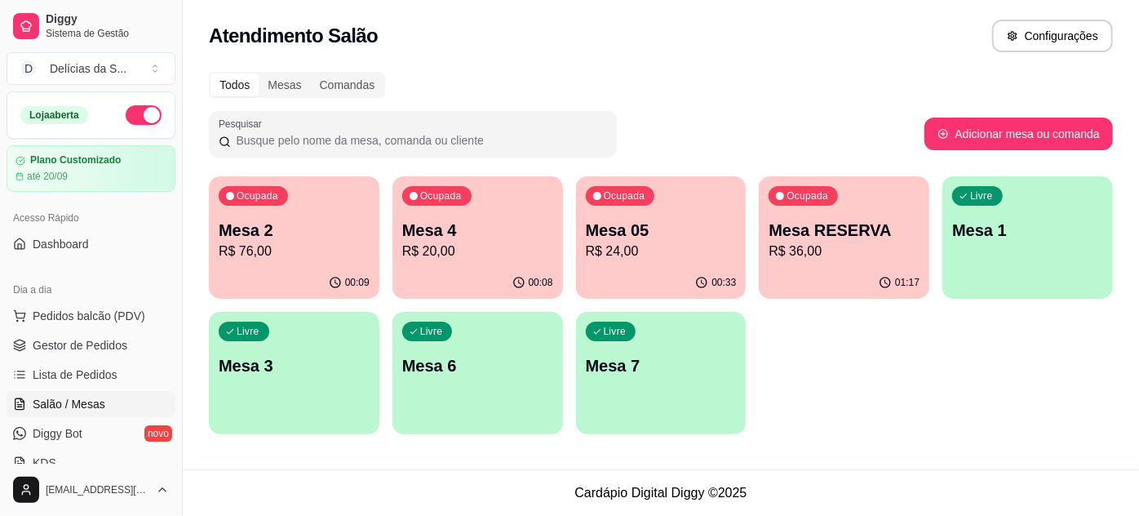
click at [275, 241] on p "Mesa 2" at bounding box center [294, 230] width 151 height 23
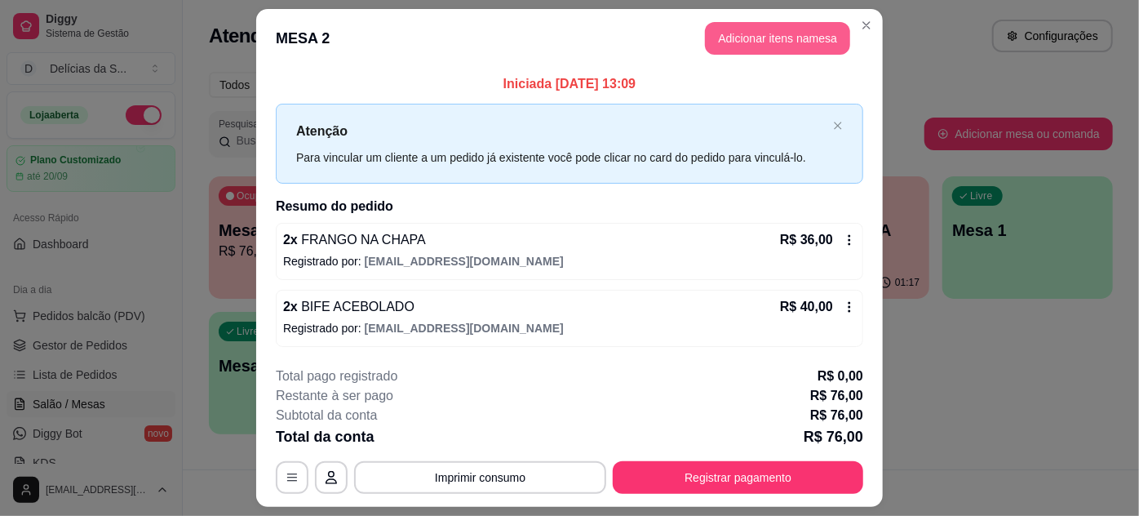
click at [764, 41] on button "Adicionar itens na mesa" at bounding box center [777, 38] width 145 height 33
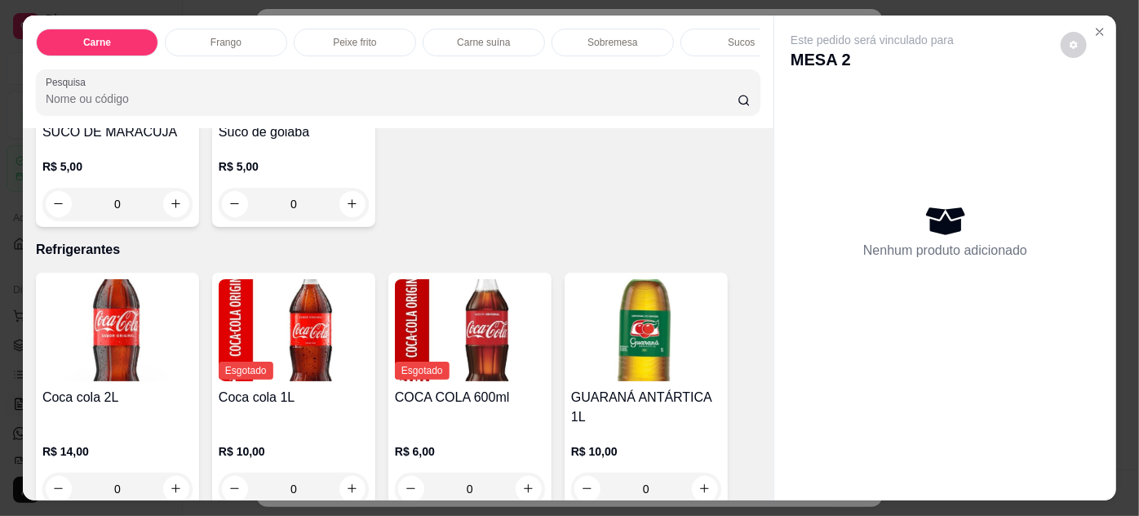
scroll to position [2225, 0]
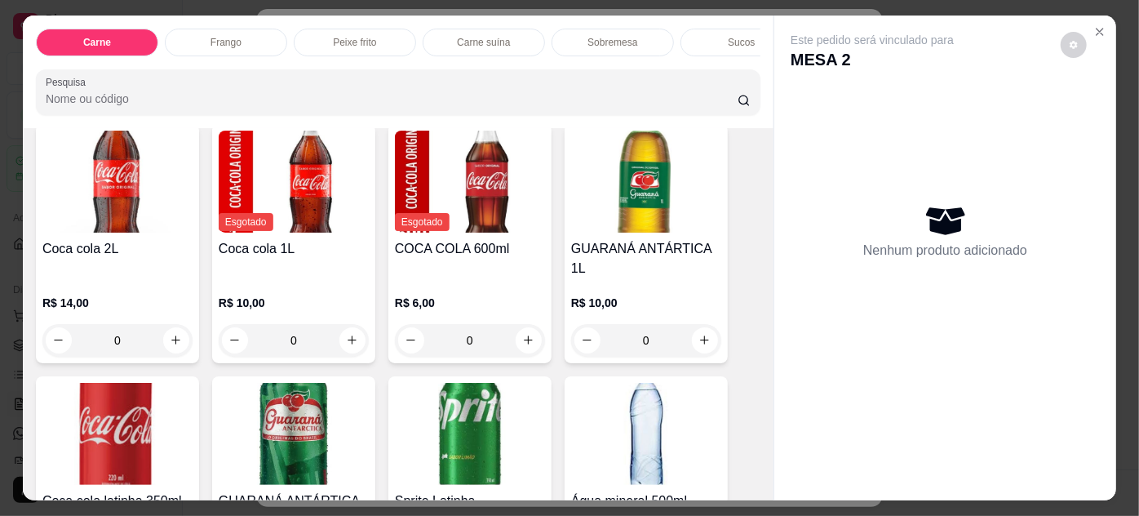
click at [605, 188] on img at bounding box center [646, 182] width 150 height 102
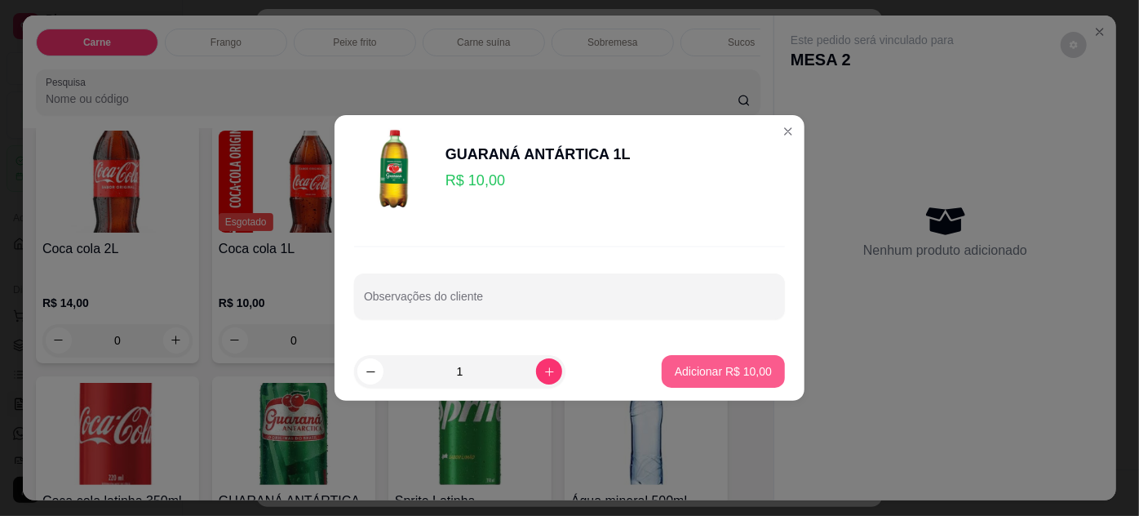
click at [694, 365] on p "Adicionar R$ 10,00" at bounding box center [723, 371] width 97 height 16
type input "1"
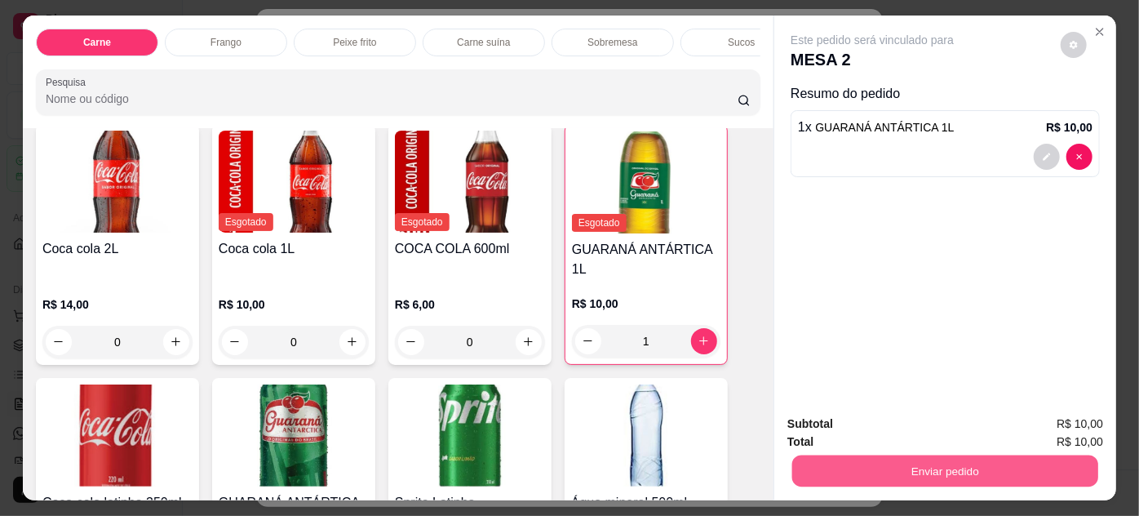
click at [879, 469] on button "Enviar pedido" at bounding box center [945, 471] width 306 height 32
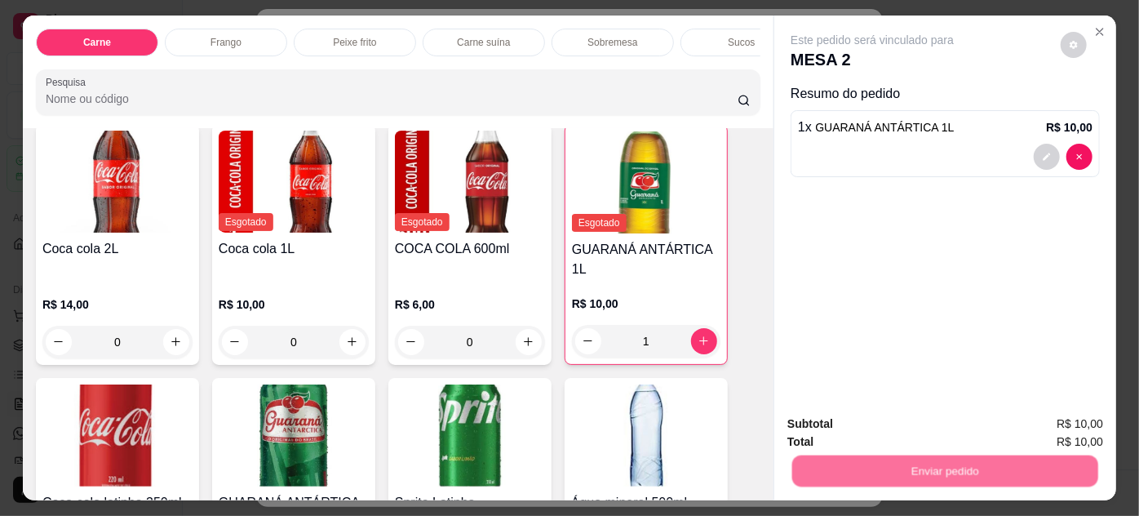
click at [843, 434] on button "Não registrar e enviar pedido" at bounding box center [892, 425] width 170 height 31
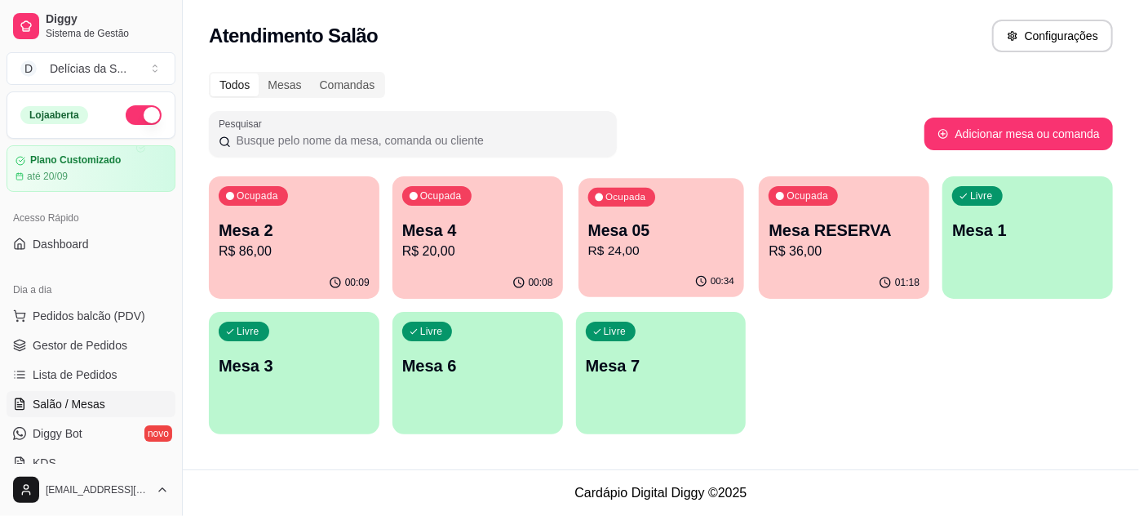
click at [629, 255] on p "R$ 24,00" at bounding box center [660, 250] width 146 height 19
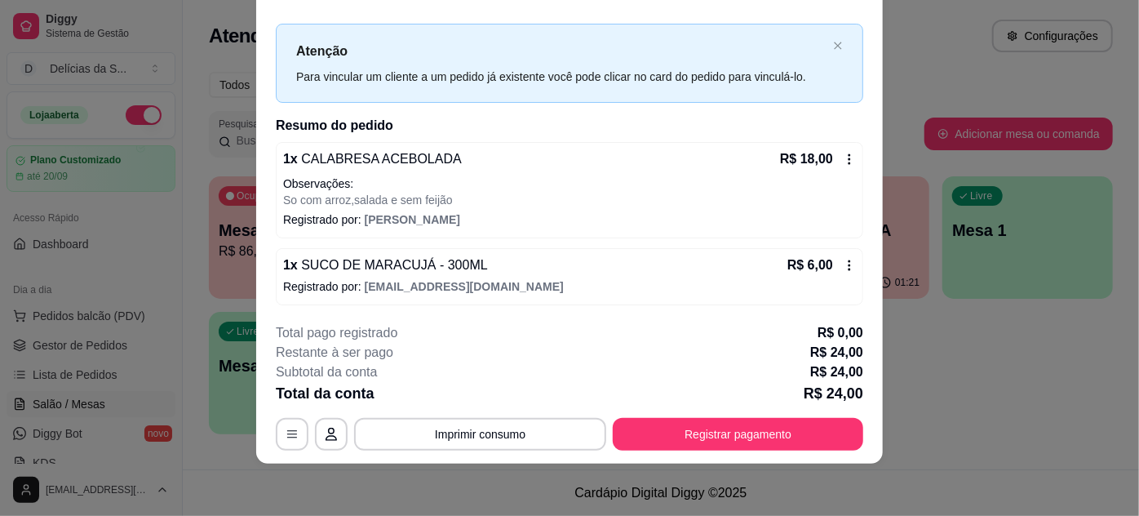
scroll to position [0, 0]
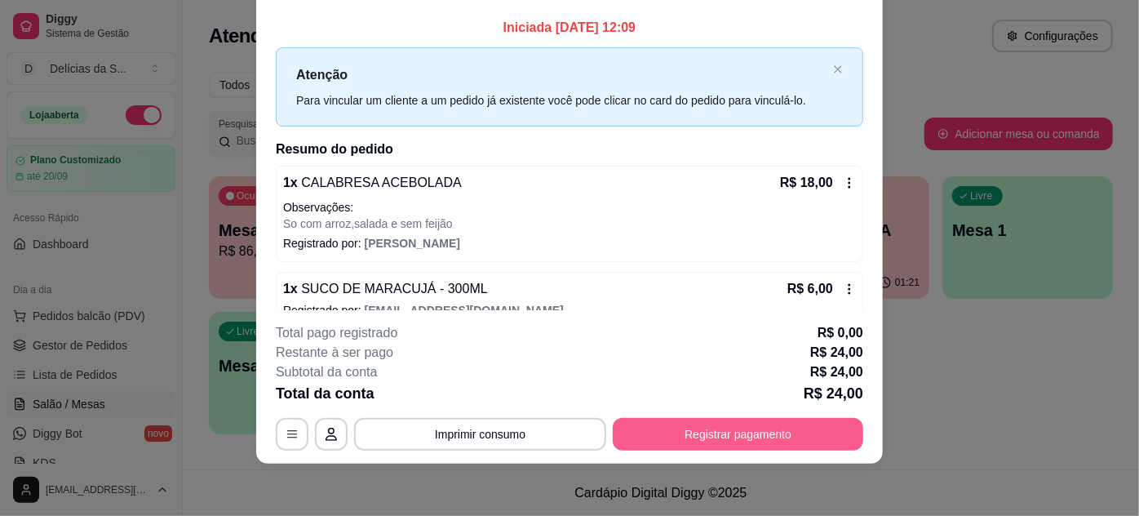
click at [720, 441] on button "Registrar pagamento" at bounding box center [738, 434] width 250 height 33
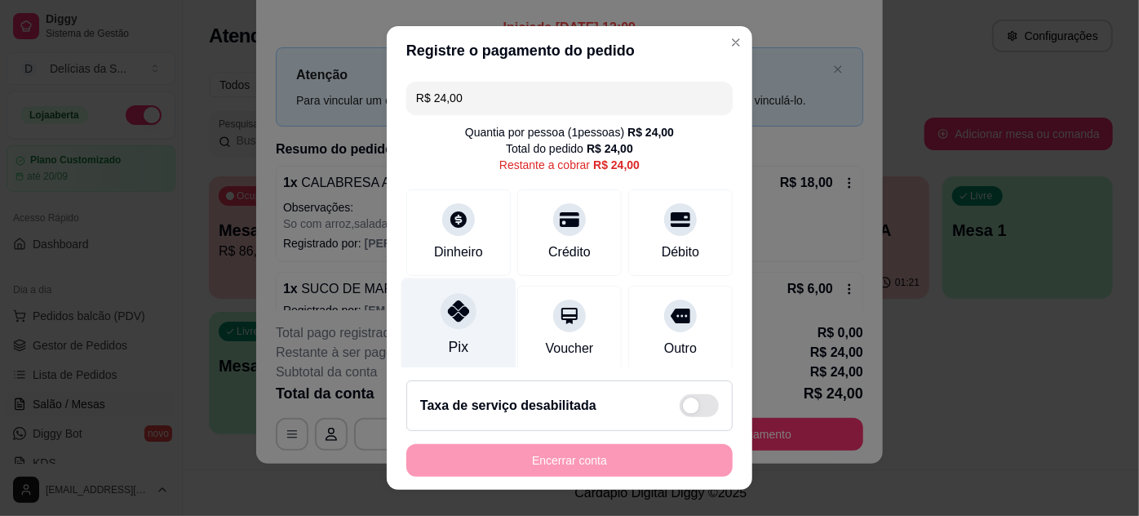
click at [451, 325] on div at bounding box center [459, 311] width 36 height 36
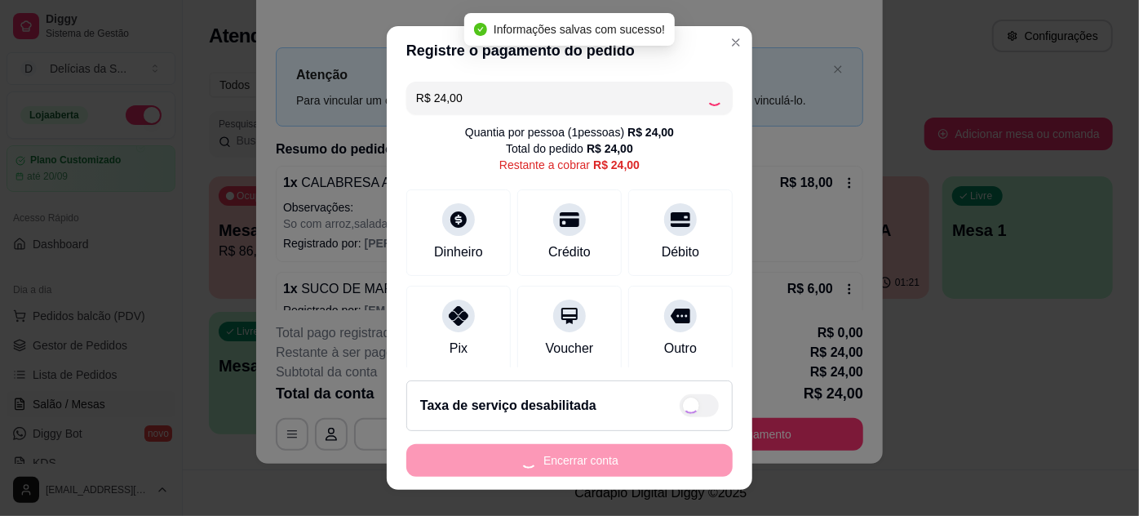
type input "R$ 0,00"
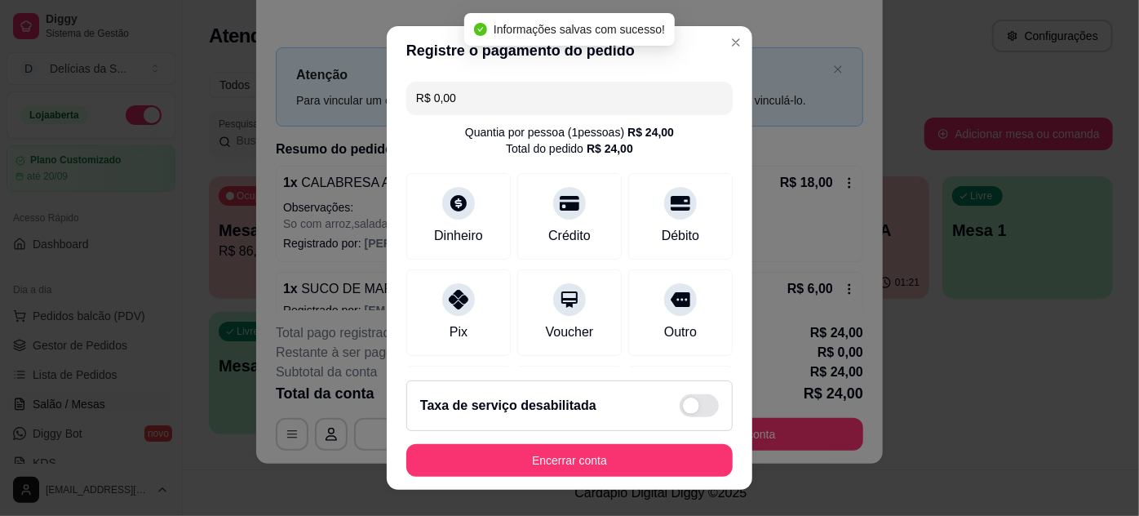
scroll to position [26, 0]
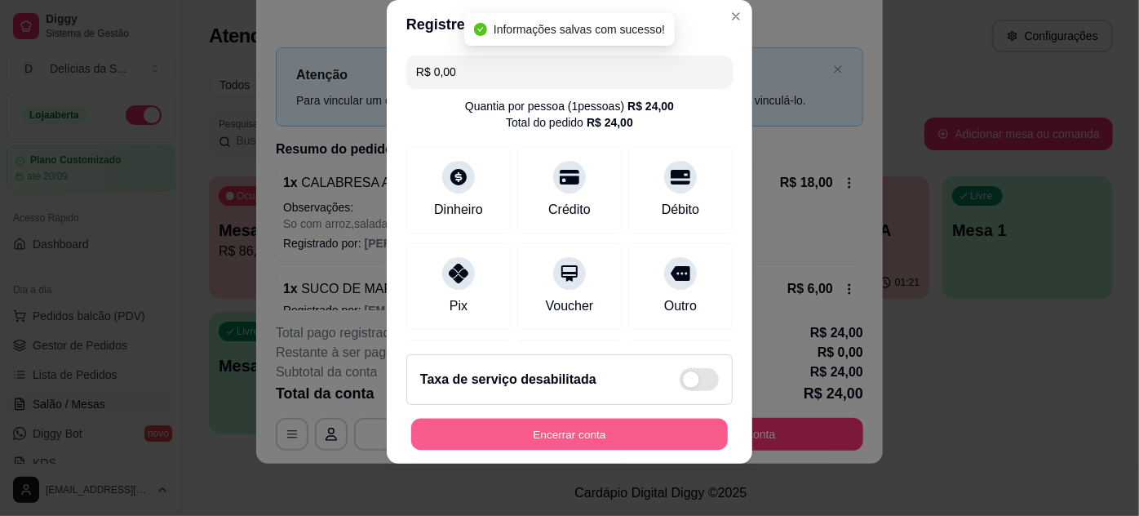
click at [605, 427] on button "Encerrar conta" at bounding box center [569, 435] width 317 height 32
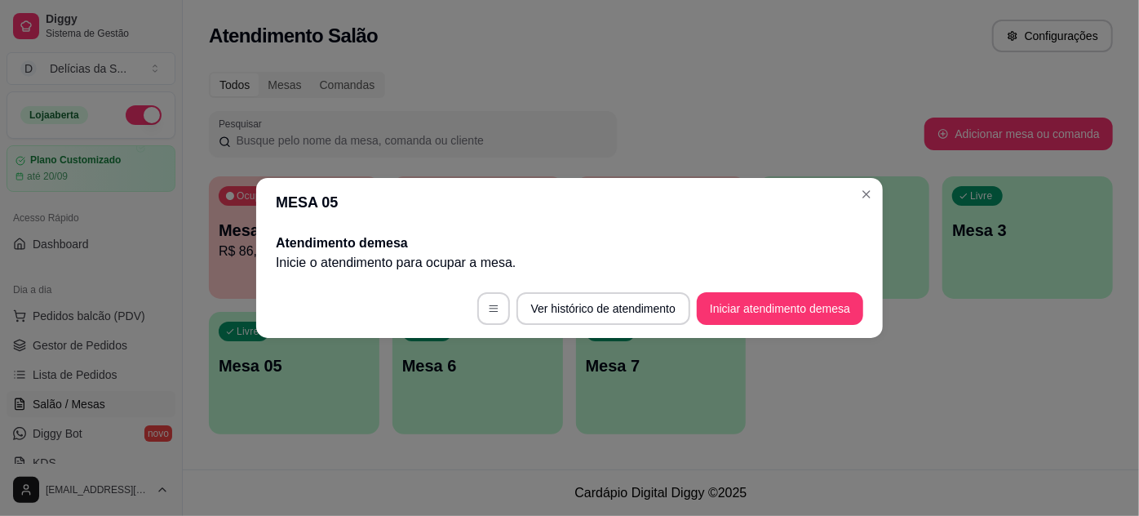
scroll to position [0, 0]
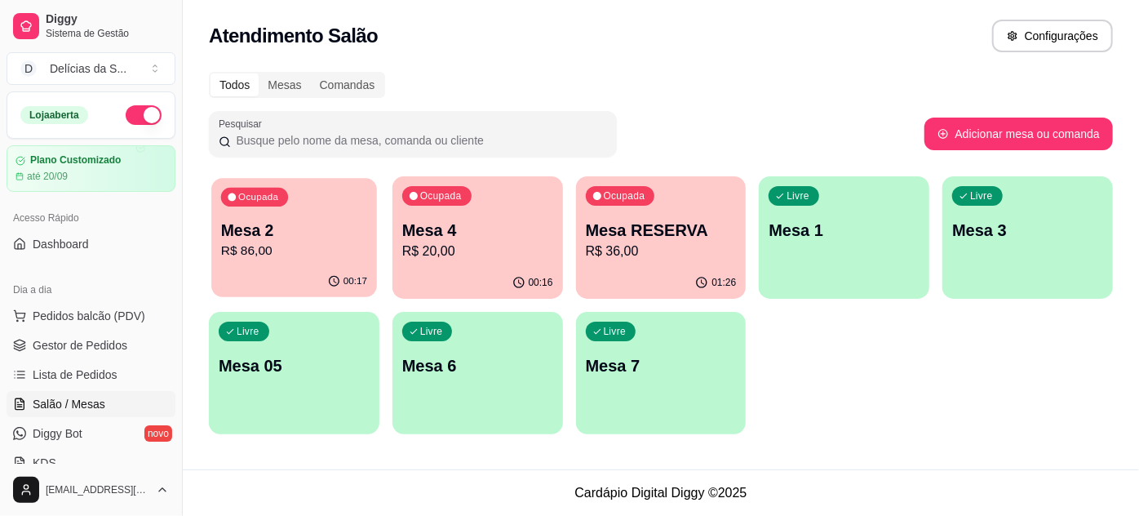
click at [288, 239] on p "Mesa 2" at bounding box center [294, 230] width 146 height 22
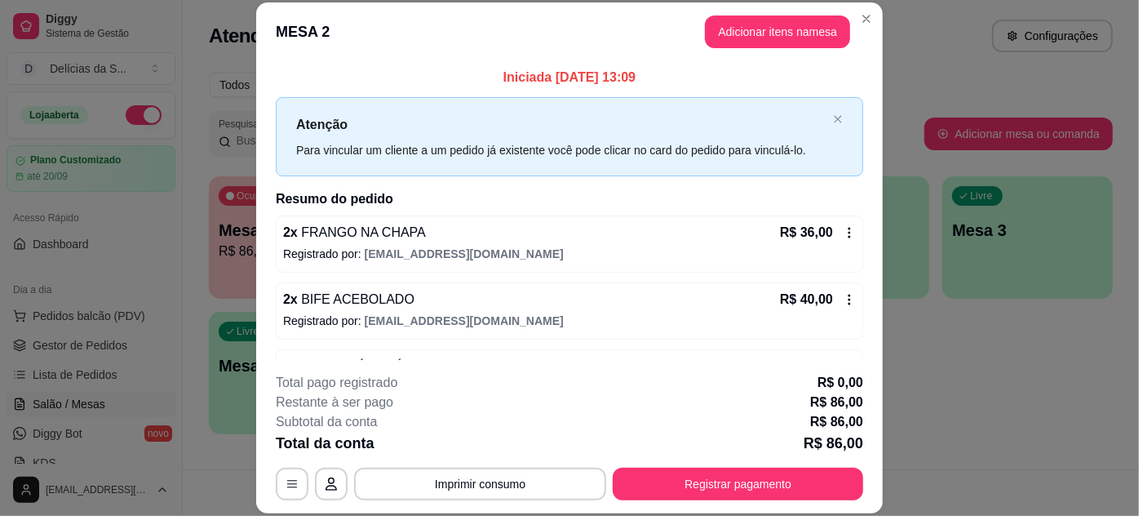
scroll to position [51, 0]
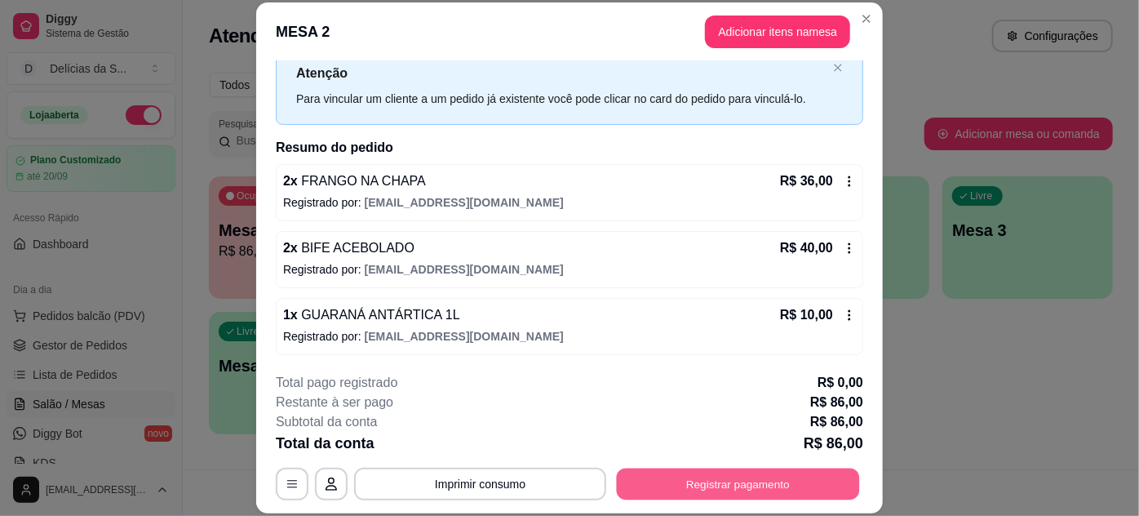
click at [746, 476] on button "Registrar pagamento" at bounding box center [738, 483] width 243 height 32
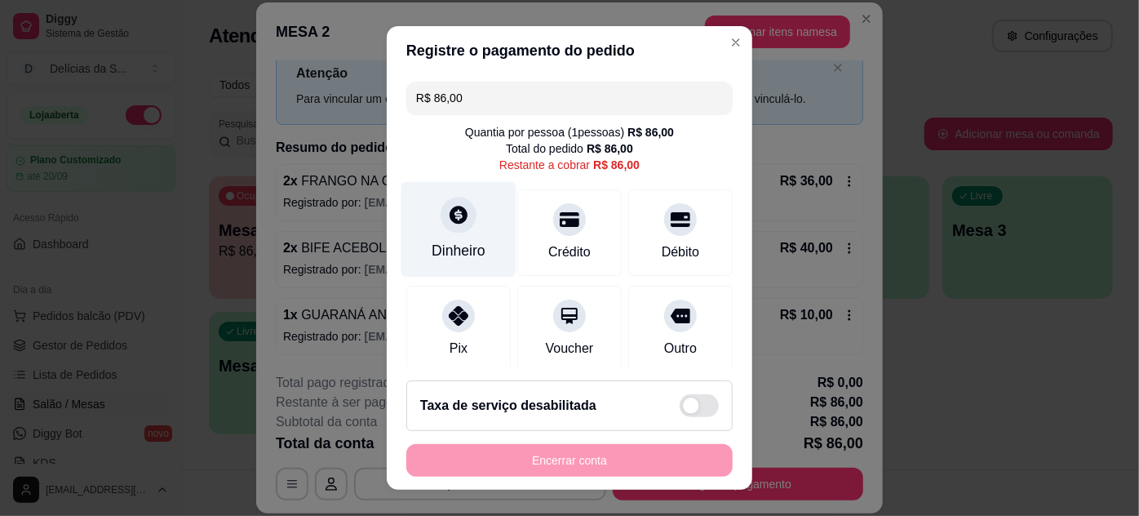
click at [432, 241] on div "Dinheiro" at bounding box center [459, 250] width 54 height 21
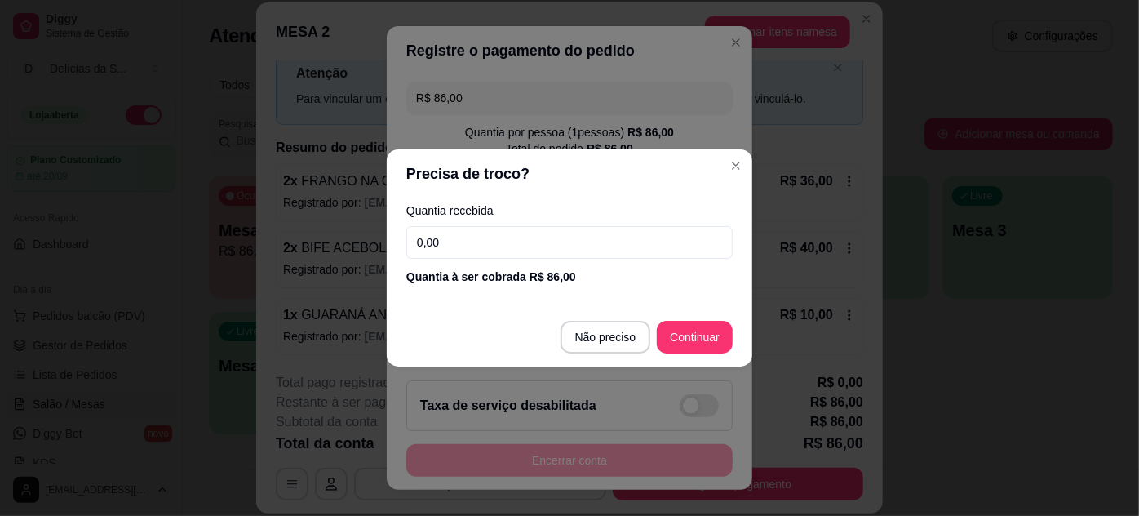
click at [503, 247] on input "0,00" at bounding box center [569, 242] width 326 height 33
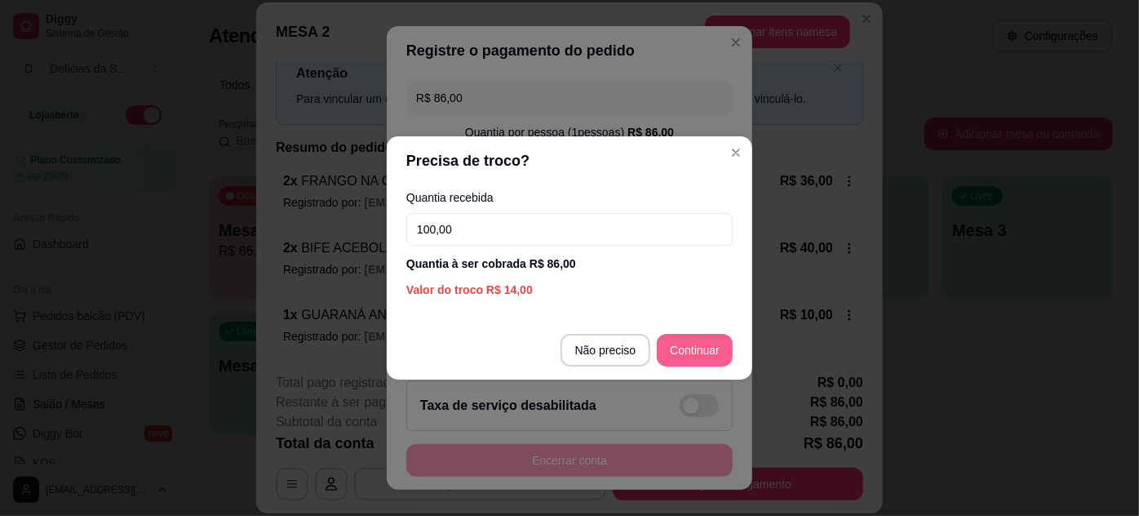
type input "100,00"
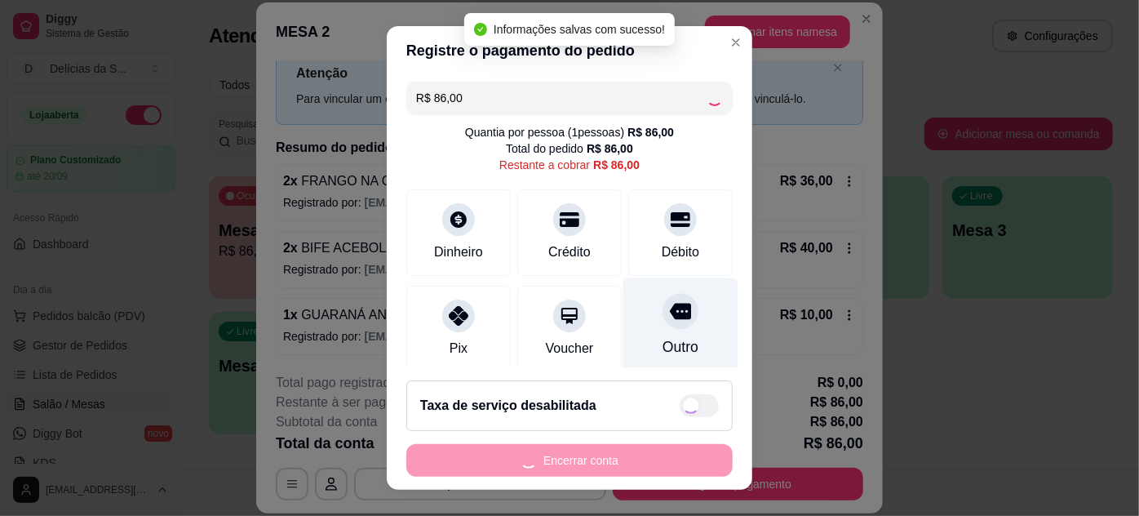
type input "R$ 0,00"
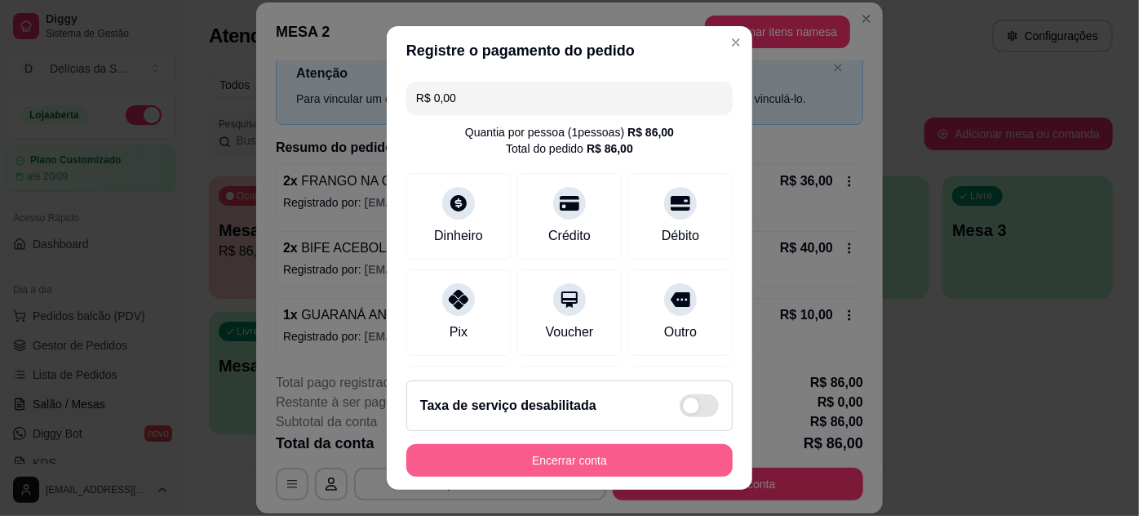
scroll to position [26, 0]
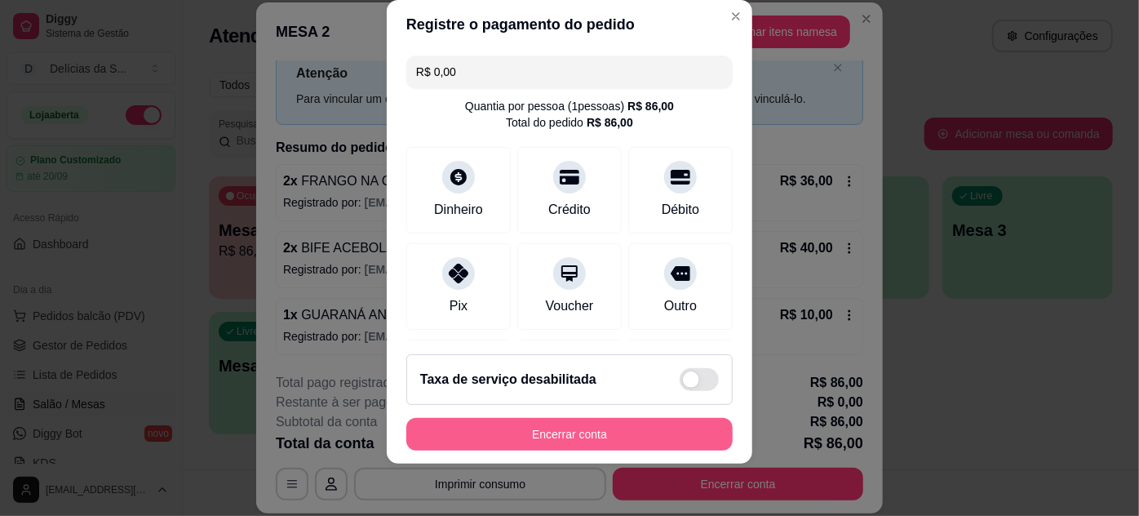
click at [622, 434] on button "Encerrar conta" at bounding box center [569, 434] width 326 height 33
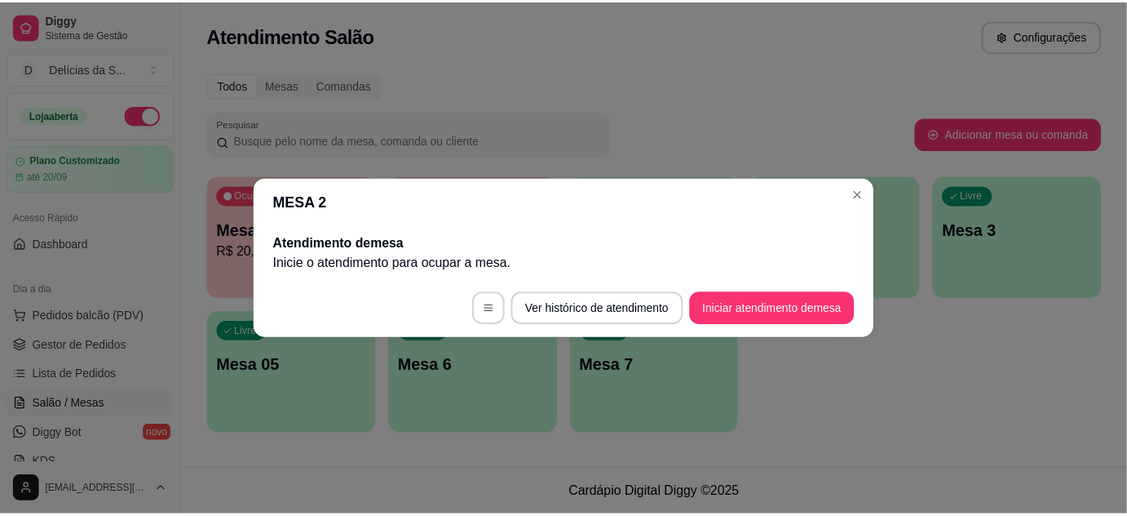
scroll to position [0, 0]
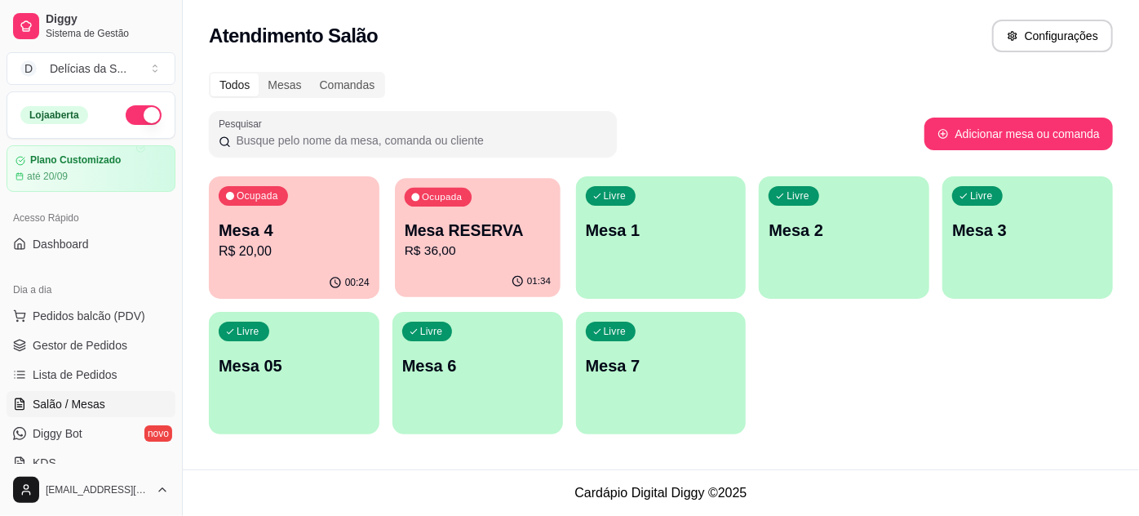
click at [432, 247] on p "R$ 36,00" at bounding box center [478, 250] width 146 height 19
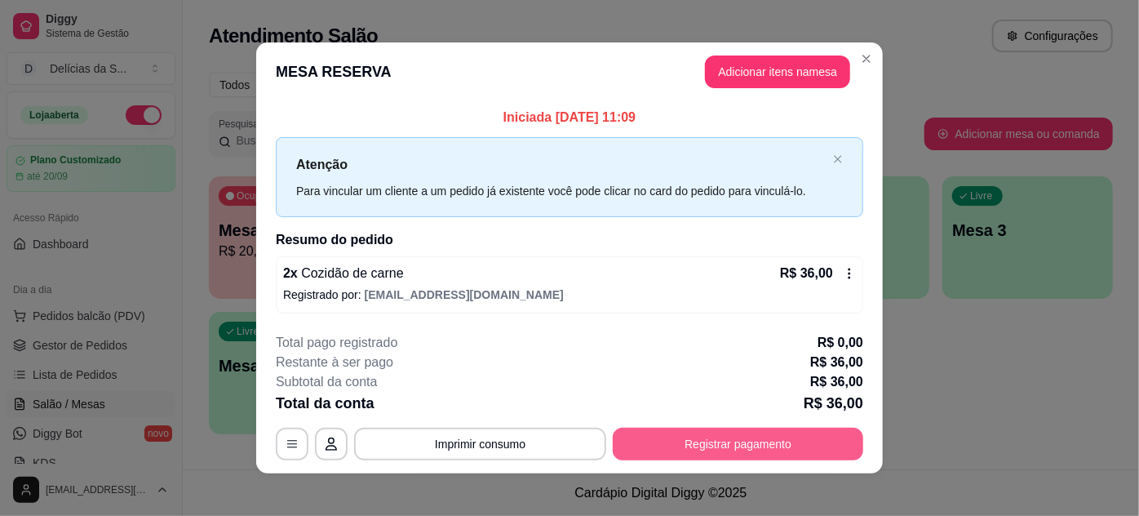
click at [752, 445] on button "Registrar pagamento" at bounding box center [738, 443] width 250 height 33
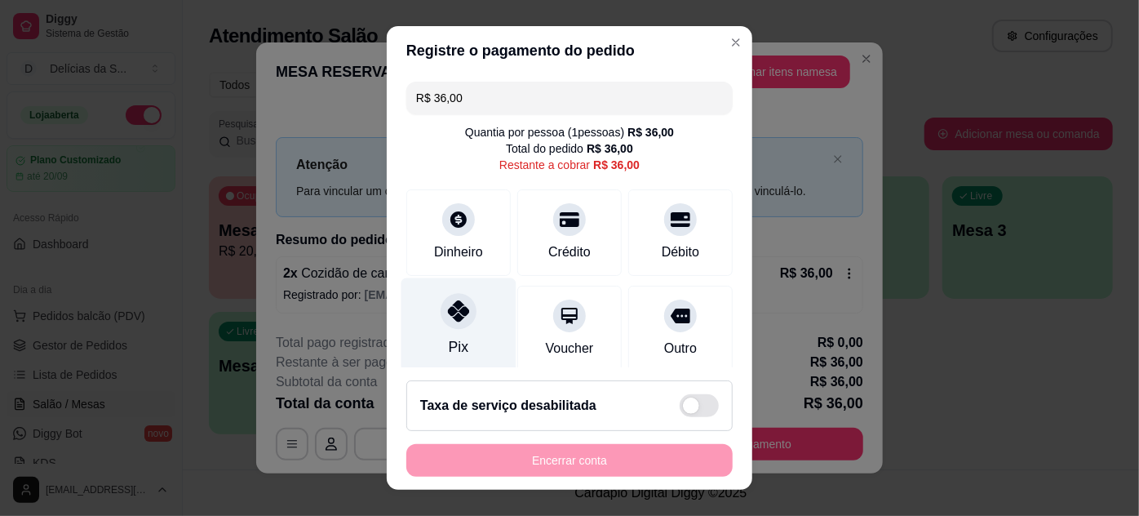
click at [456, 331] on div "Pix" at bounding box center [458, 324] width 115 height 95
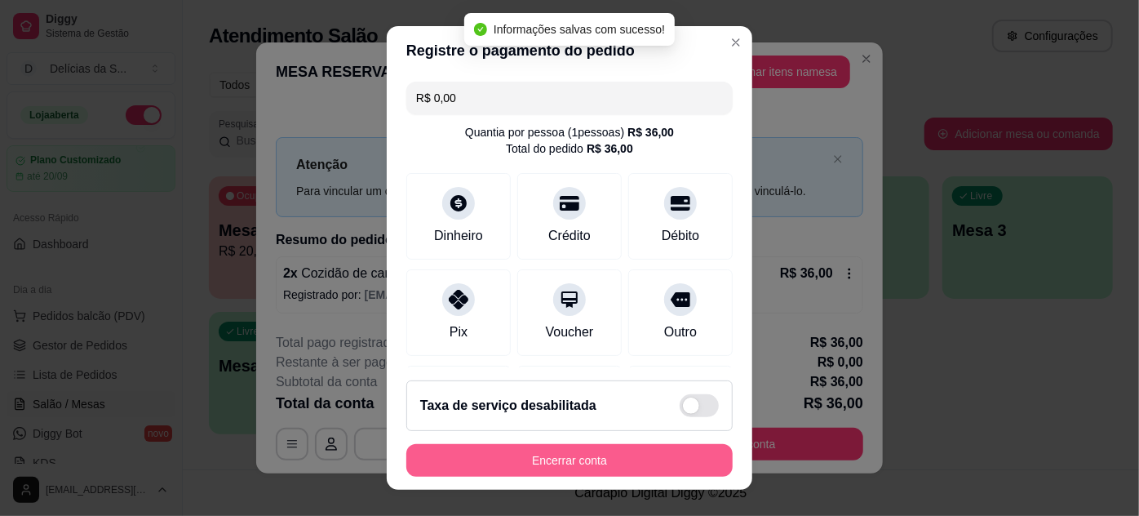
type input "R$ 0,00"
click at [628, 458] on button "Encerrar conta" at bounding box center [569, 461] width 317 height 32
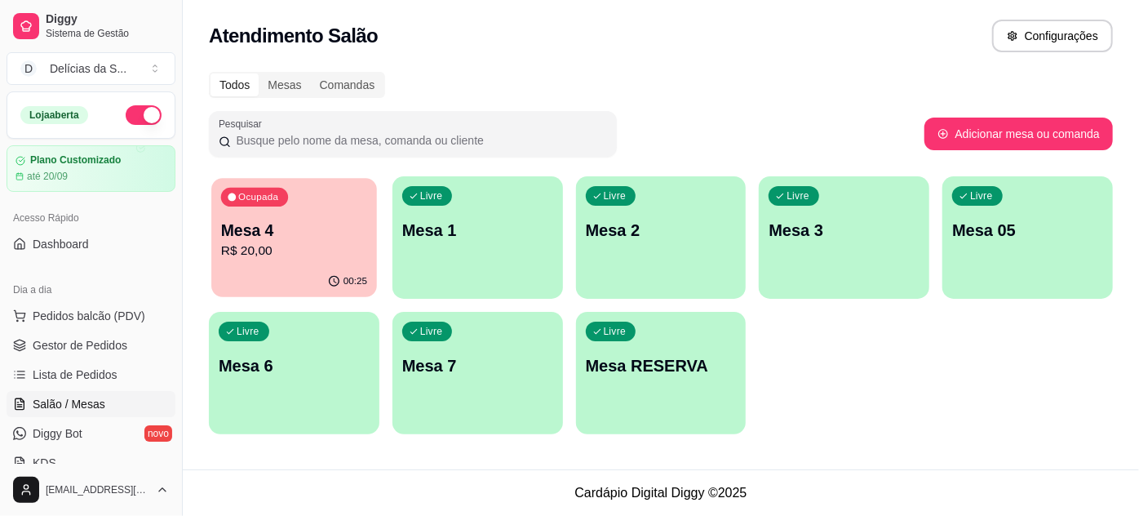
click at [302, 236] on p "Mesa 4" at bounding box center [294, 230] width 146 height 22
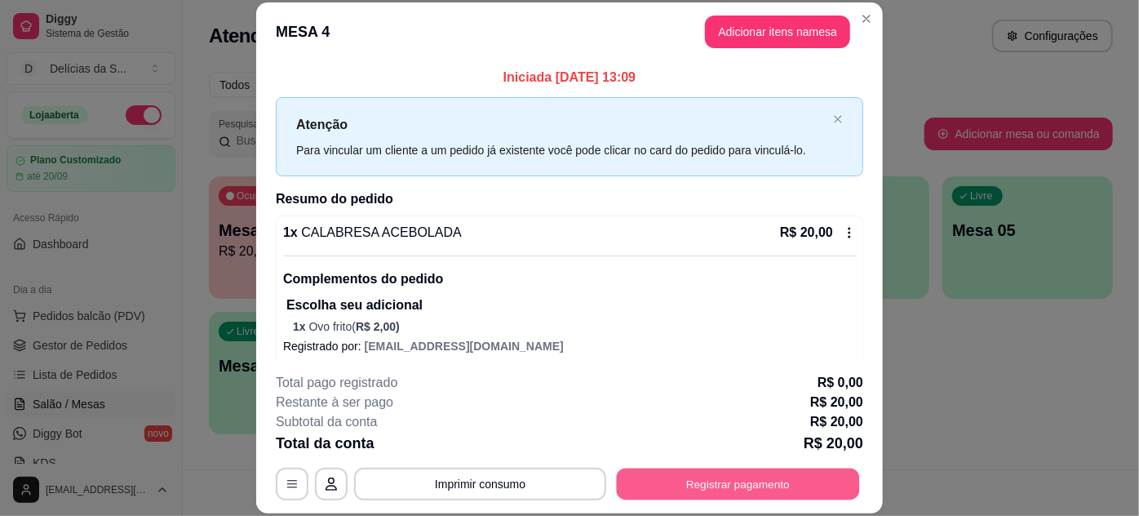
click at [791, 478] on button "Registrar pagamento" at bounding box center [738, 483] width 243 height 32
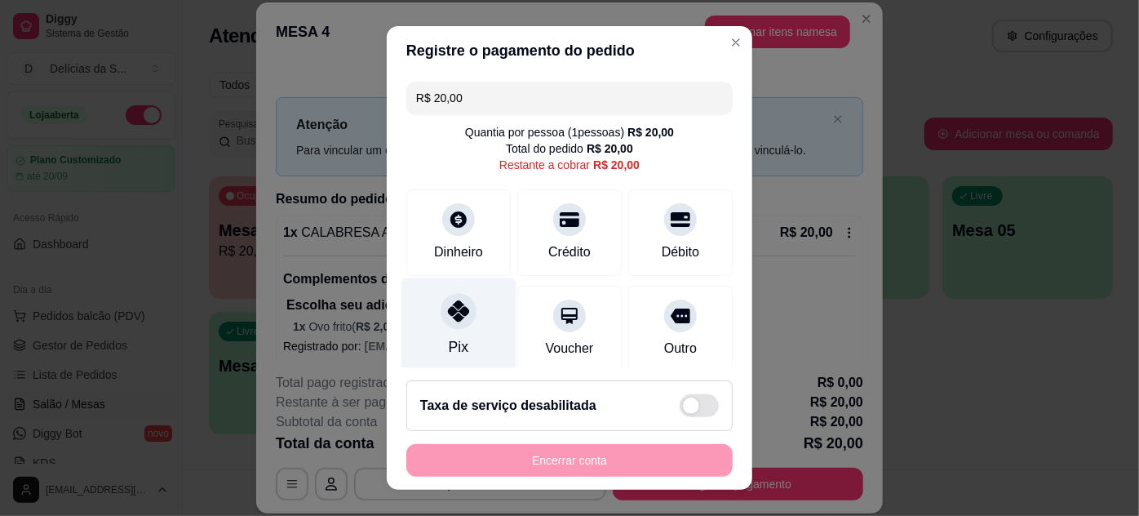
click at [458, 317] on icon at bounding box center [458, 310] width 21 height 21
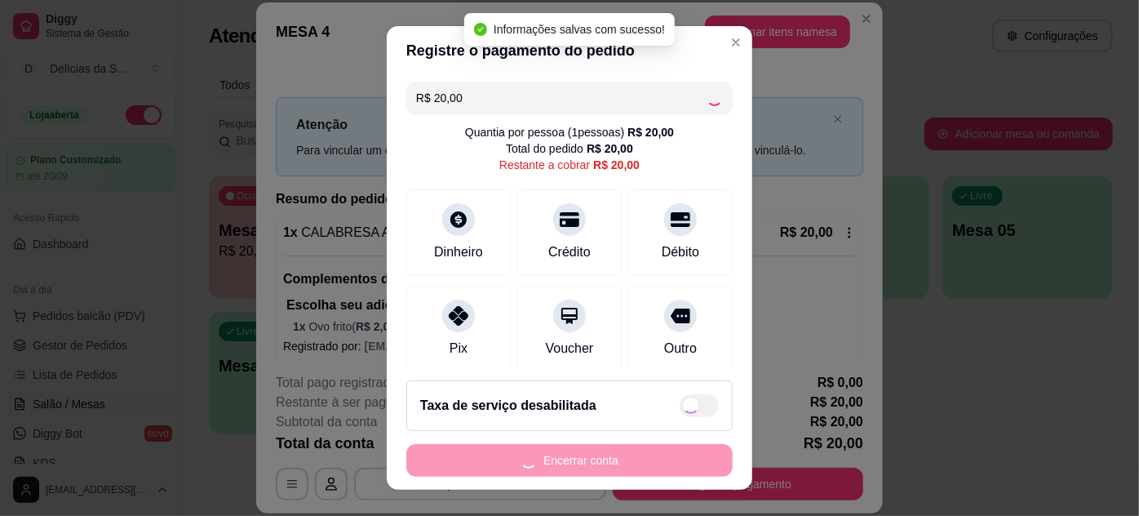
type input "R$ 0,00"
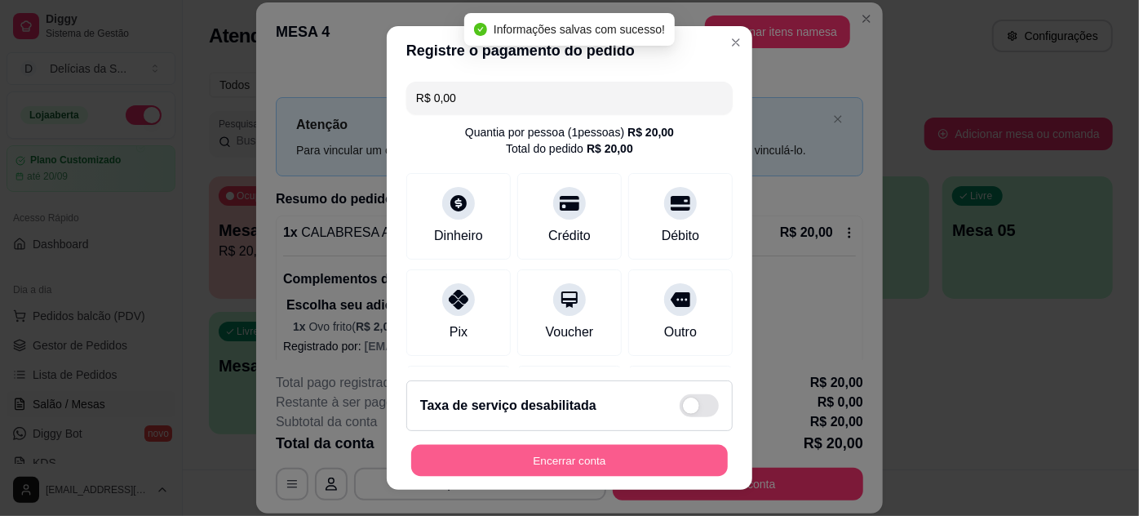
click at [598, 458] on button "Encerrar conta" at bounding box center [569, 461] width 317 height 32
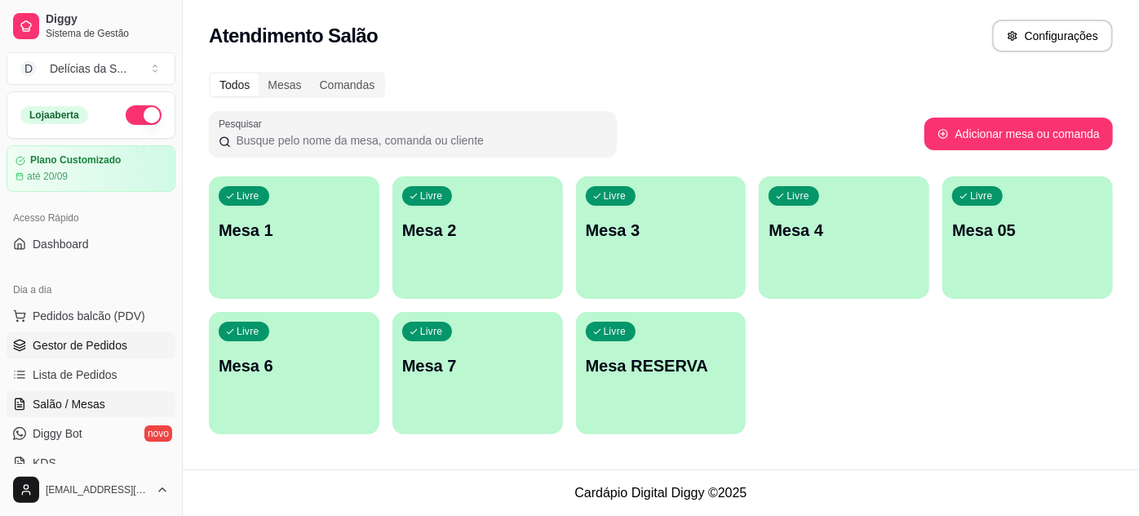
click at [119, 338] on span "Gestor de Pedidos" at bounding box center [80, 345] width 95 height 16
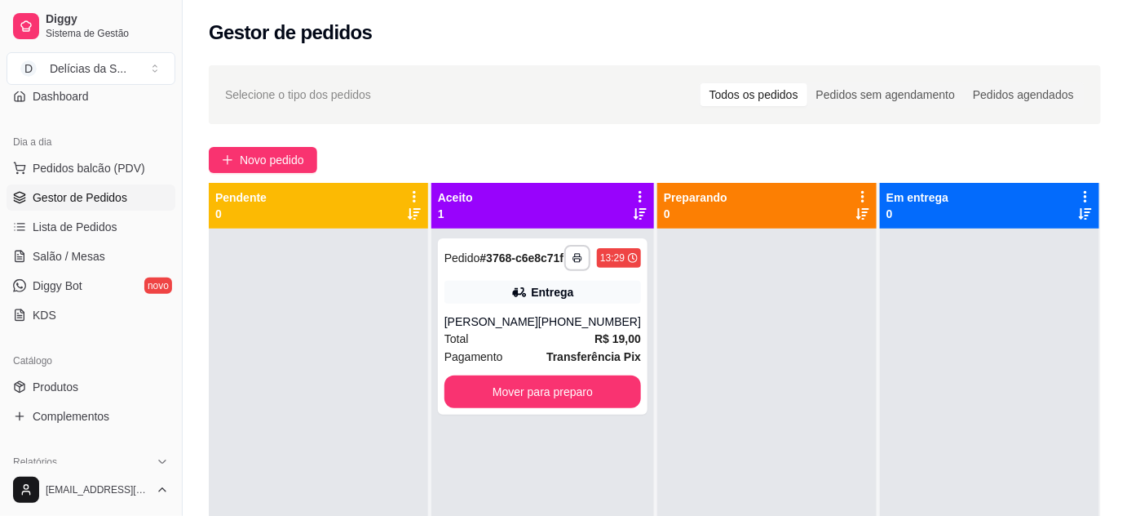
scroll to position [296, 0]
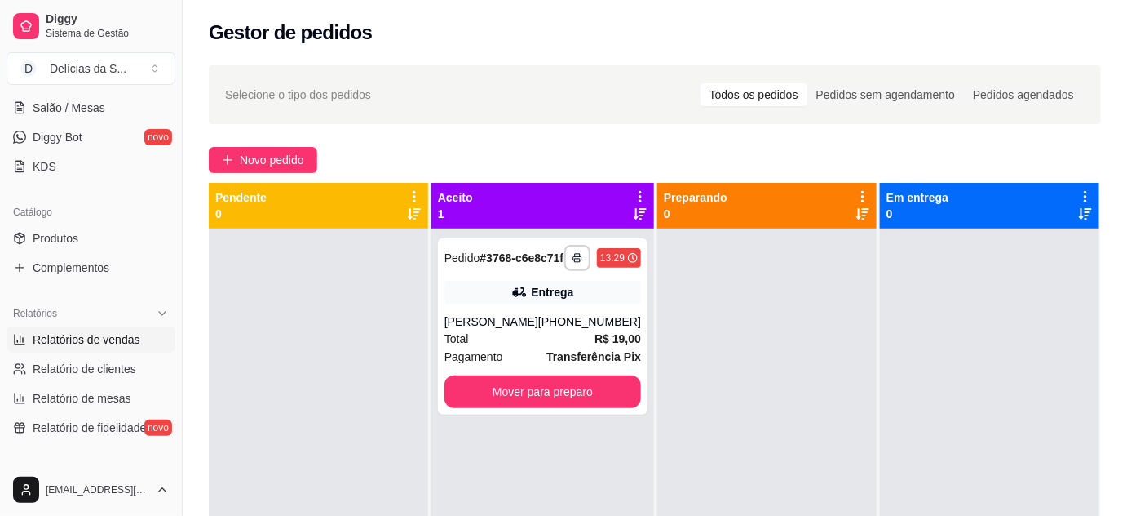
click at [104, 342] on span "Relatórios de vendas" at bounding box center [87, 339] width 108 height 16
select select "ALL"
select select "0"
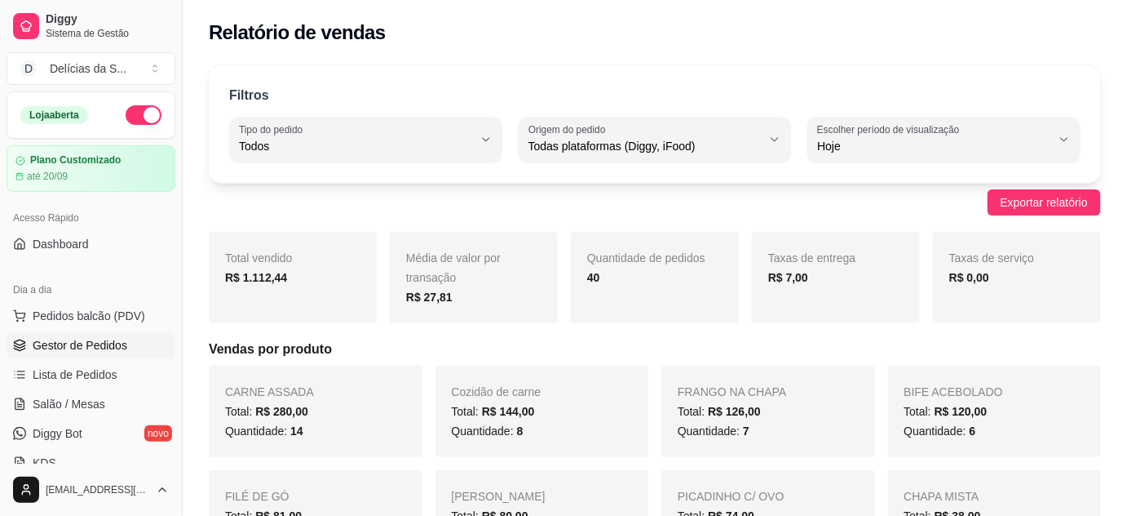
click at [113, 346] on span "Gestor de Pedidos" at bounding box center [80, 345] width 95 height 16
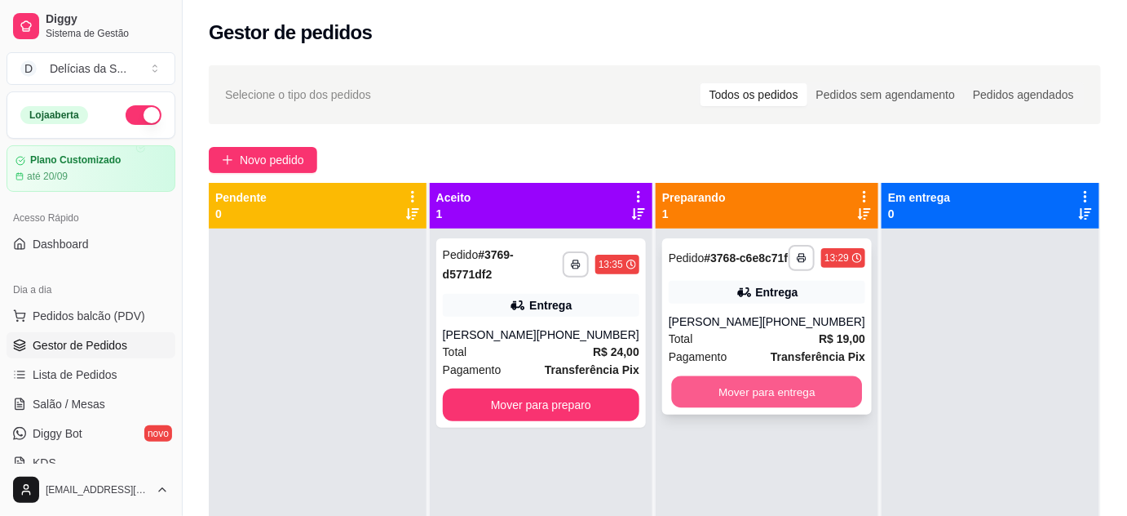
click at [767, 407] on button "Mover para entrega" at bounding box center [767, 392] width 191 height 32
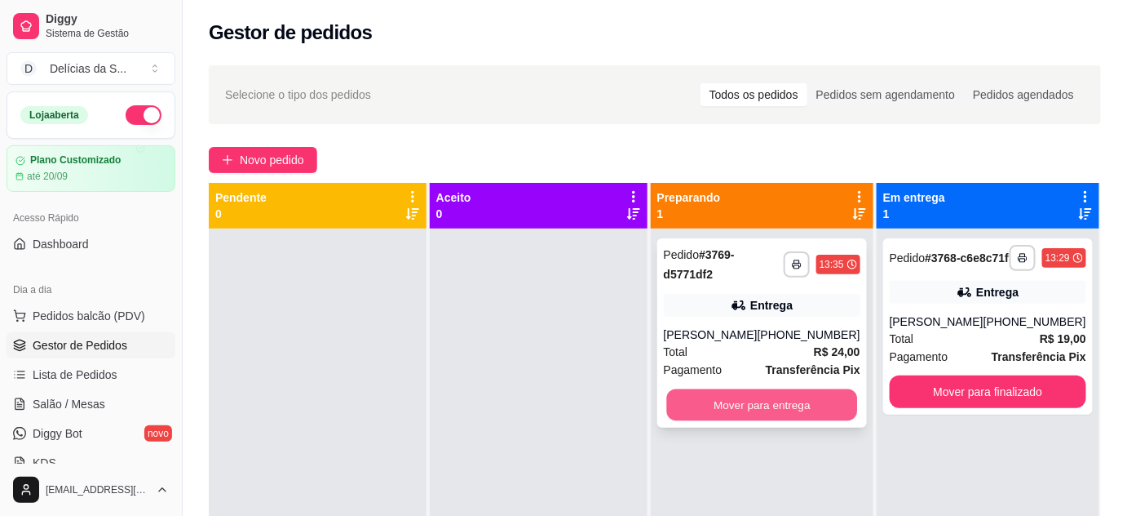
click at [795, 401] on button "Mover para entrega" at bounding box center [762, 405] width 191 height 32
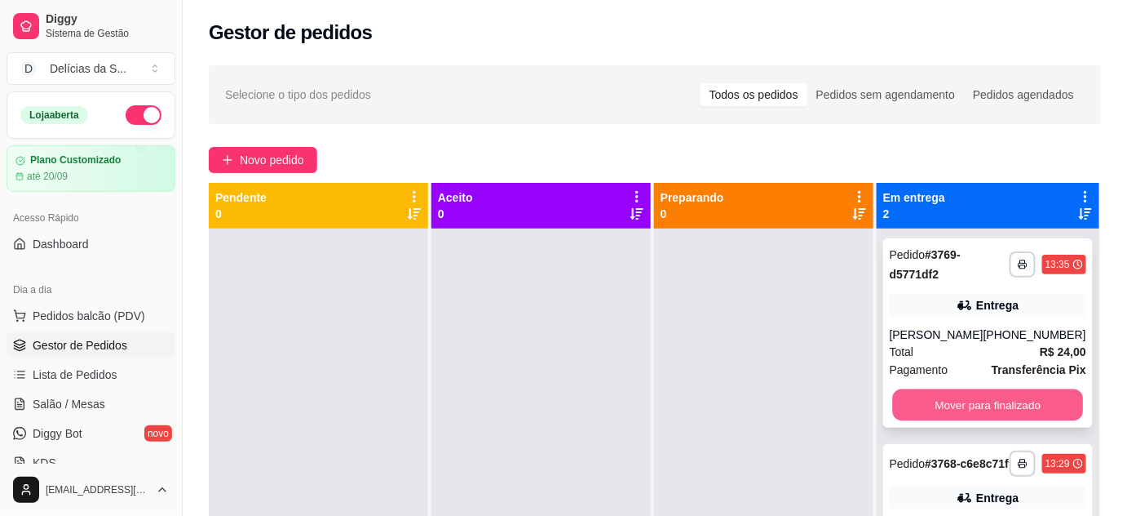
click at [1002, 404] on button "Mover para finalizado" at bounding box center [987, 405] width 191 height 32
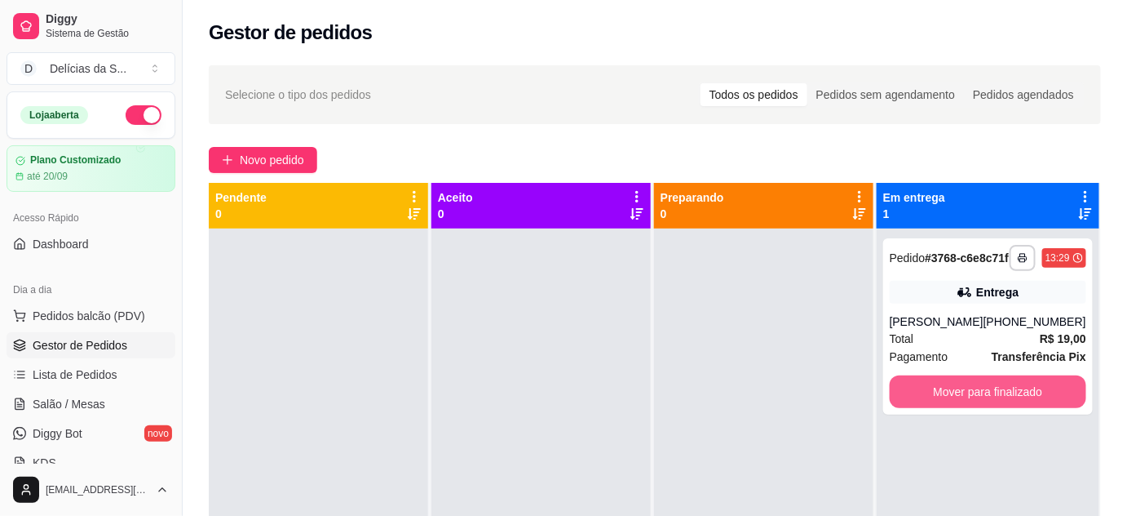
click at [1002, 404] on button "Mover para finalizado" at bounding box center [988, 391] width 197 height 33
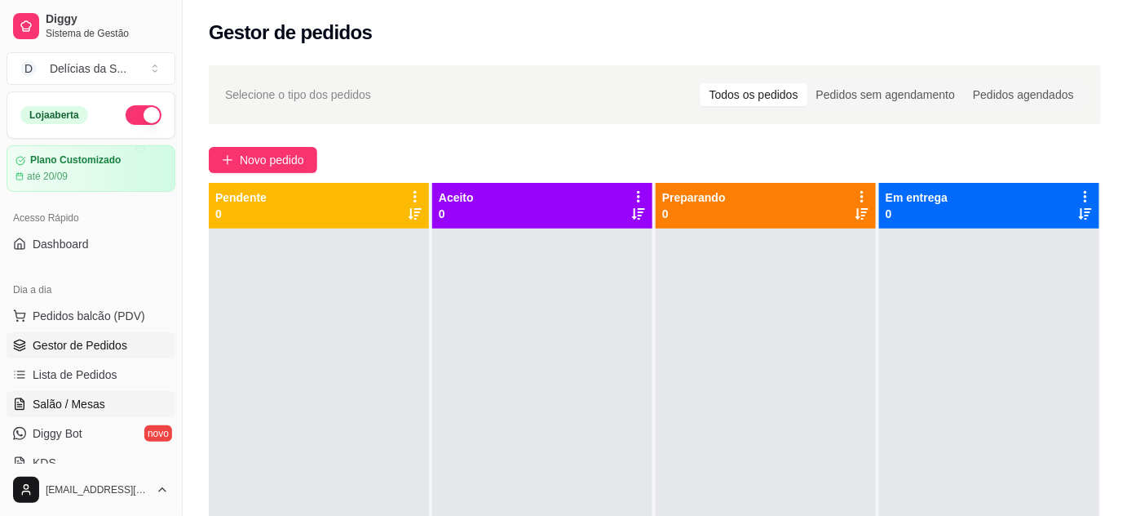
click at [95, 403] on span "Salão / Mesas" at bounding box center [69, 404] width 73 height 16
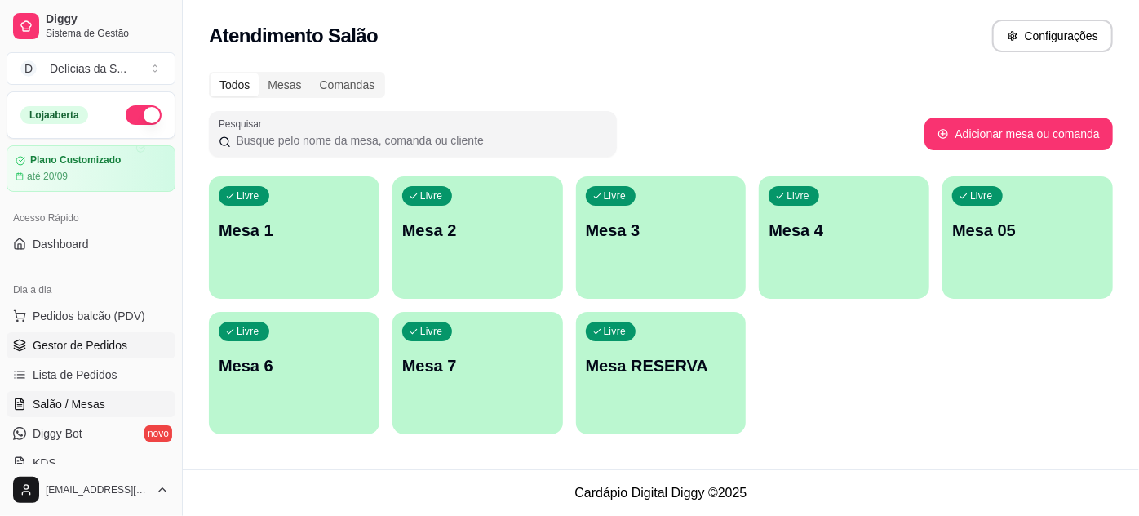
click at [86, 348] on span "Gestor de Pedidos" at bounding box center [80, 345] width 95 height 16
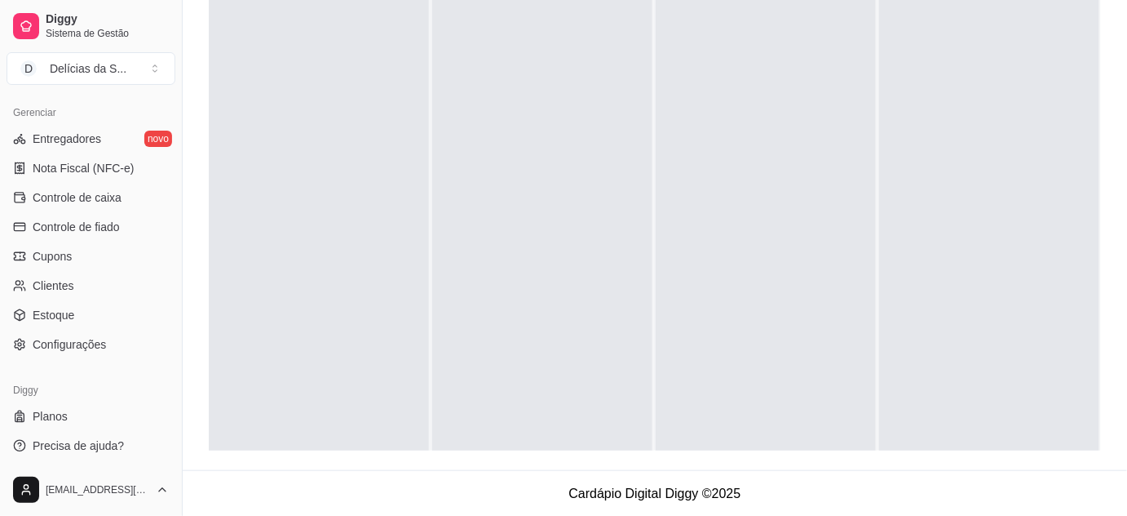
scroll to position [212, 0]
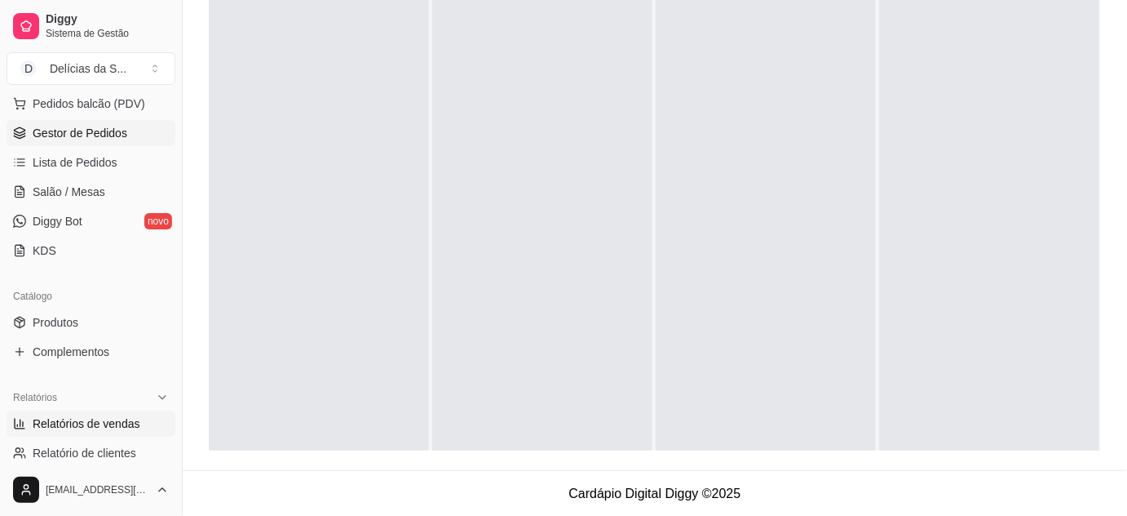
click at [77, 415] on span "Relatórios de vendas" at bounding box center [87, 423] width 108 height 16
select select "ALL"
select select "0"
